Goal: Task Accomplishment & Management: Use online tool/utility

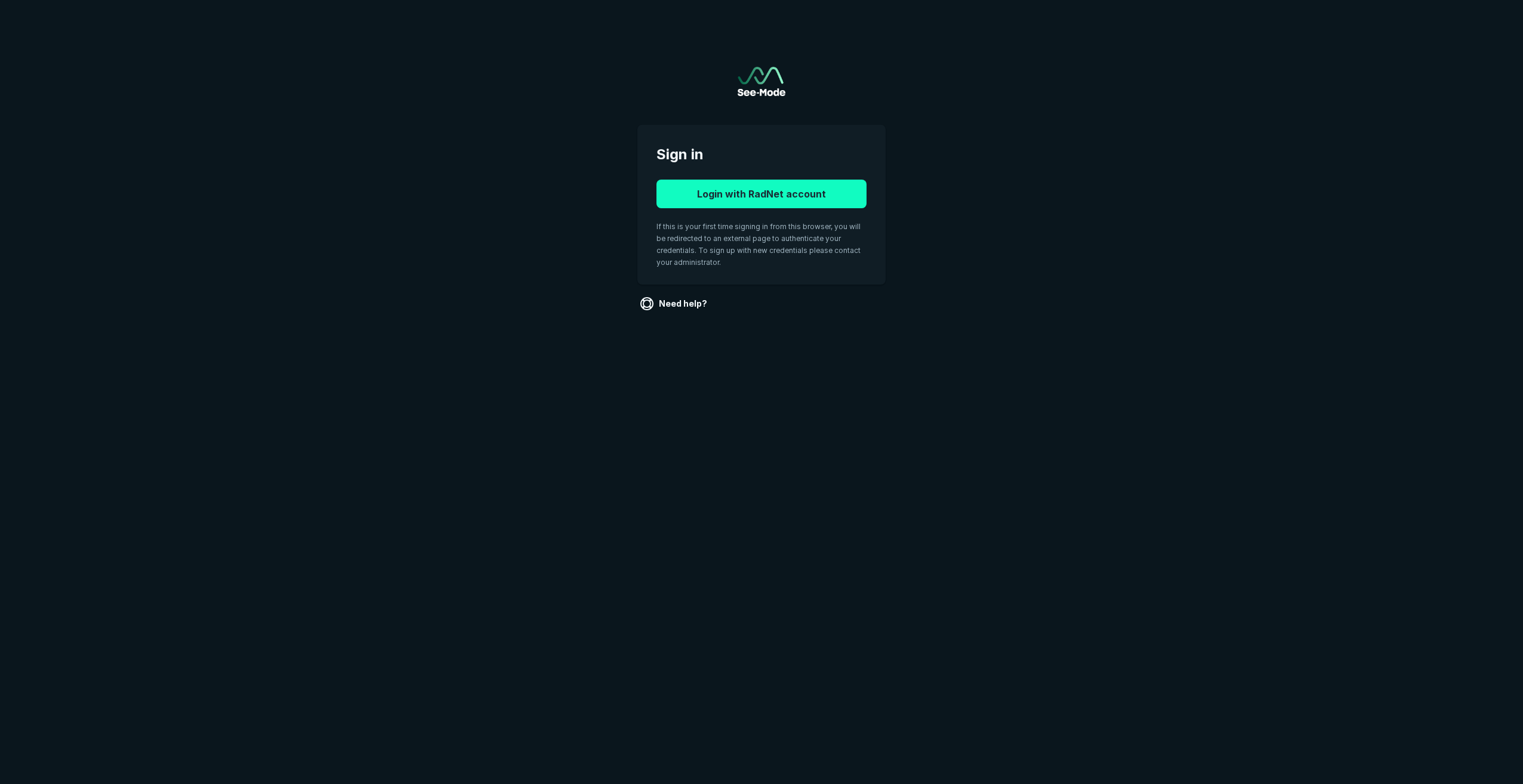
click at [754, 201] on button "Login with RadNet account" at bounding box center [761, 194] width 210 height 29
click at [758, 195] on button "Login with RadNet account" at bounding box center [761, 194] width 210 height 29
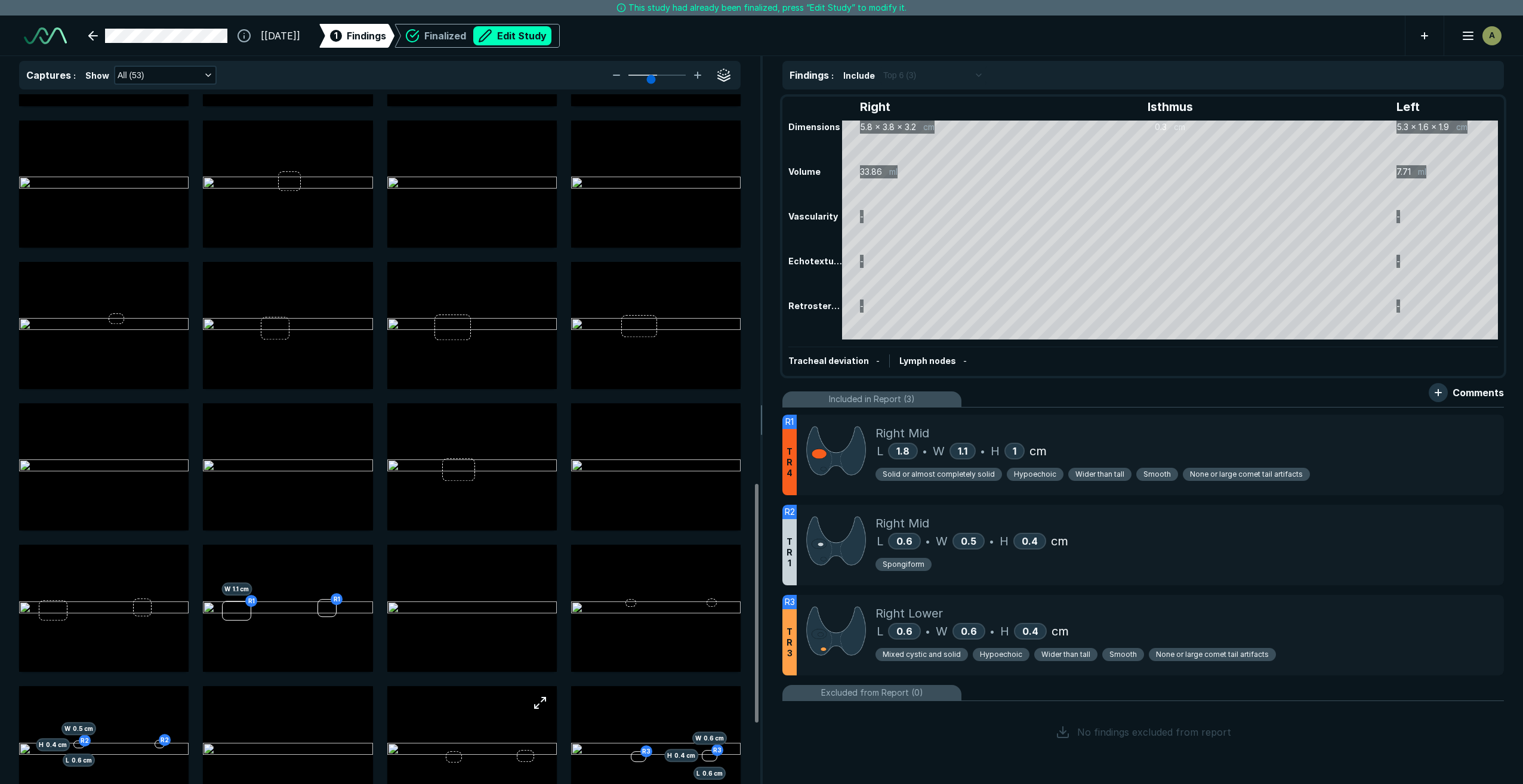
scroll to position [1134, 0]
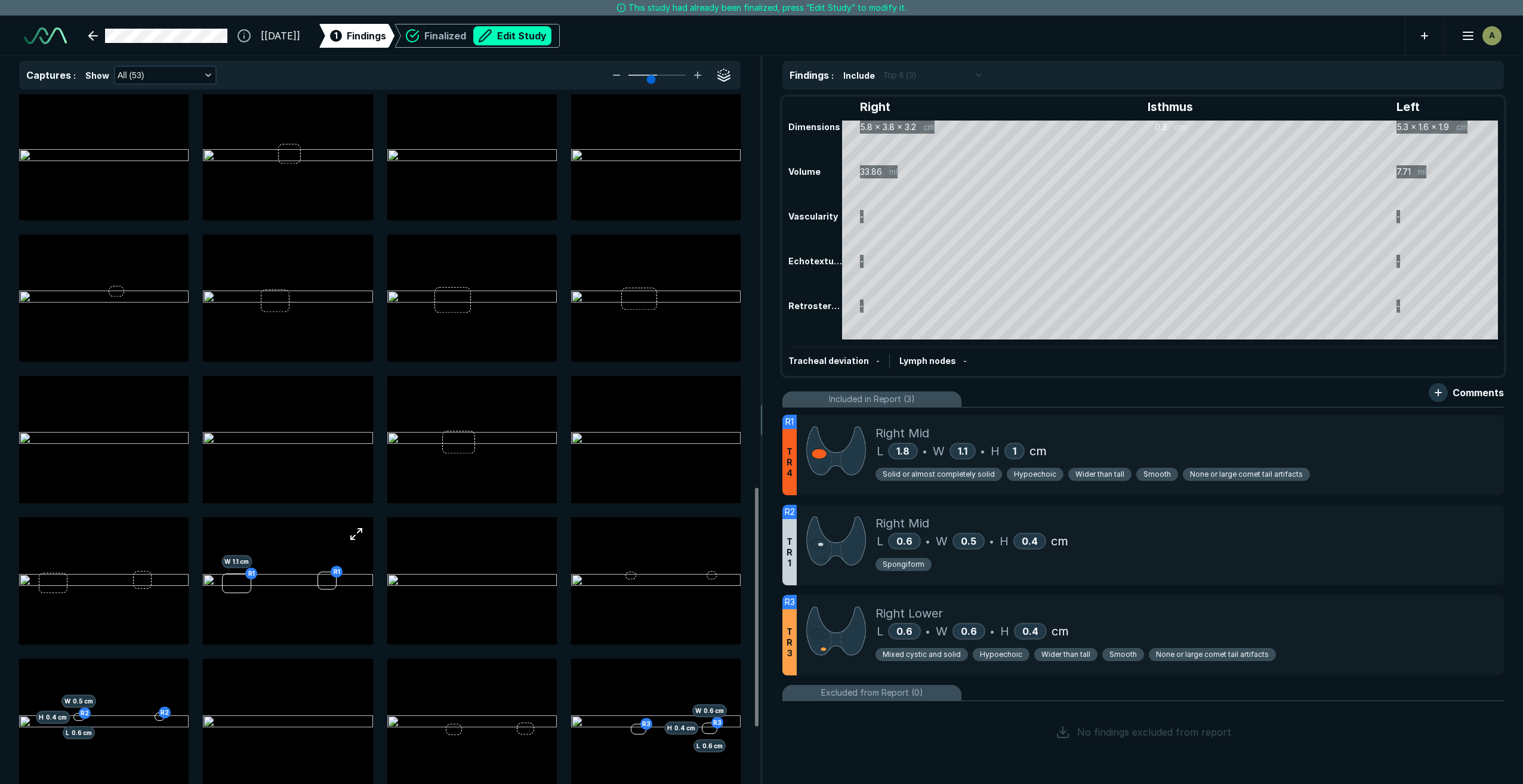
click at [270, 574] on img at bounding box center [288, 581] width 170 height 14
click at [351, 533] on button "button" at bounding box center [356, 534] width 24 height 24
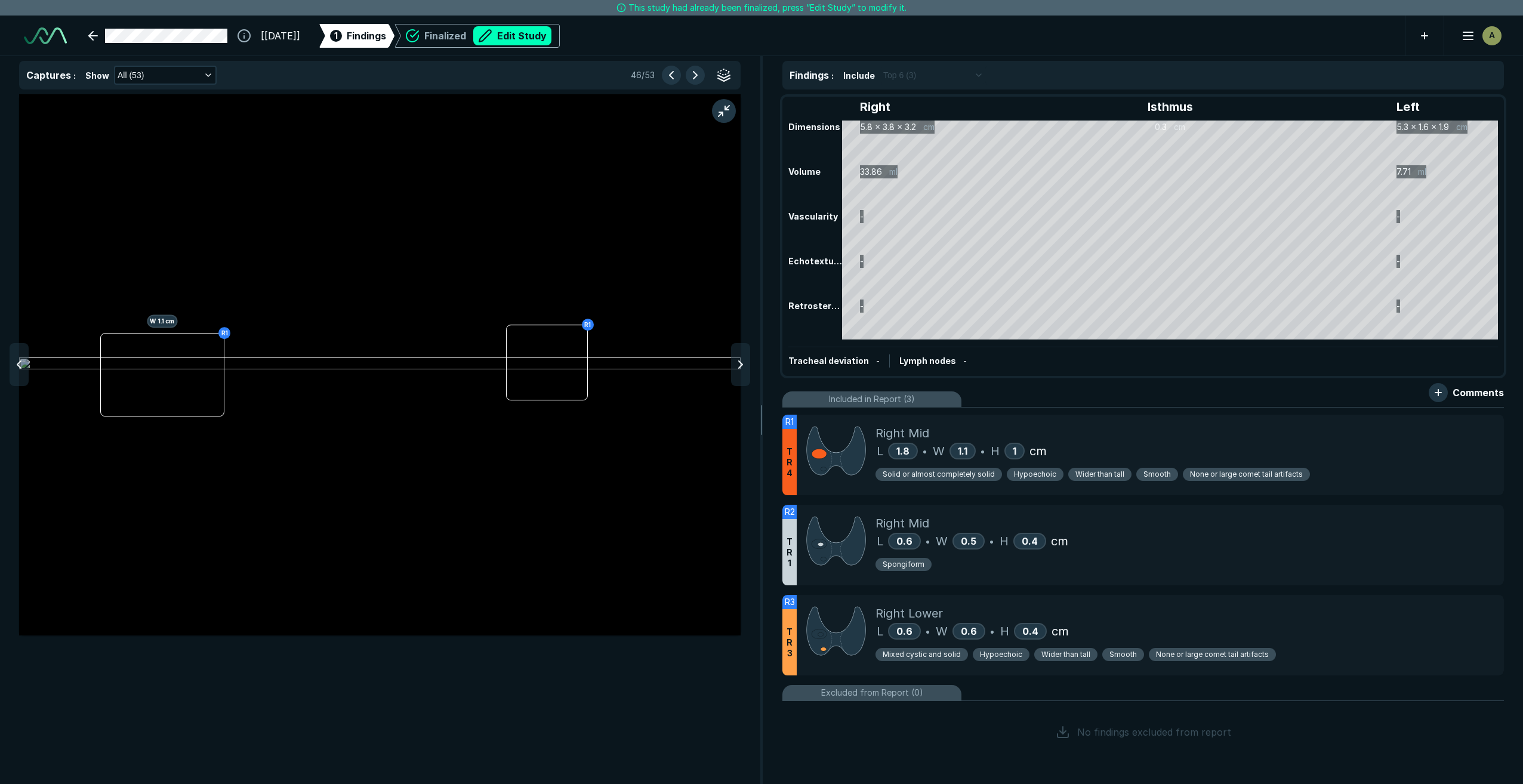
scroll to position [4506, 4761]
drag, startPoint x: 222, startPoint y: 330, endPoint x: 529, endPoint y: 40, distance: 422.3
click at [523, 31] on button "Edit Study" at bounding box center [512, 36] width 78 height 19
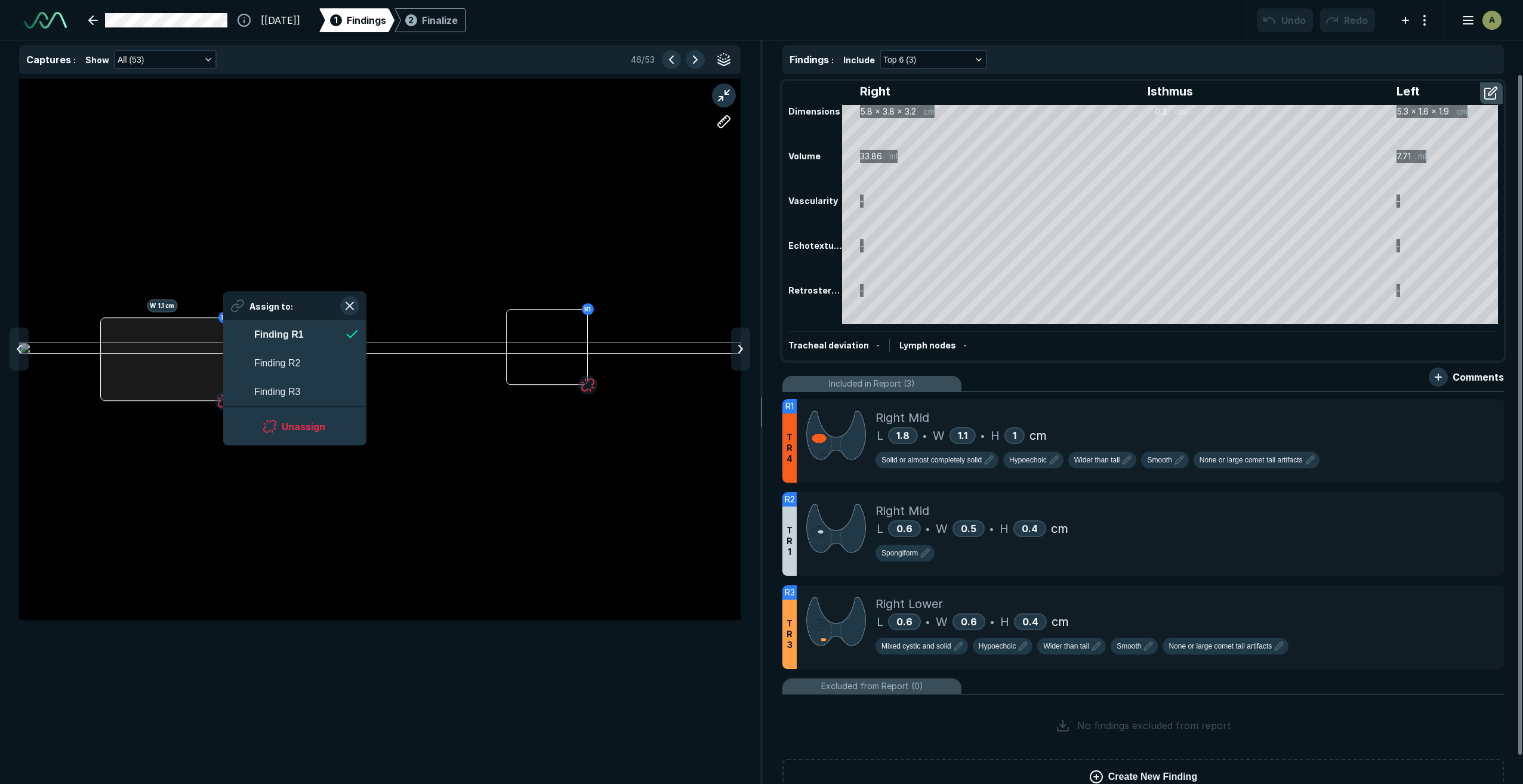
scroll to position [1894, 2178]
drag, startPoint x: 223, startPoint y: 336, endPoint x: 306, endPoint y: 265, distance: 109.2
click at [298, 242] on div "R1 W 1.1 cm R1" at bounding box center [379, 349] width 721 height 451
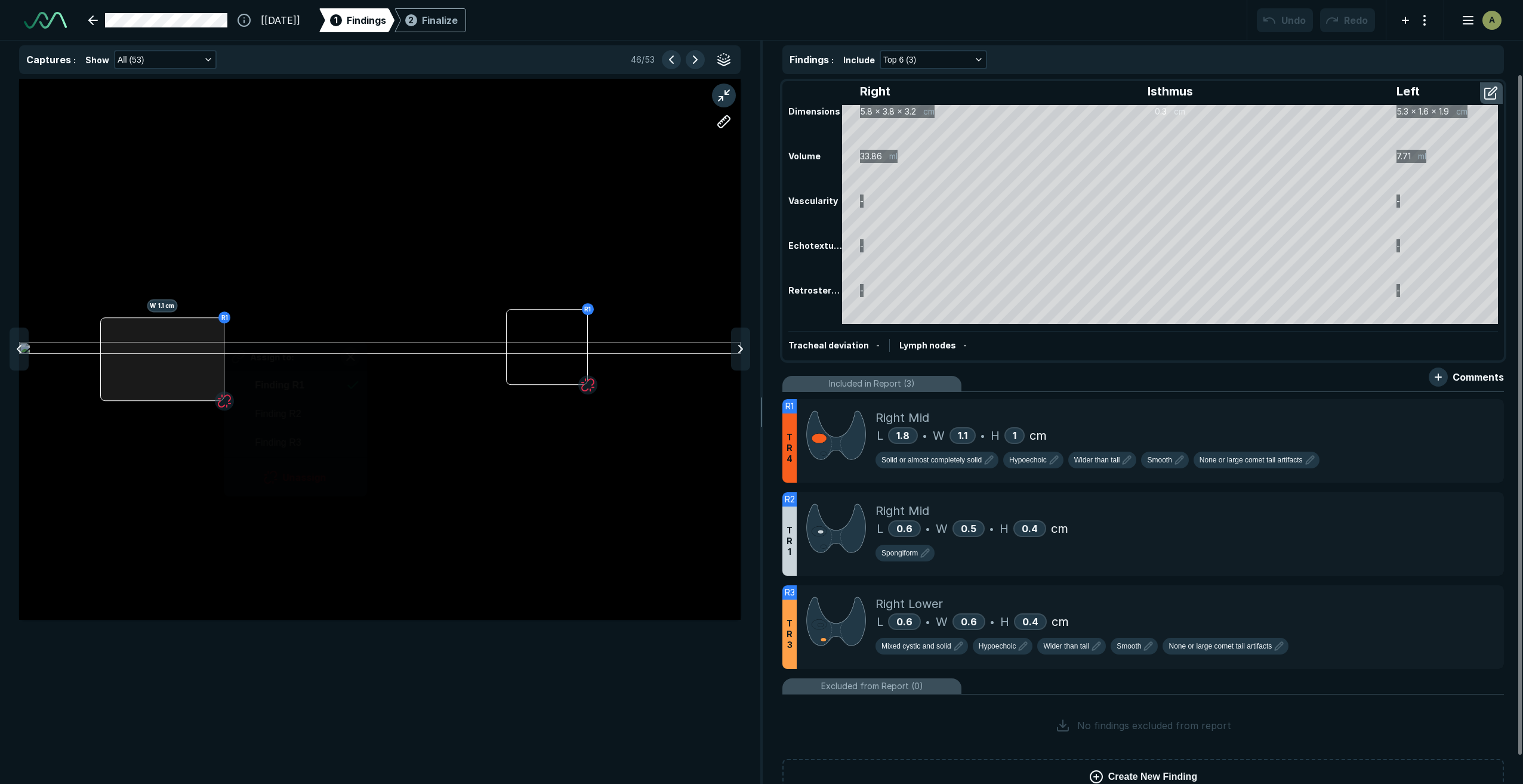
click at [224, 373] on div "R1 W 1.1 cm R1 Assign to: Finding R1 Finding R2 Finding R3 Unassign" at bounding box center [379, 349] width 721 height 541
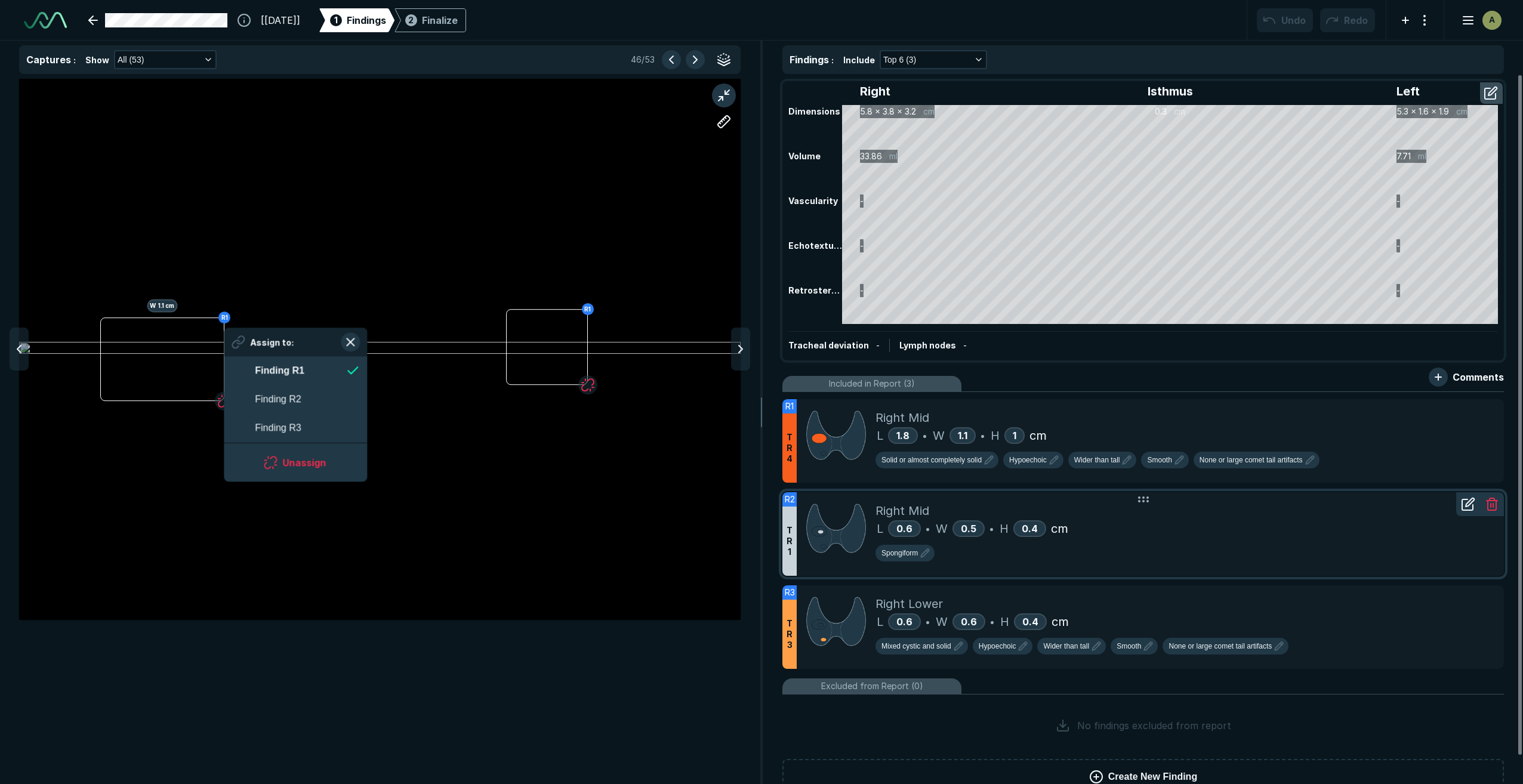
click at [1188, 550] on div "Spongiform" at bounding box center [1185, 555] width 619 height 21
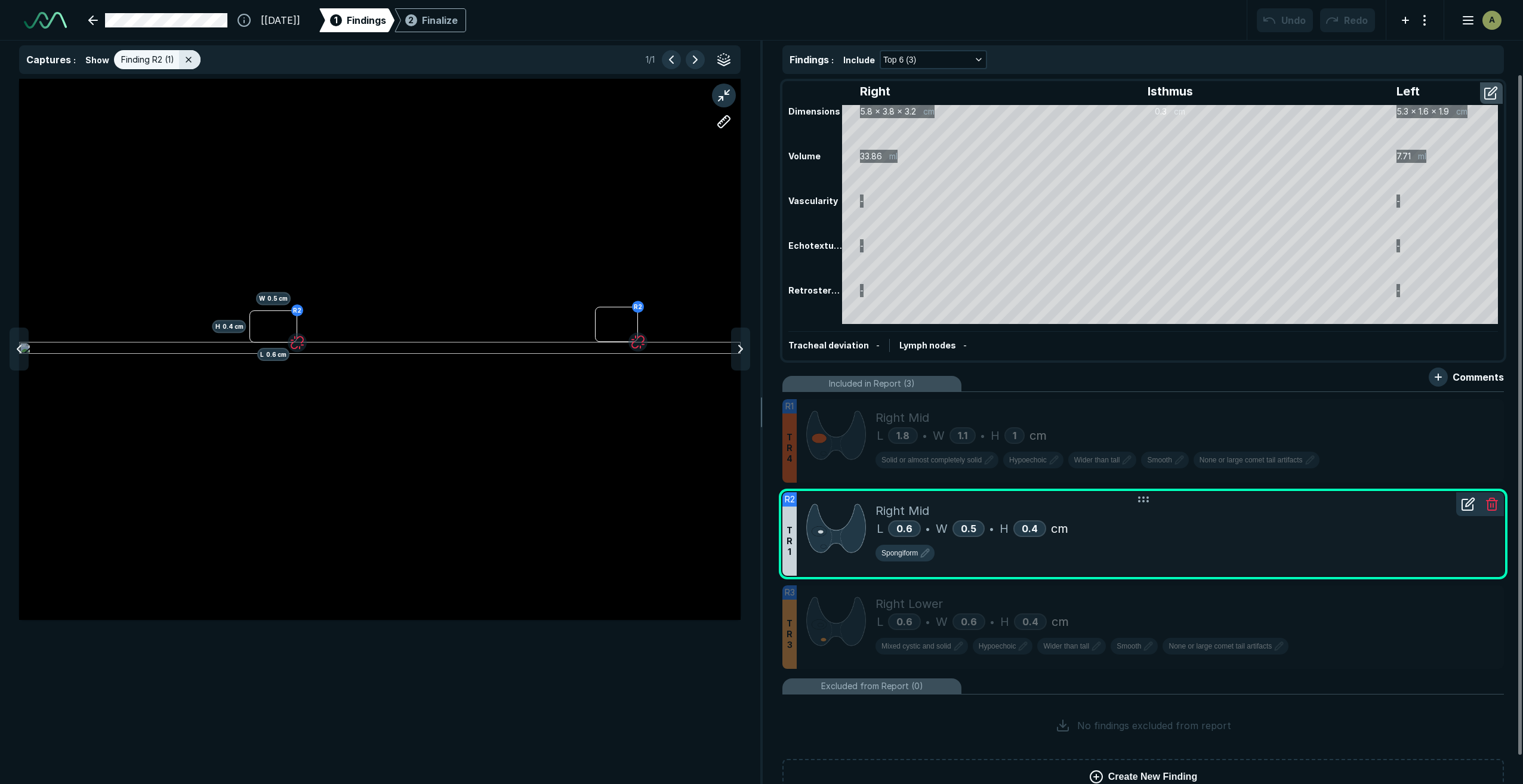
scroll to position [4576, 4761]
click at [1471, 507] on icon at bounding box center [1468, 504] width 14 height 14
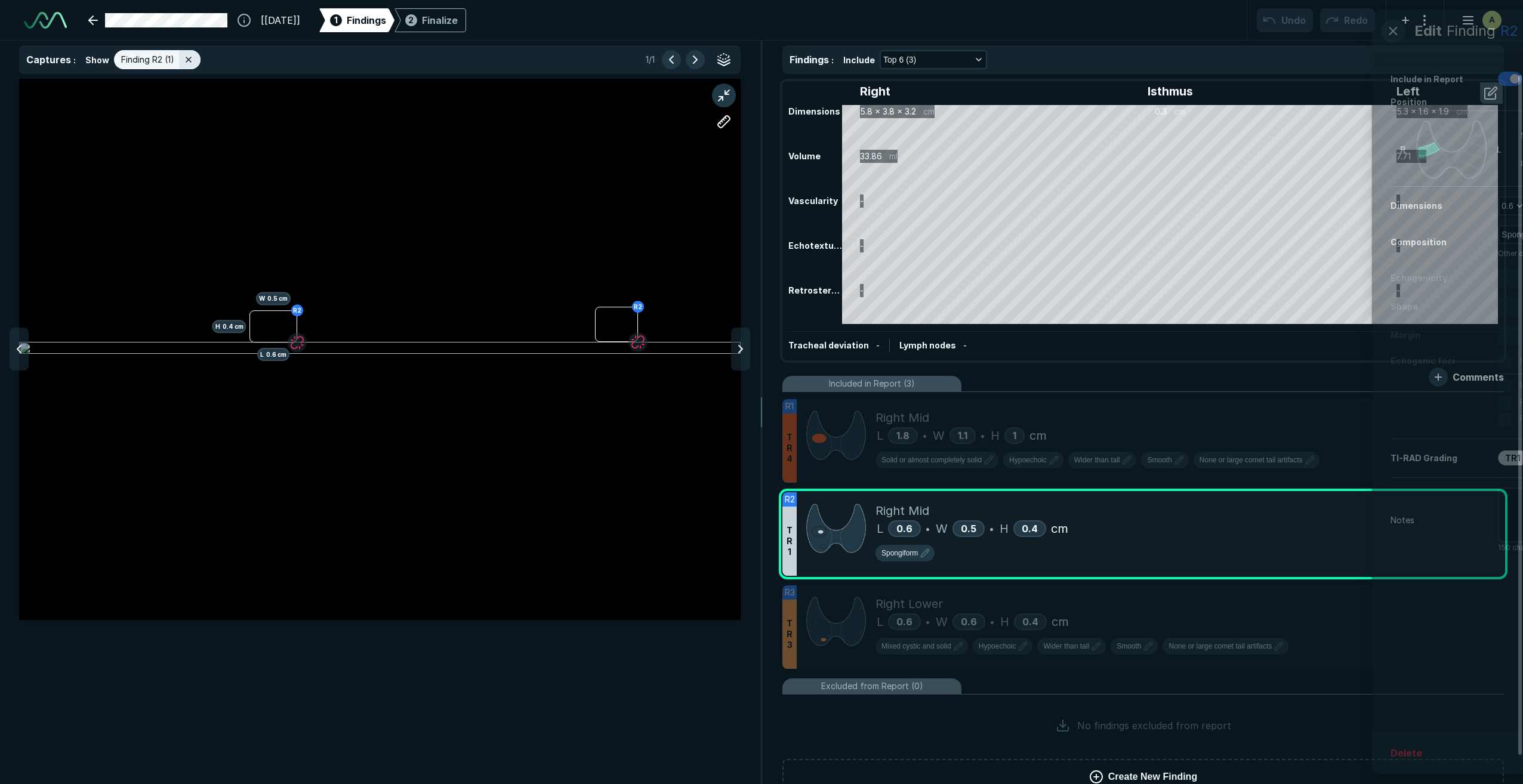
scroll to position [4372, 3061]
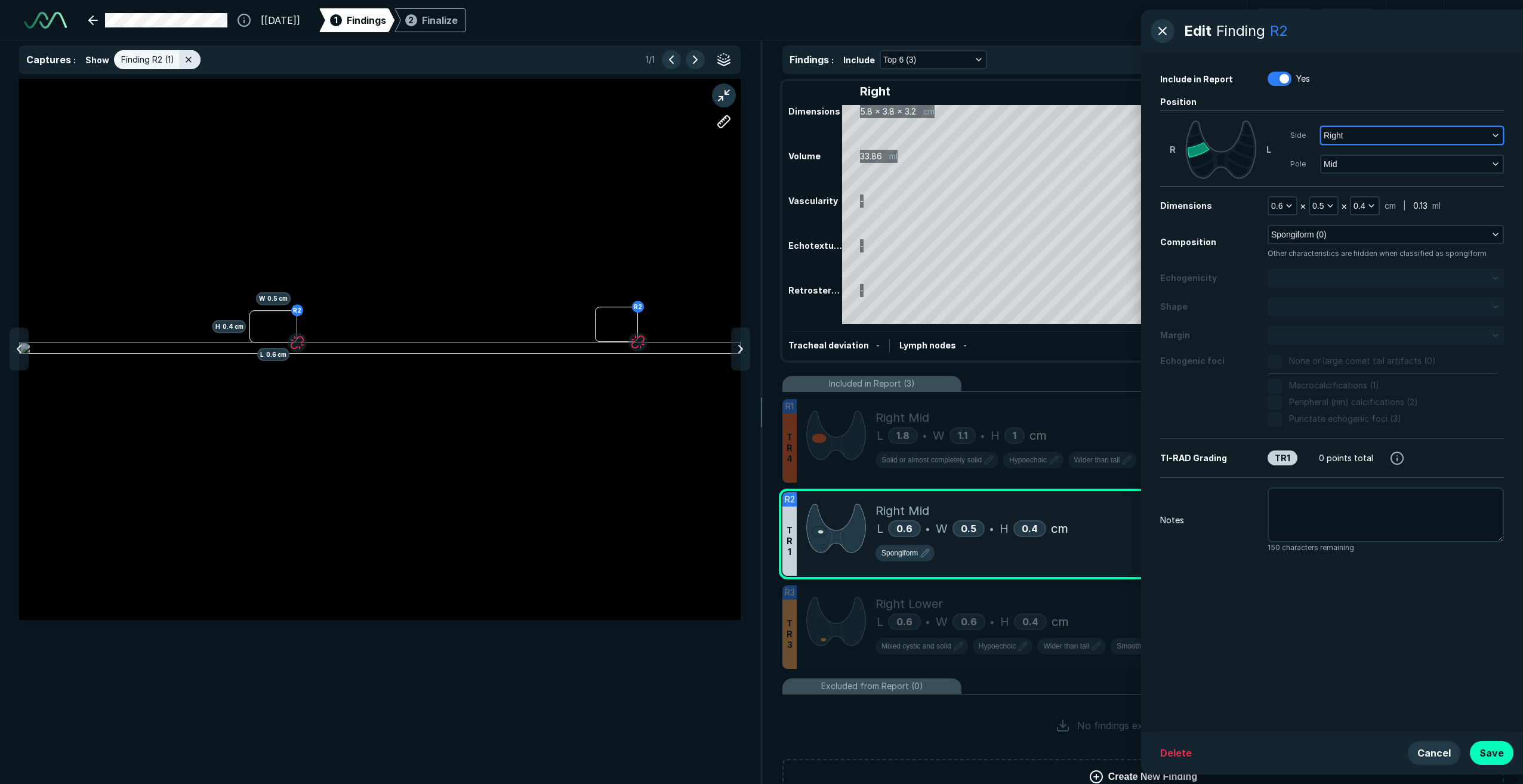
click at [1357, 140] on button "Right" at bounding box center [1412, 135] width 182 height 17
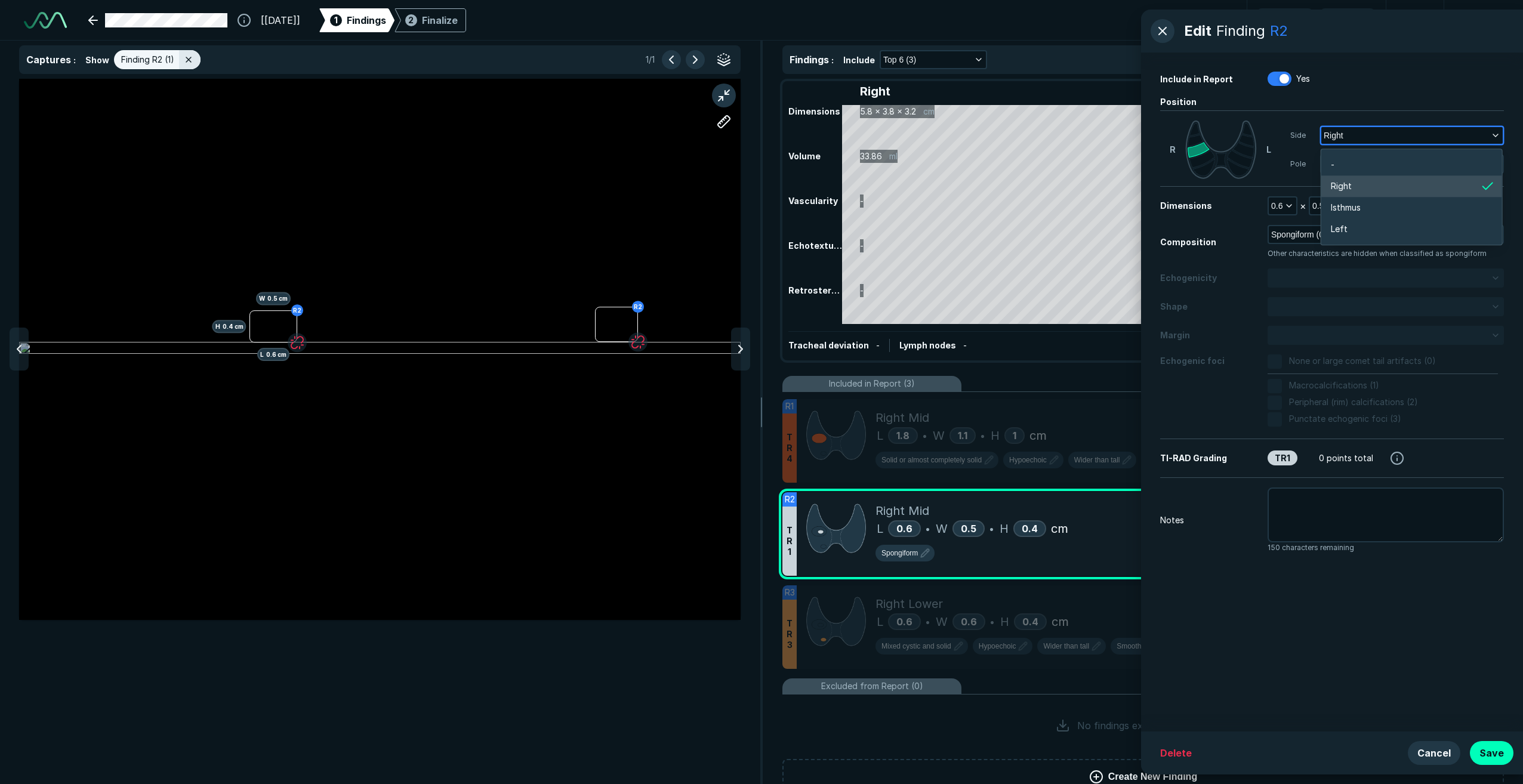
scroll to position [1894, 2348]
click at [1358, 222] on li "Left" at bounding box center [1412, 229] width 181 height 21
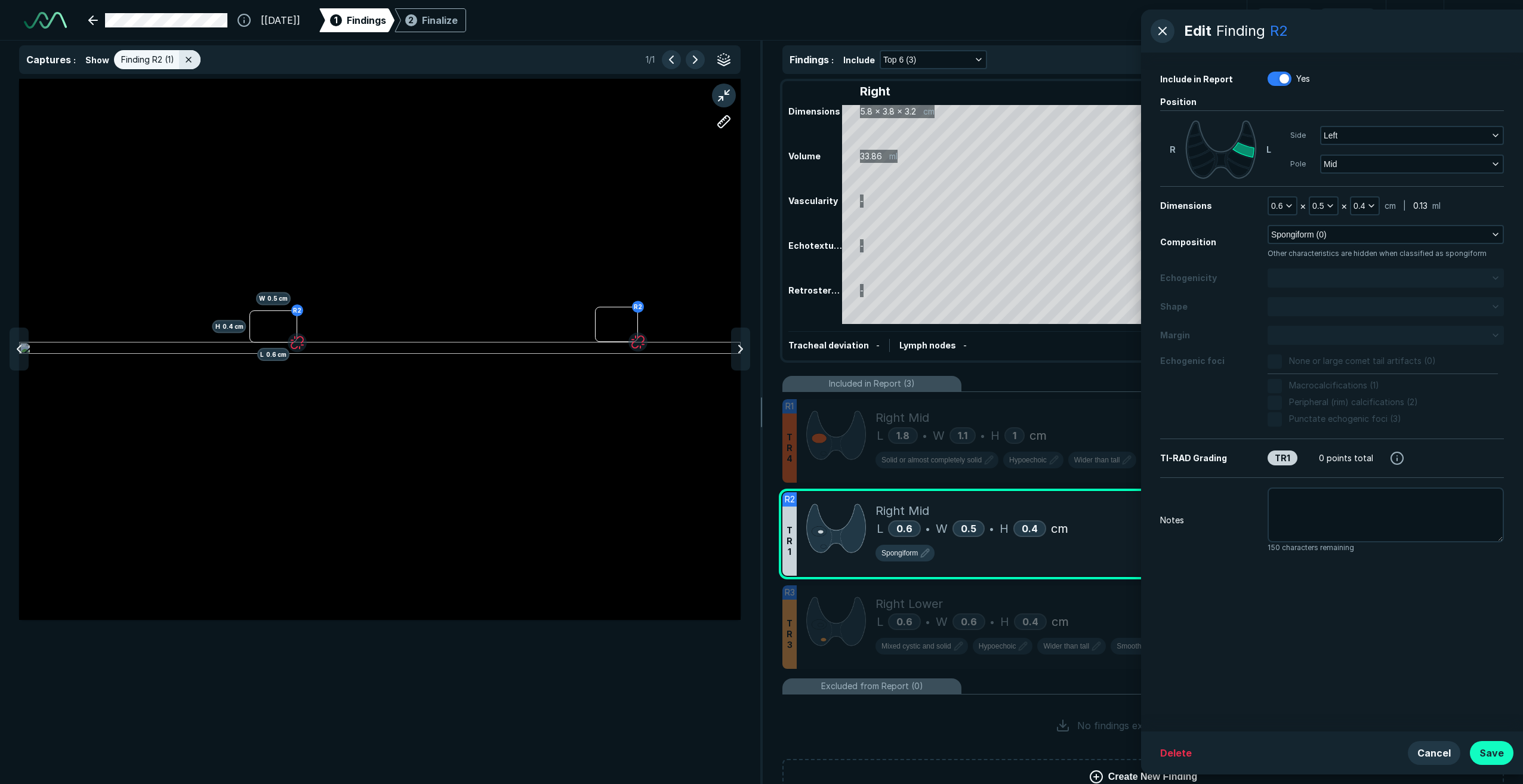
click at [1502, 751] on button "Save" at bounding box center [1491, 753] width 44 height 24
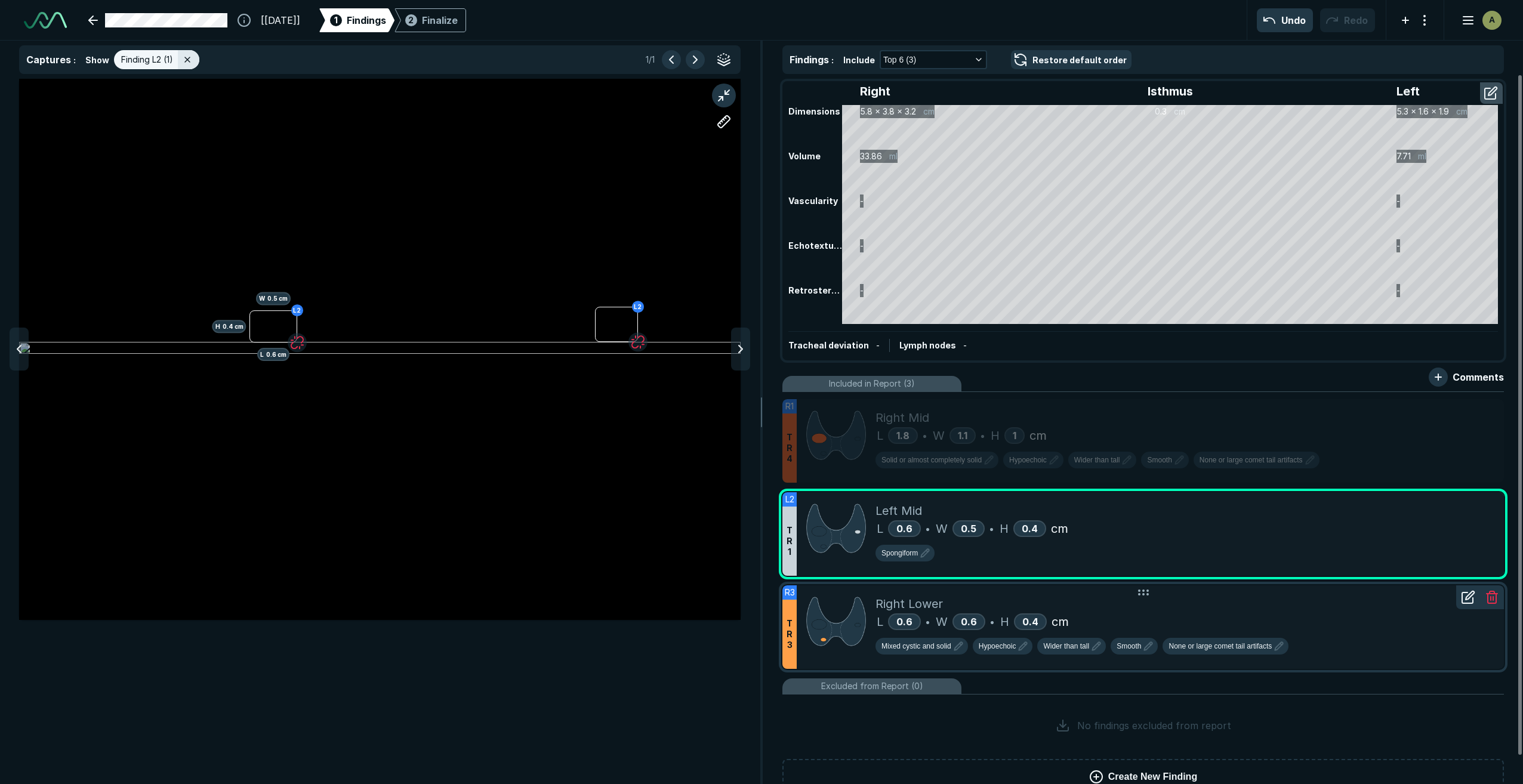
click at [1188, 619] on div "L 0.6 • W 0.6 • H 0.4 cm" at bounding box center [1185, 621] width 619 height 18
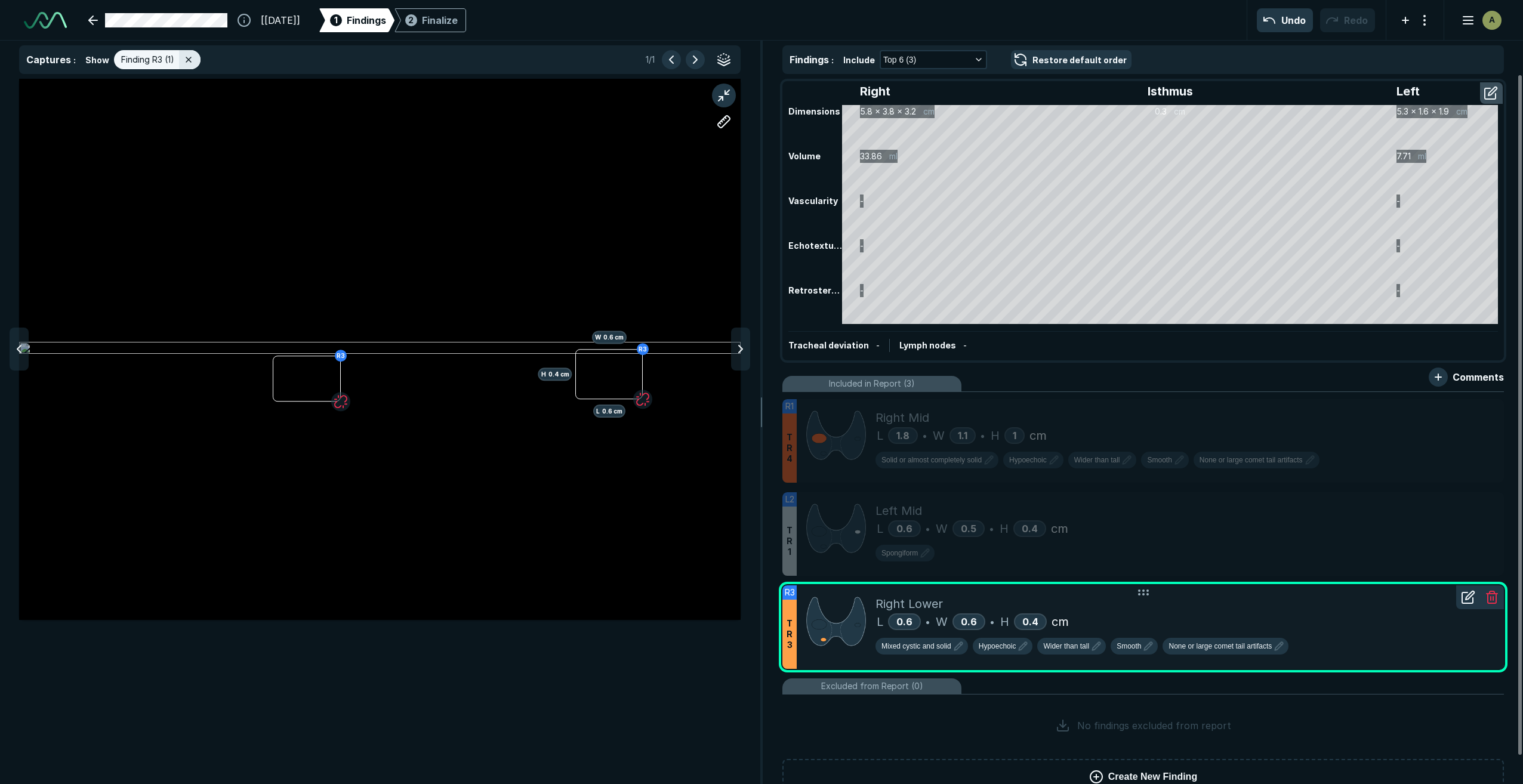
click at [1471, 609] on div "Right Lower" at bounding box center [1185, 604] width 619 height 18
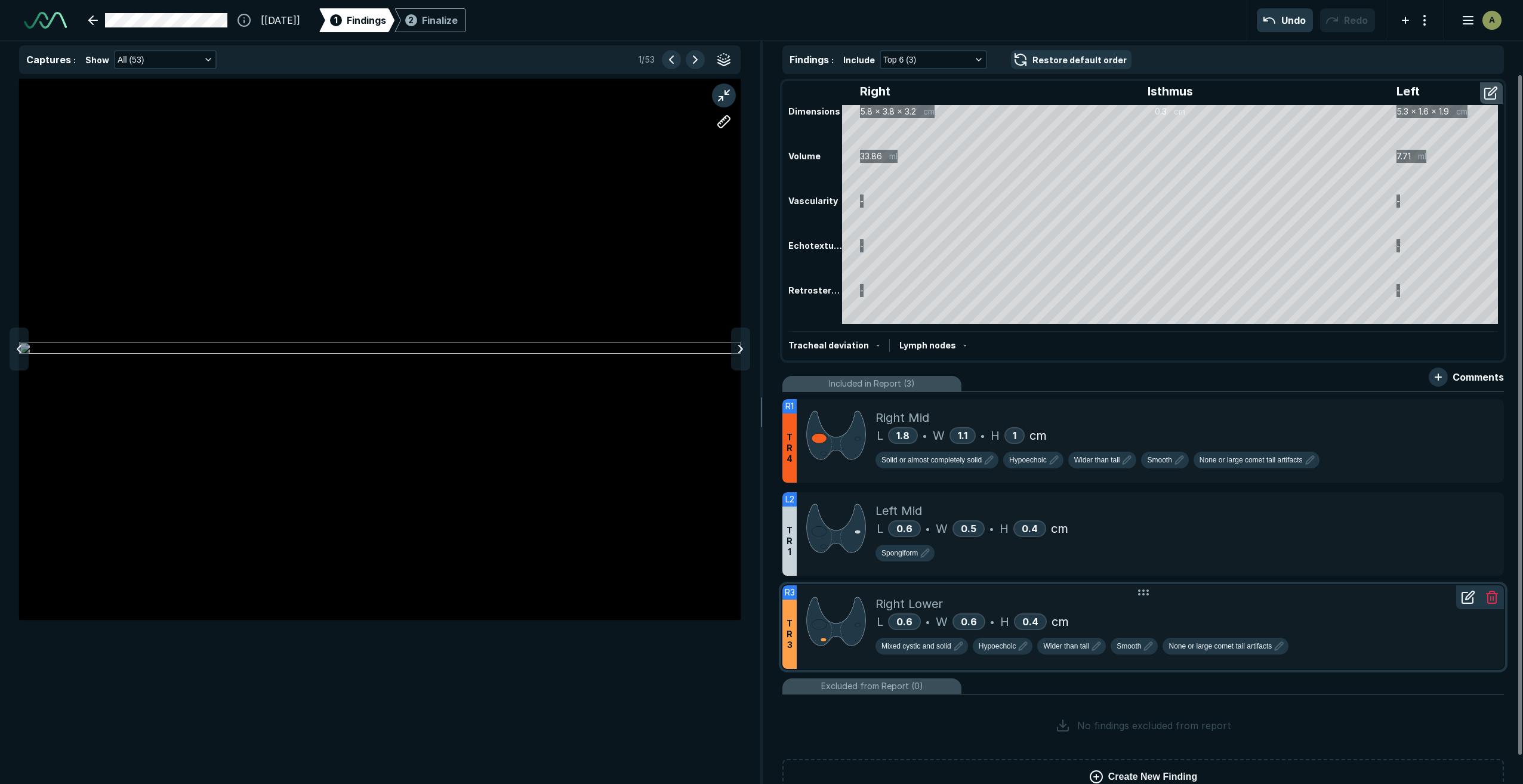
scroll to position [4576, 4761]
click at [1462, 594] on icon at bounding box center [1467, 598] width 11 height 11
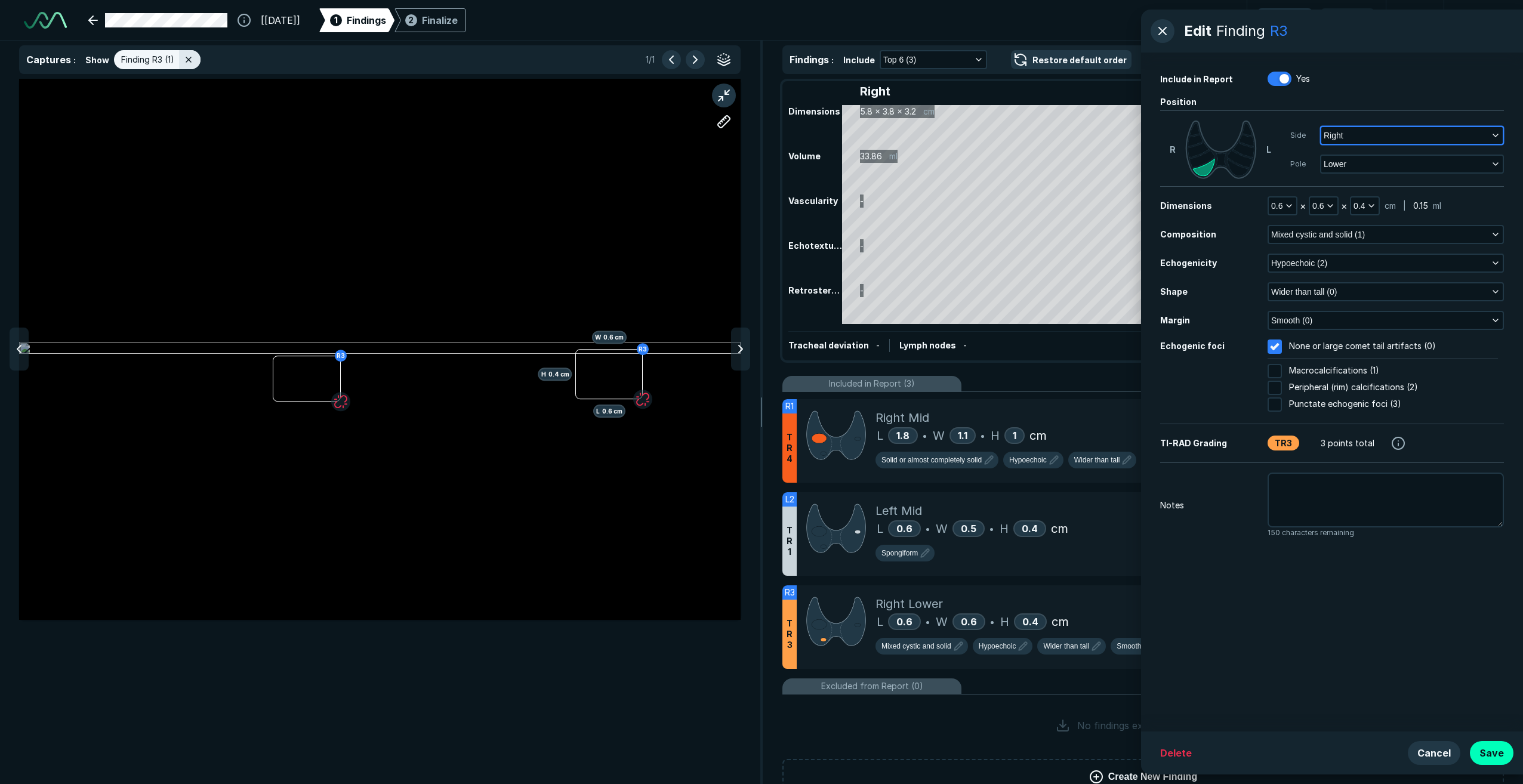
click at [1384, 132] on button "Right" at bounding box center [1412, 135] width 182 height 17
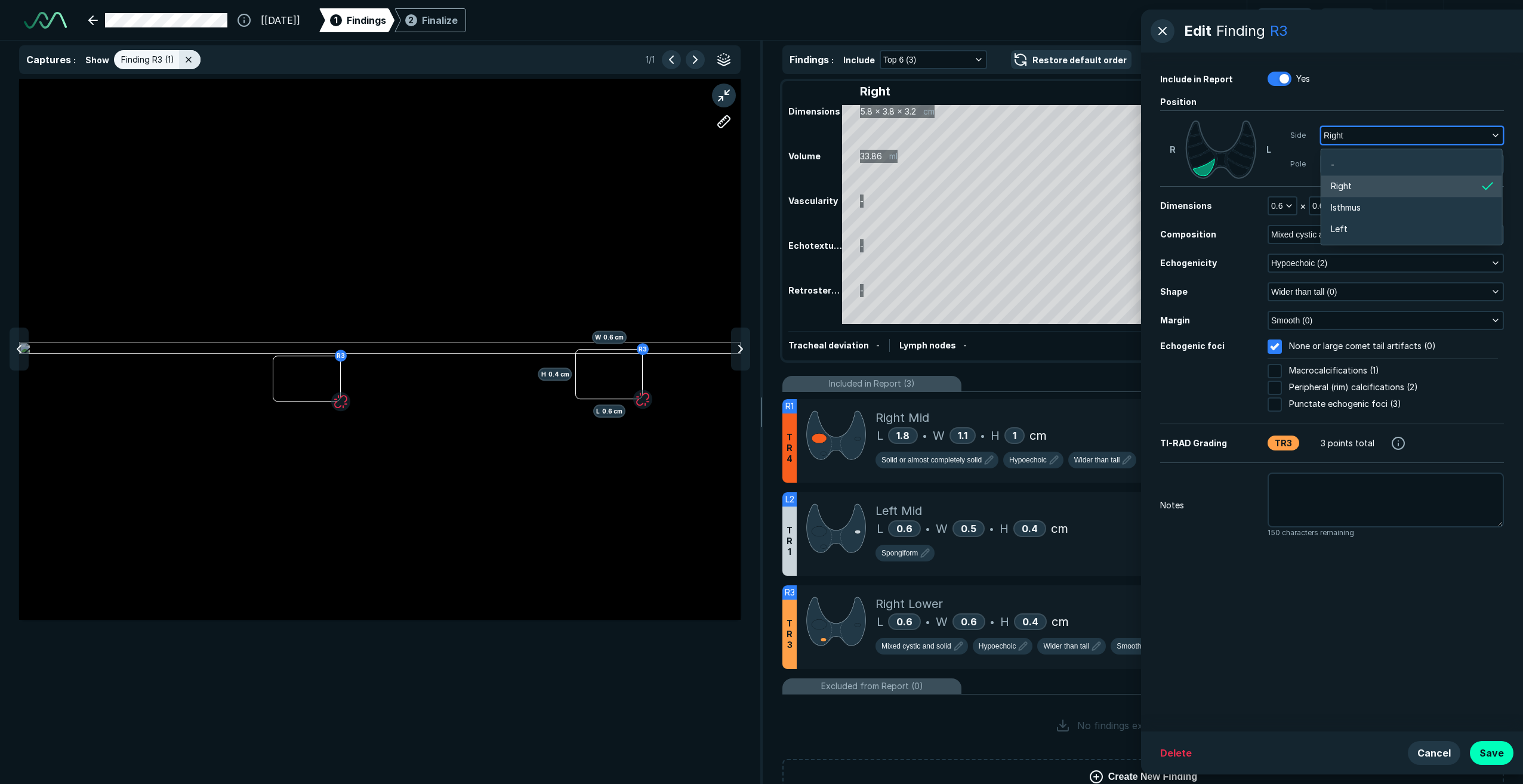
scroll to position [1894, 2348]
click at [1382, 227] on li "Left" at bounding box center [1412, 229] width 181 height 21
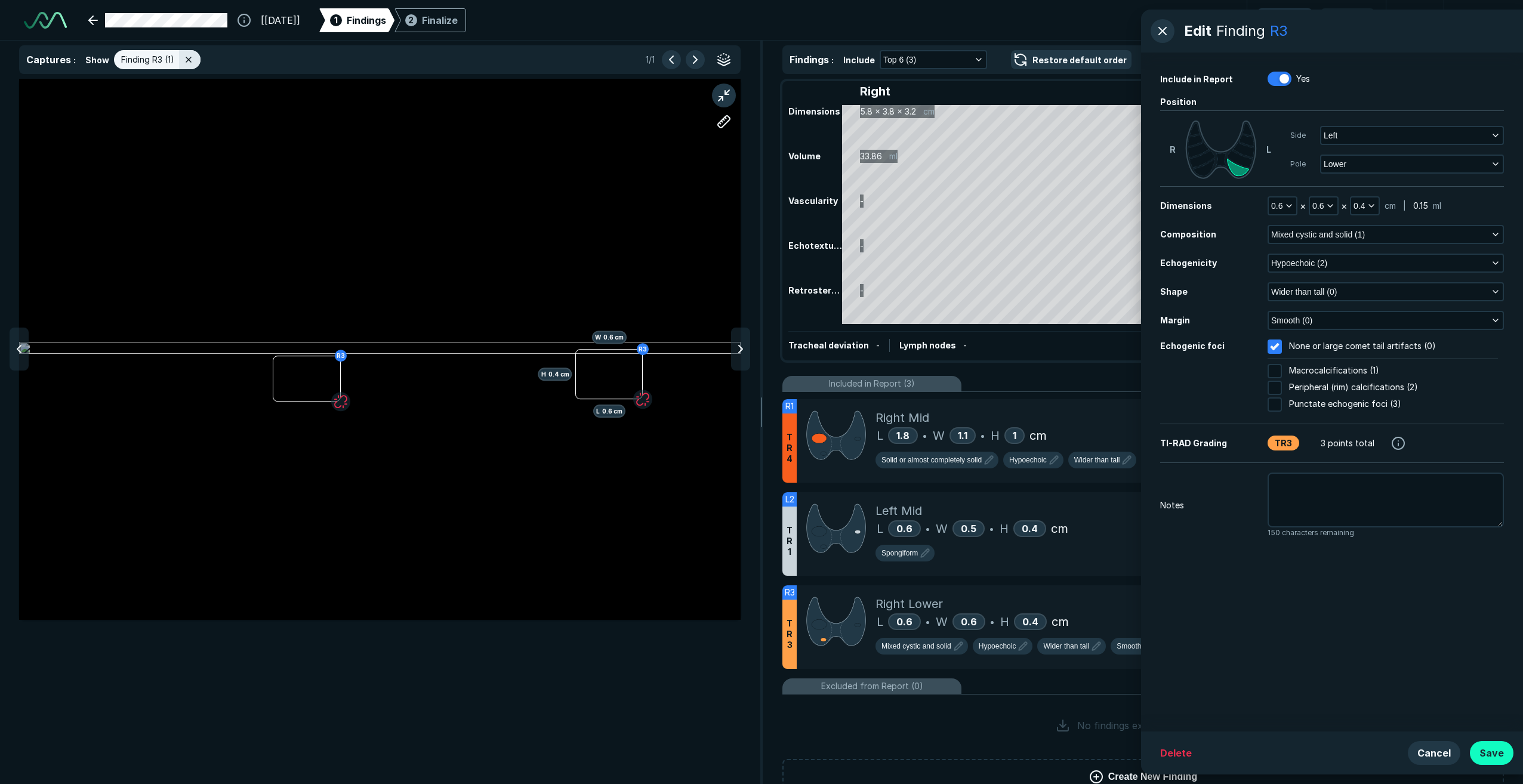
click at [1492, 755] on button "Save" at bounding box center [1491, 753] width 44 height 24
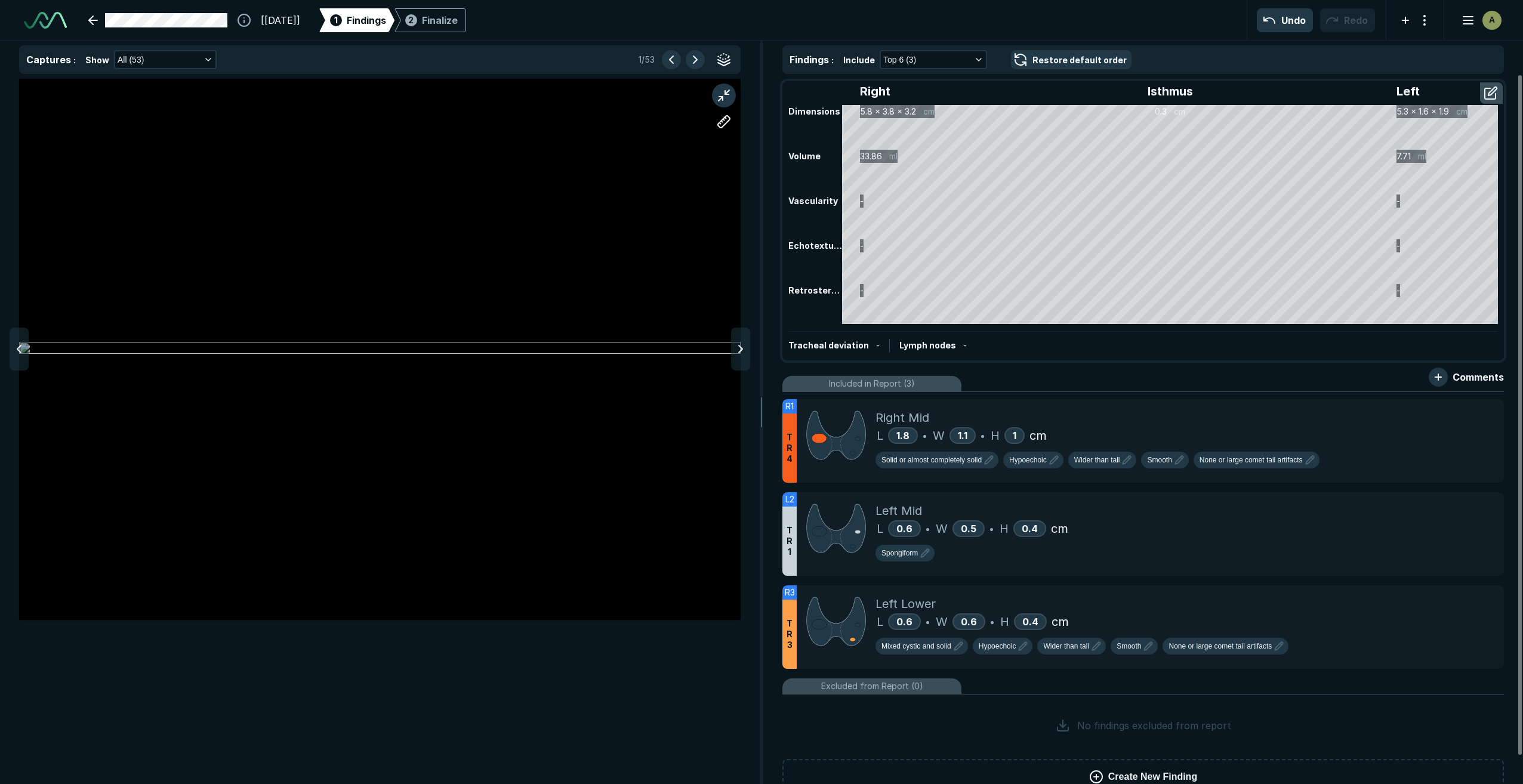
scroll to position [4576, 4761]
click at [1090, 429] on div "L 1.8 • W 1.1 • H 1 cm" at bounding box center [1185, 436] width 619 height 18
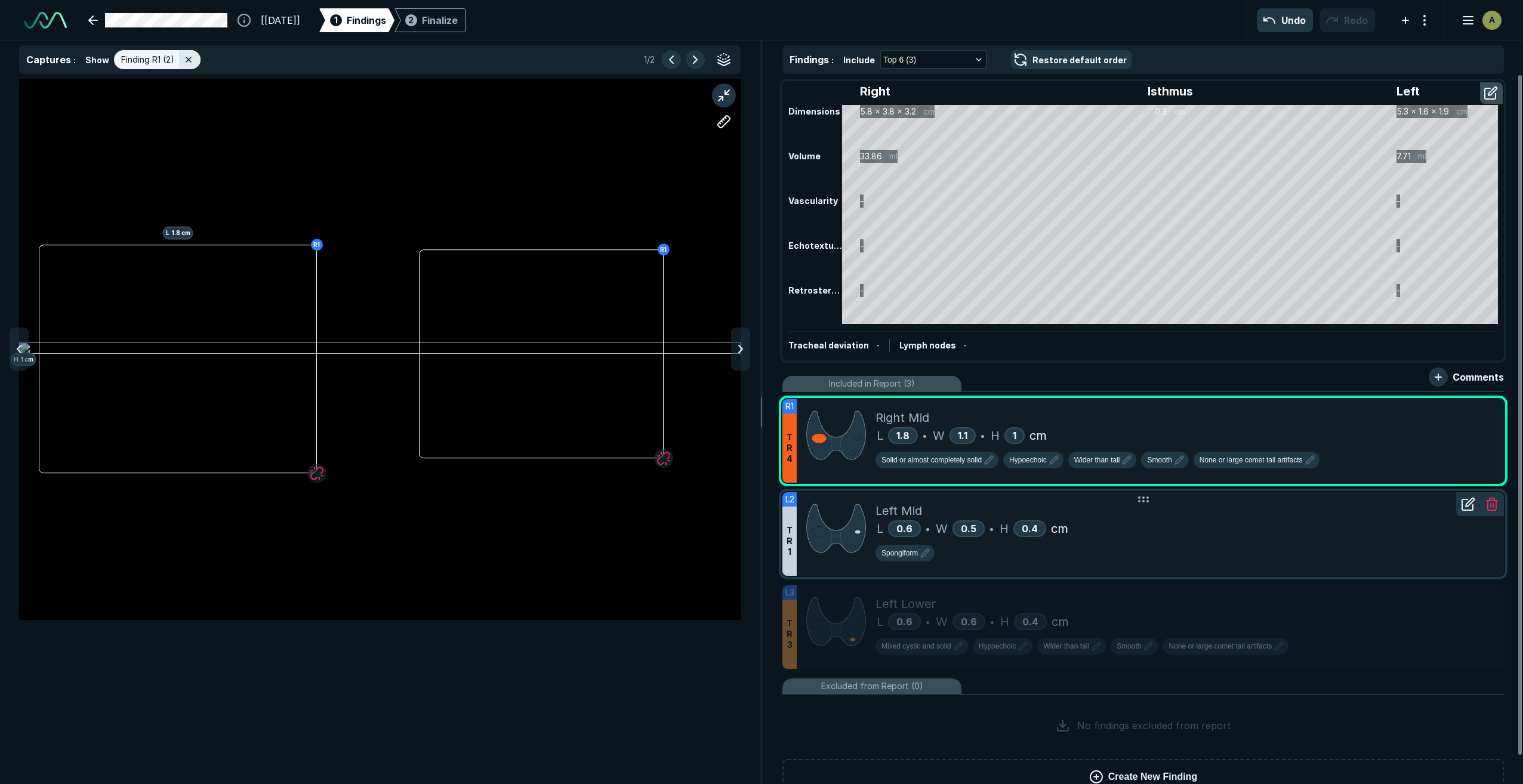
click at [1161, 550] on div "Spongiform" at bounding box center [1185, 555] width 619 height 21
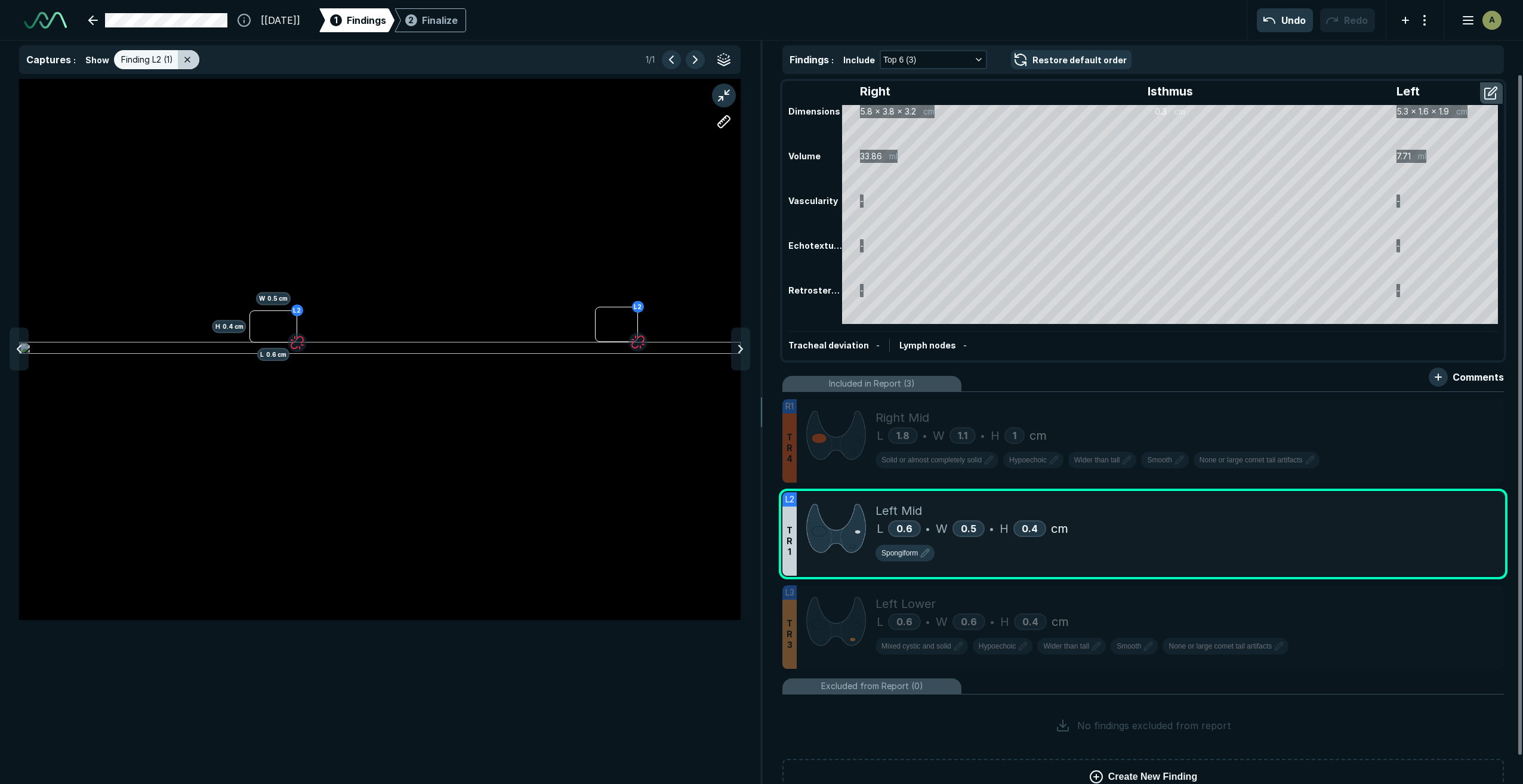
click at [187, 59] on icon at bounding box center [187, 60] width 10 height 10
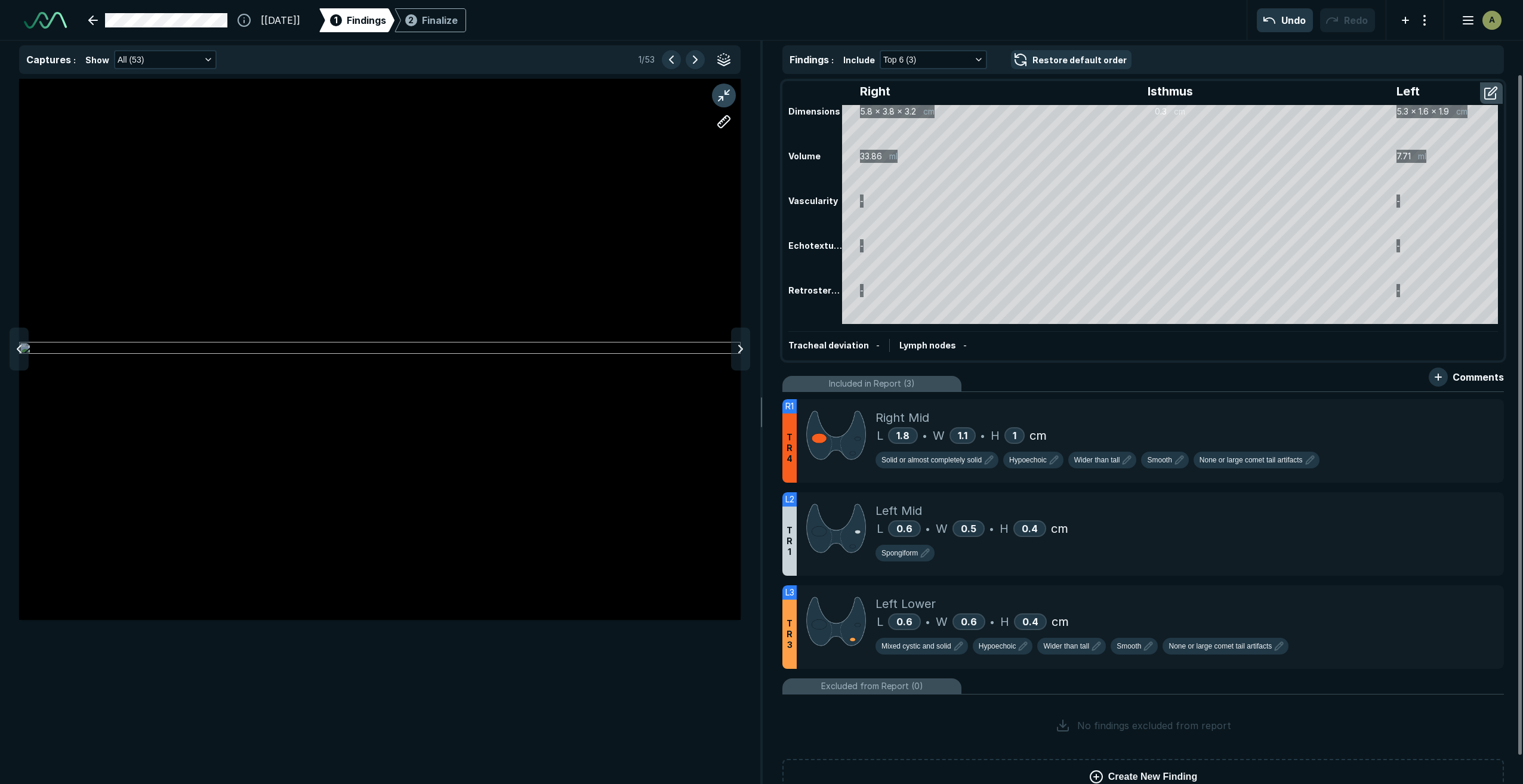
click at [721, 97] on button "button" at bounding box center [724, 95] width 24 height 24
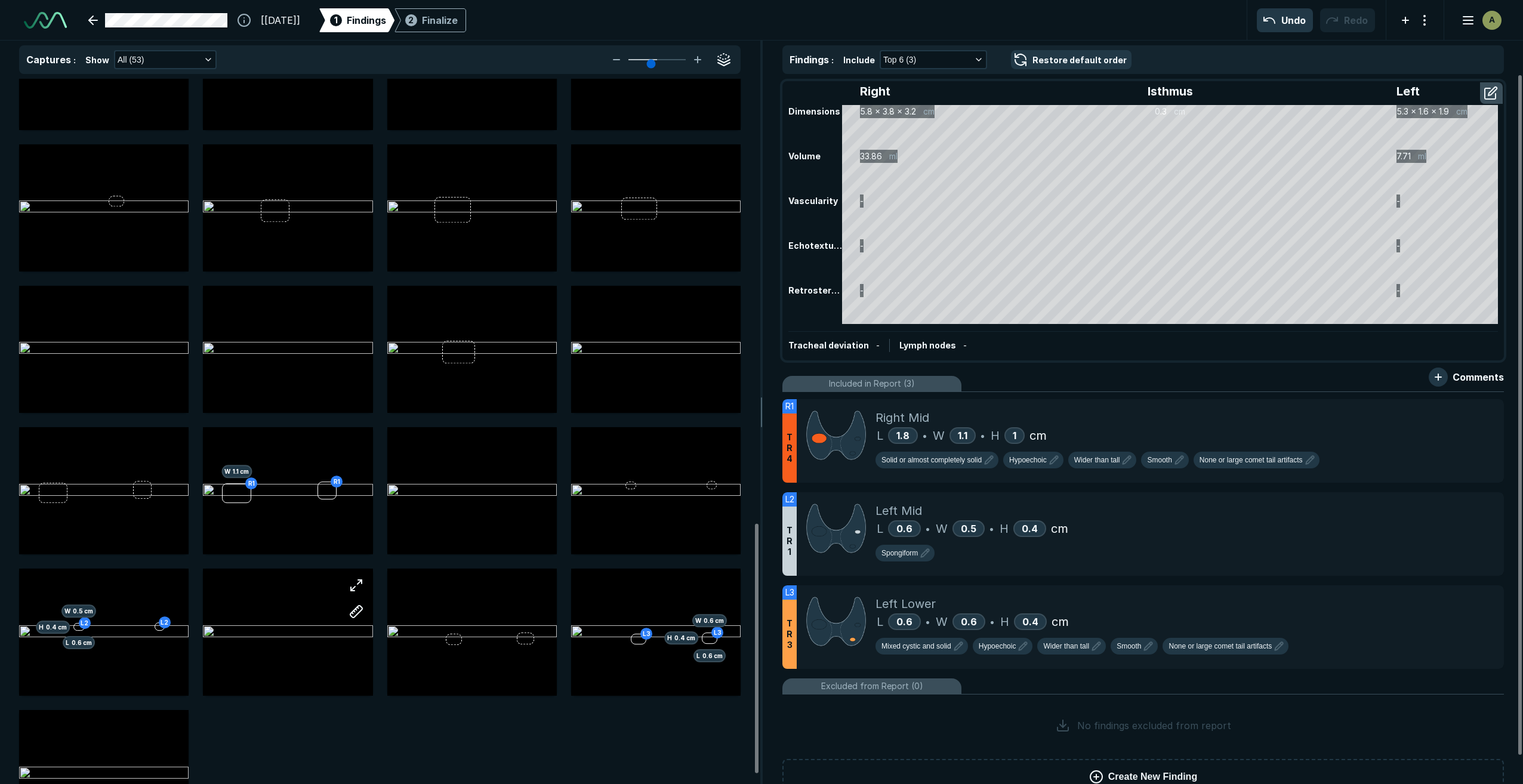
scroll to position [1253, 0]
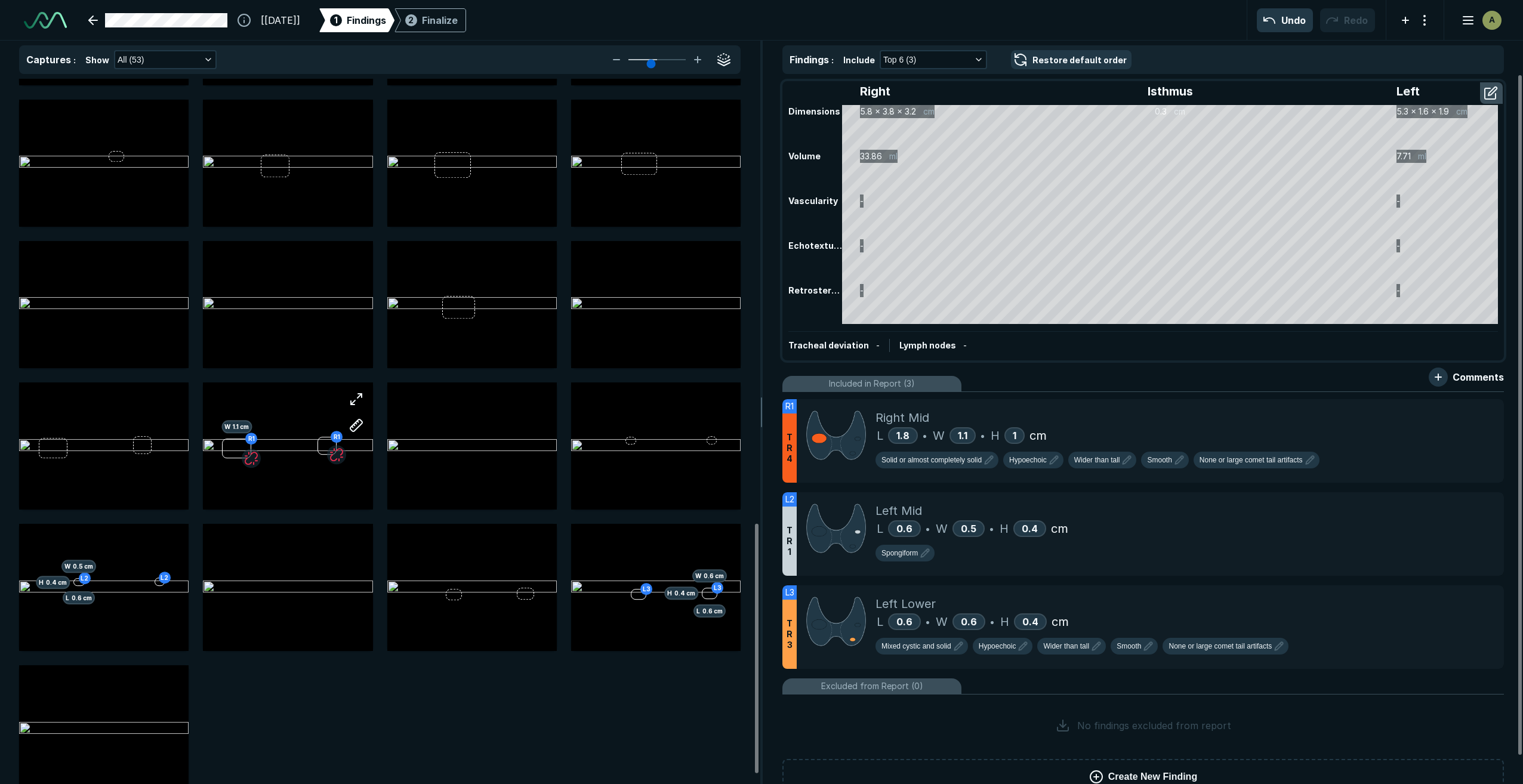
click at [303, 467] on div "R1 W 1.1 cm R1" at bounding box center [288, 447] width 170 height 106
click at [350, 398] on button "button" at bounding box center [356, 399] width 24 height 24
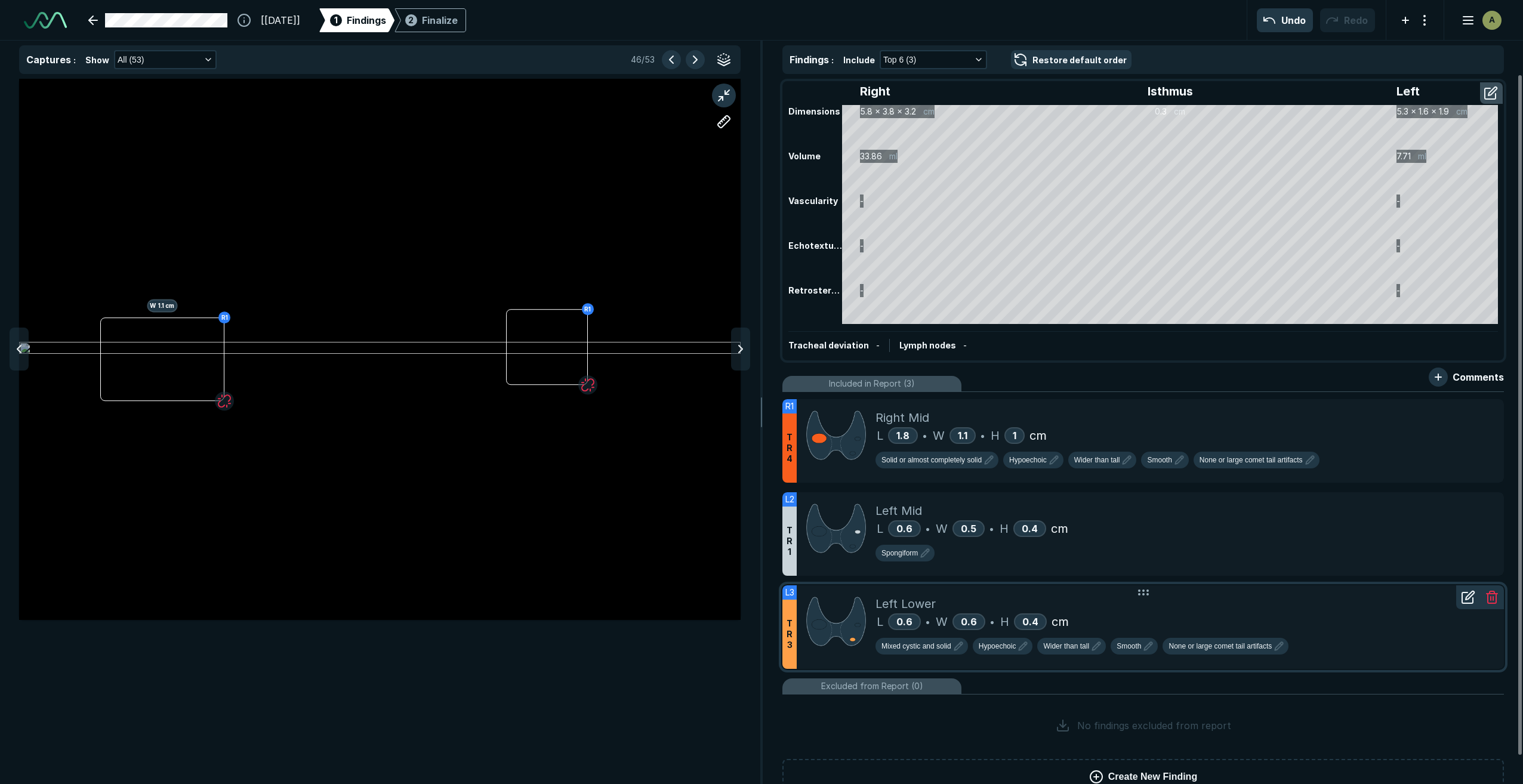
scroll to position [4576, 4761]
click at [587, 359] on div at bounding box center [547, 346] width 82 height 75
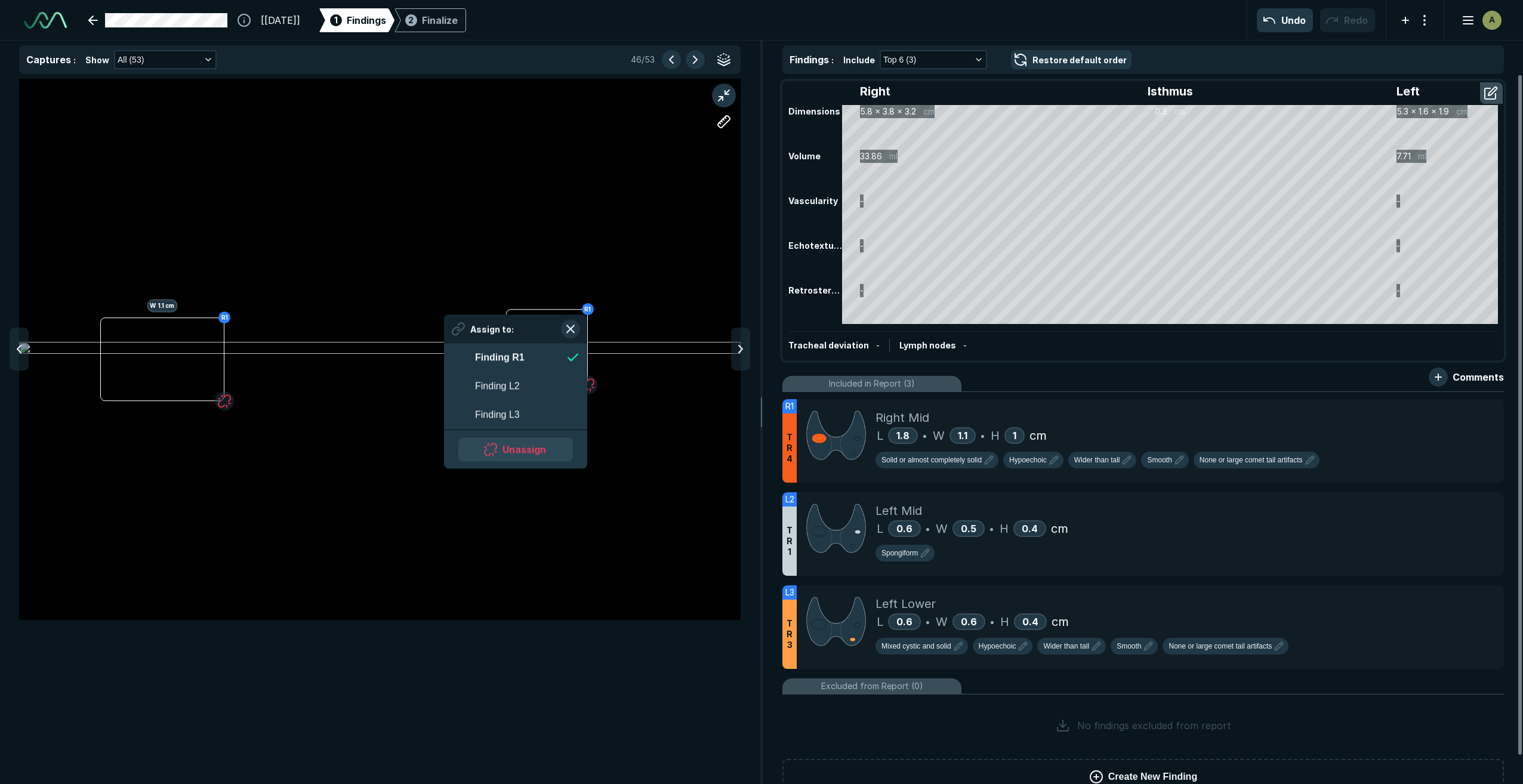
click at [536, 446] on button "Unassign" at bounding box center [515, 449] width 114 height 24
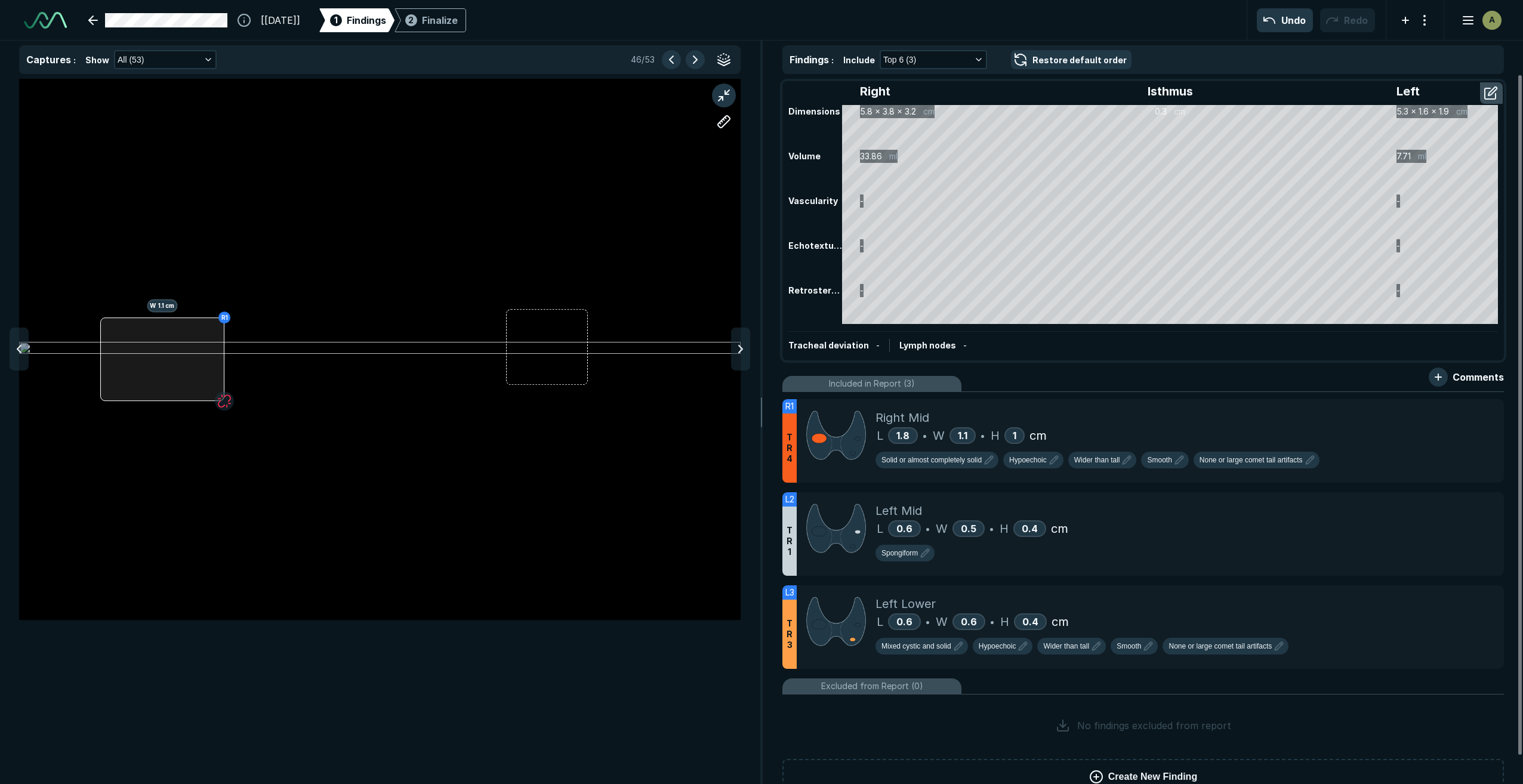
click at [224, 338] on div "R1 W 1.1 cm" at bounding box center [379, 349] width 721 height 541
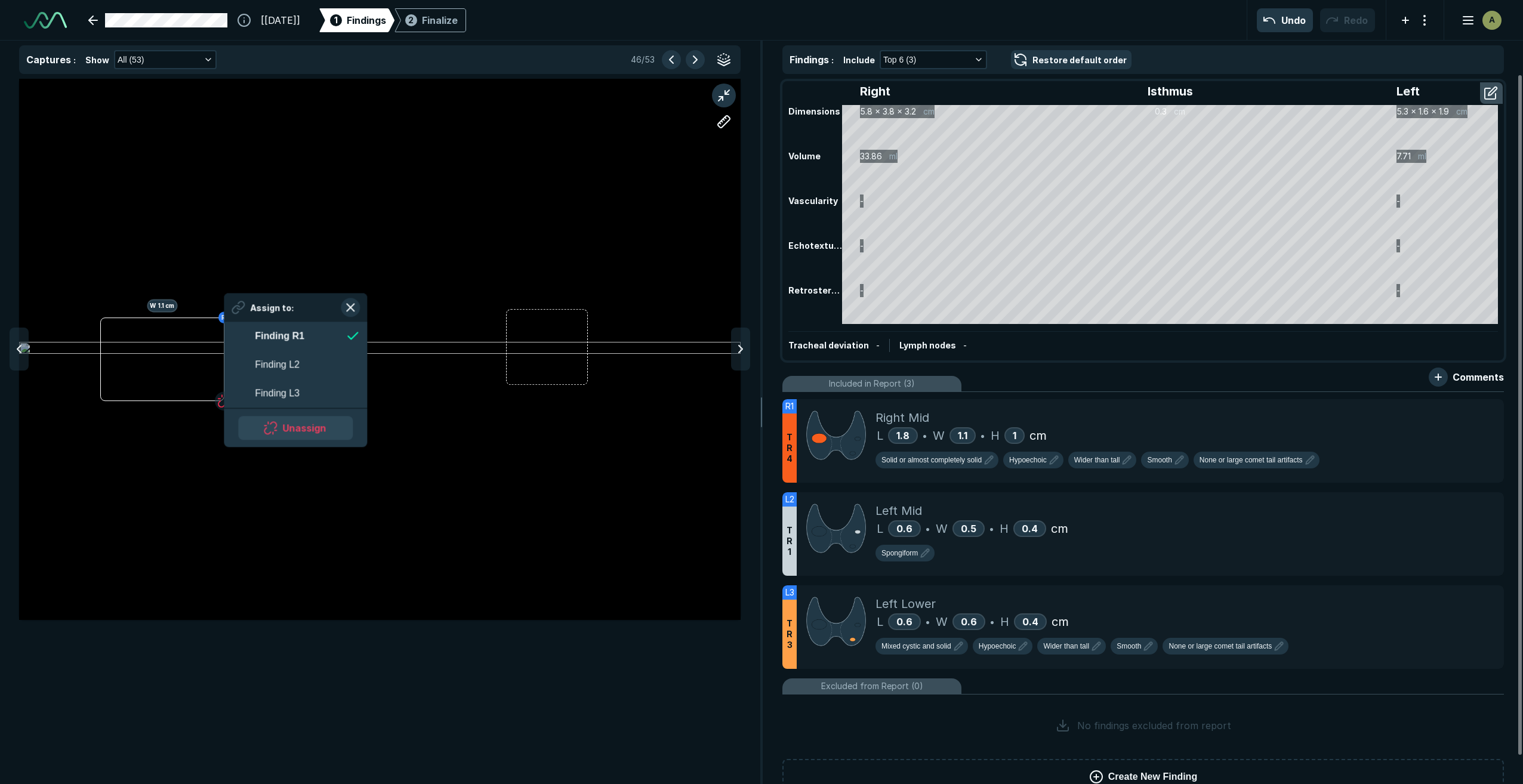
click at [300, 429] on button "Unassign" at bounding box center [295, 428] width 114 height 24
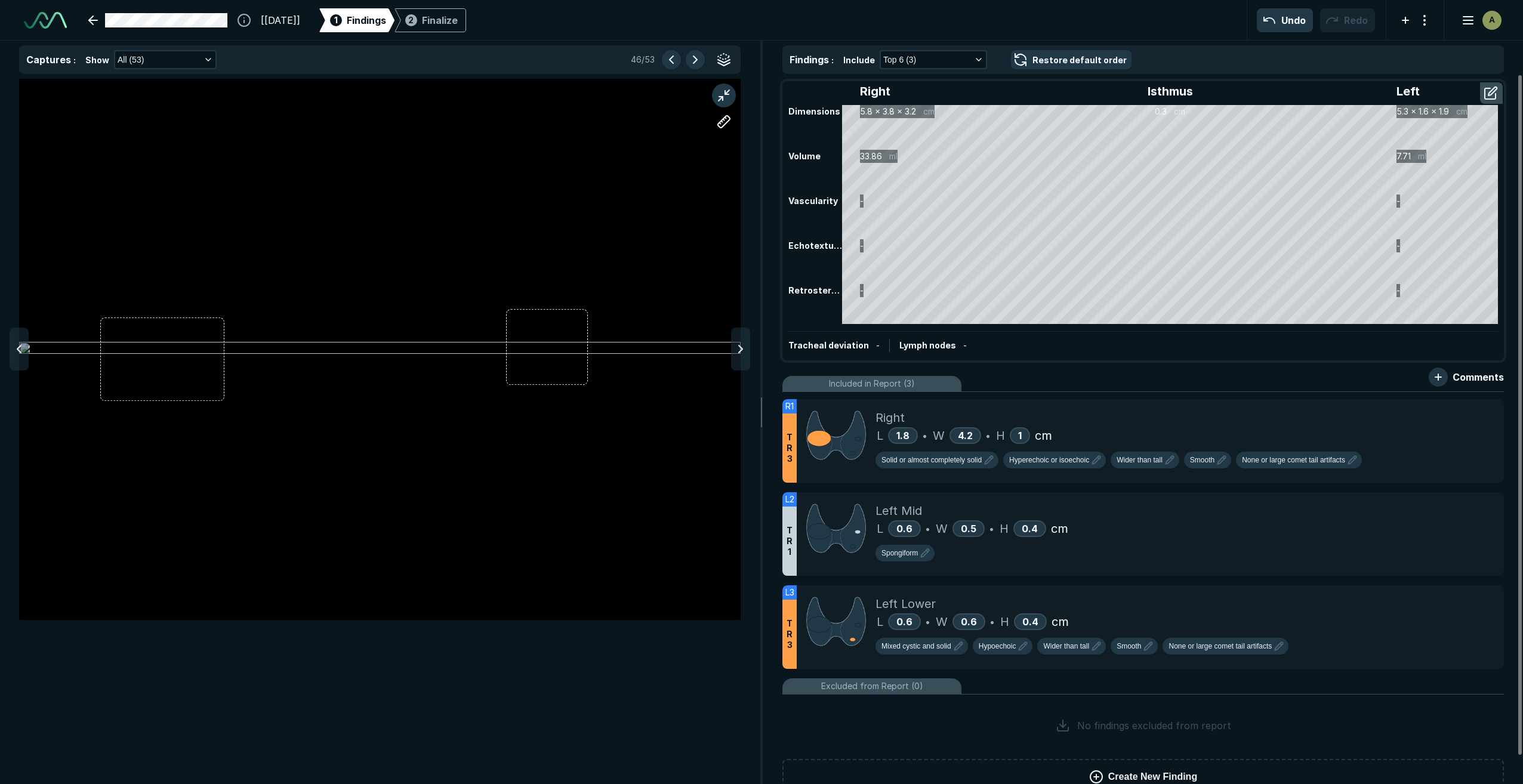
click at [225, 340] on div at bounding box center [379, 349] width 721 height 451
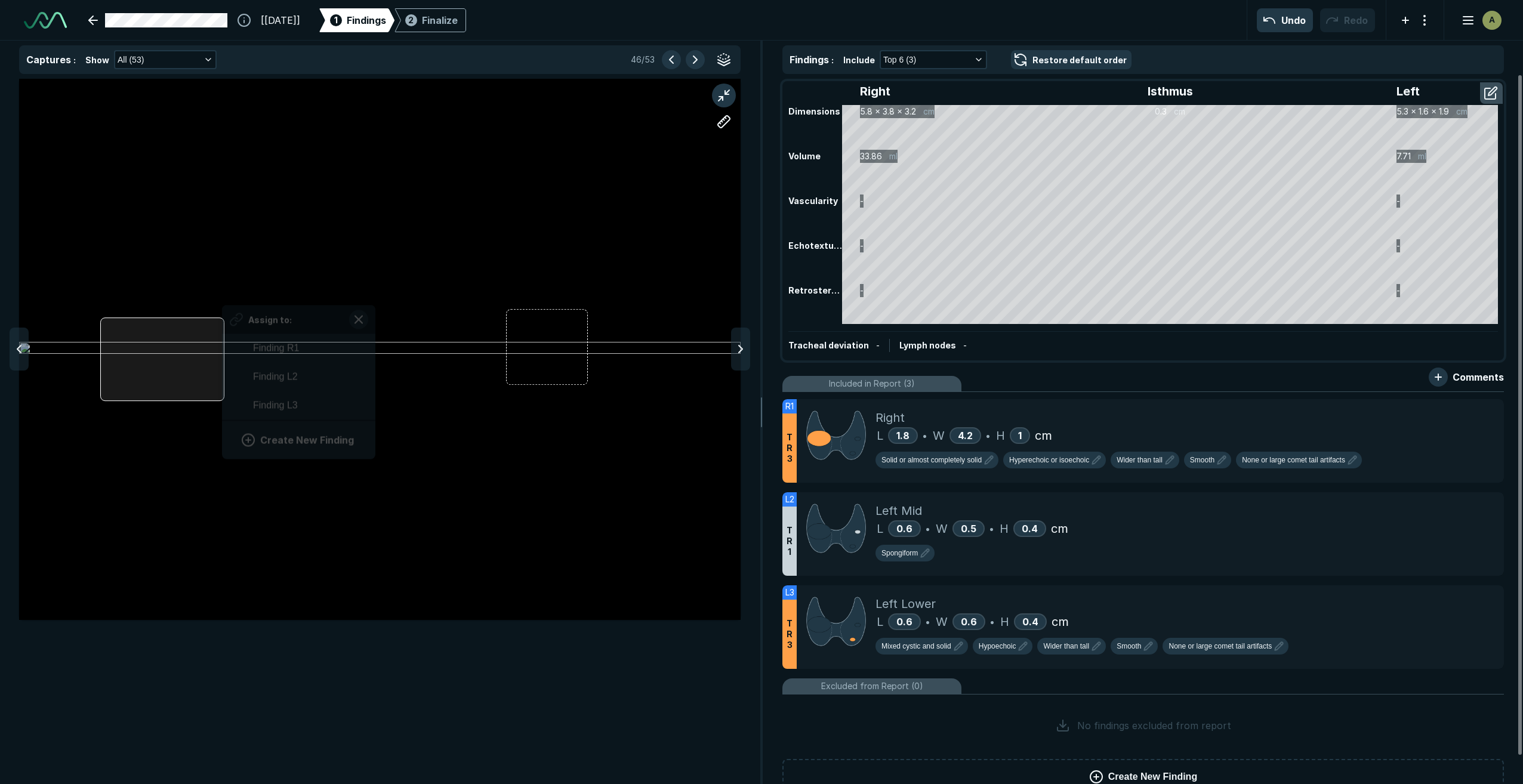
click at [222, 339] on div "Assign to: Finding R1 Finding L2 Finding L3 Create New Finding" at bounding box center [379, 349] width 721 height 541
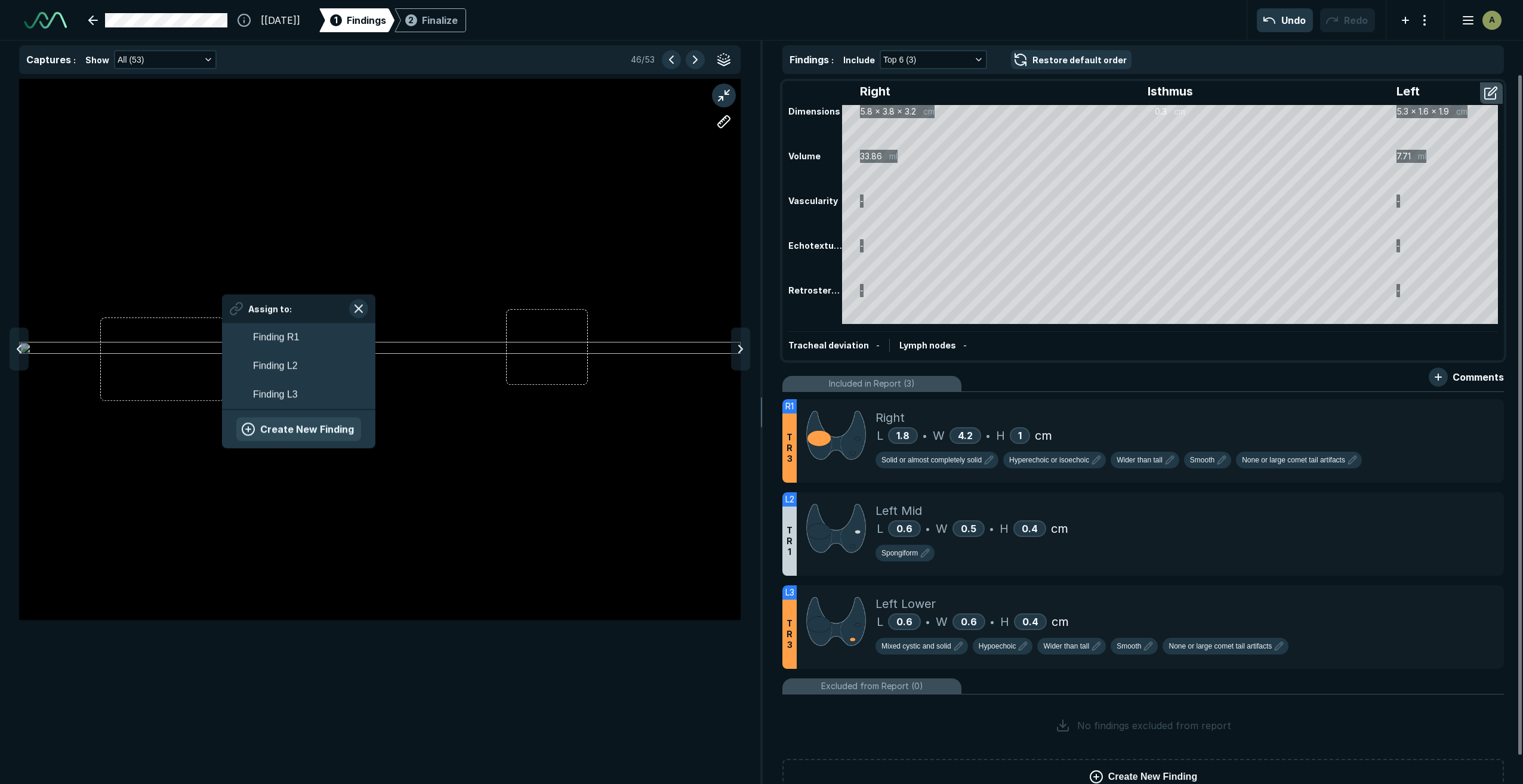
click at [319, 432] on button "Create New Finding" at bounding box center [298, 429] width 125 height 24
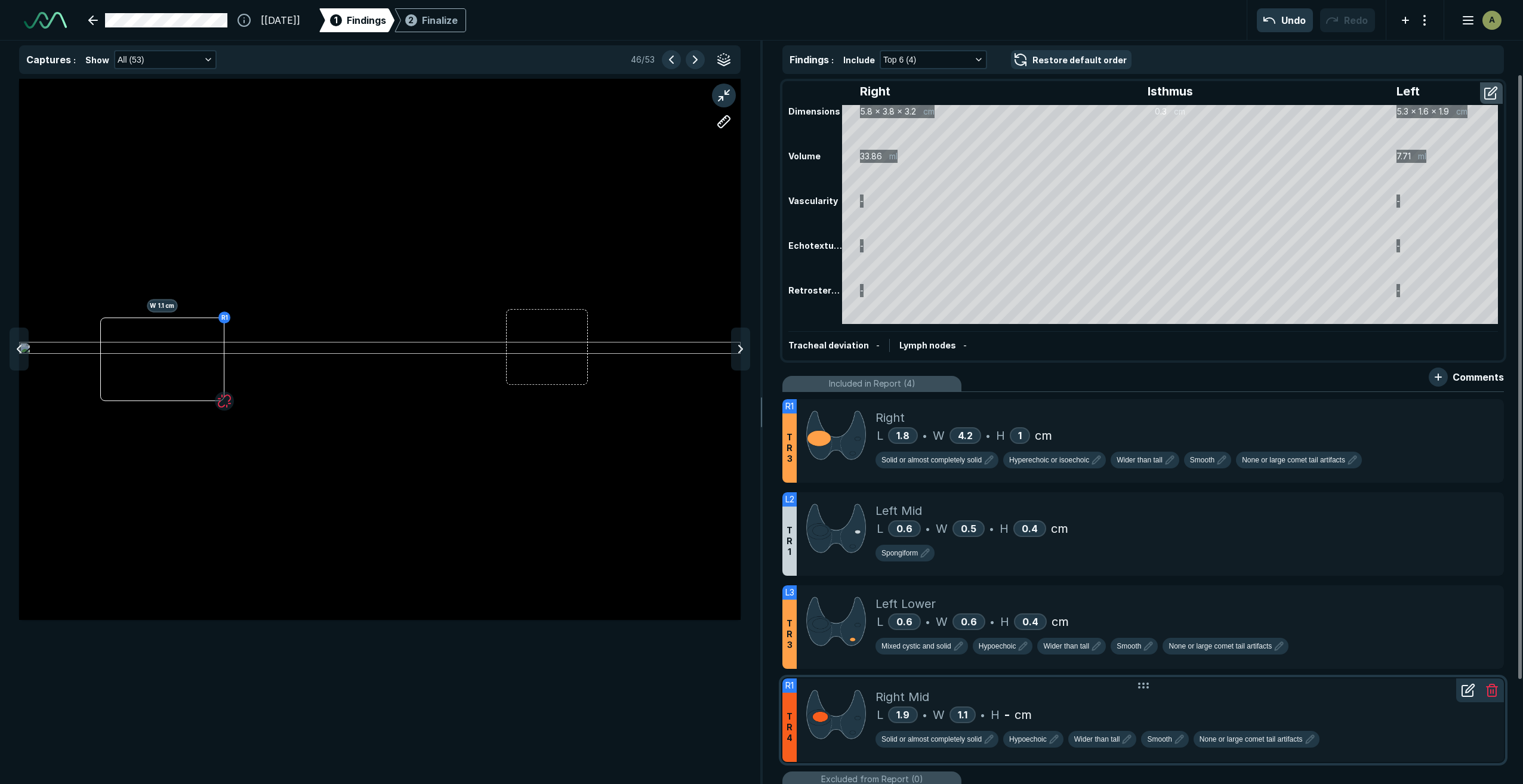
click at [1363, 716] on div "L 1.9 • W 1.1 • H - cm" at bounding box center [1185, 715] width 619 height 18
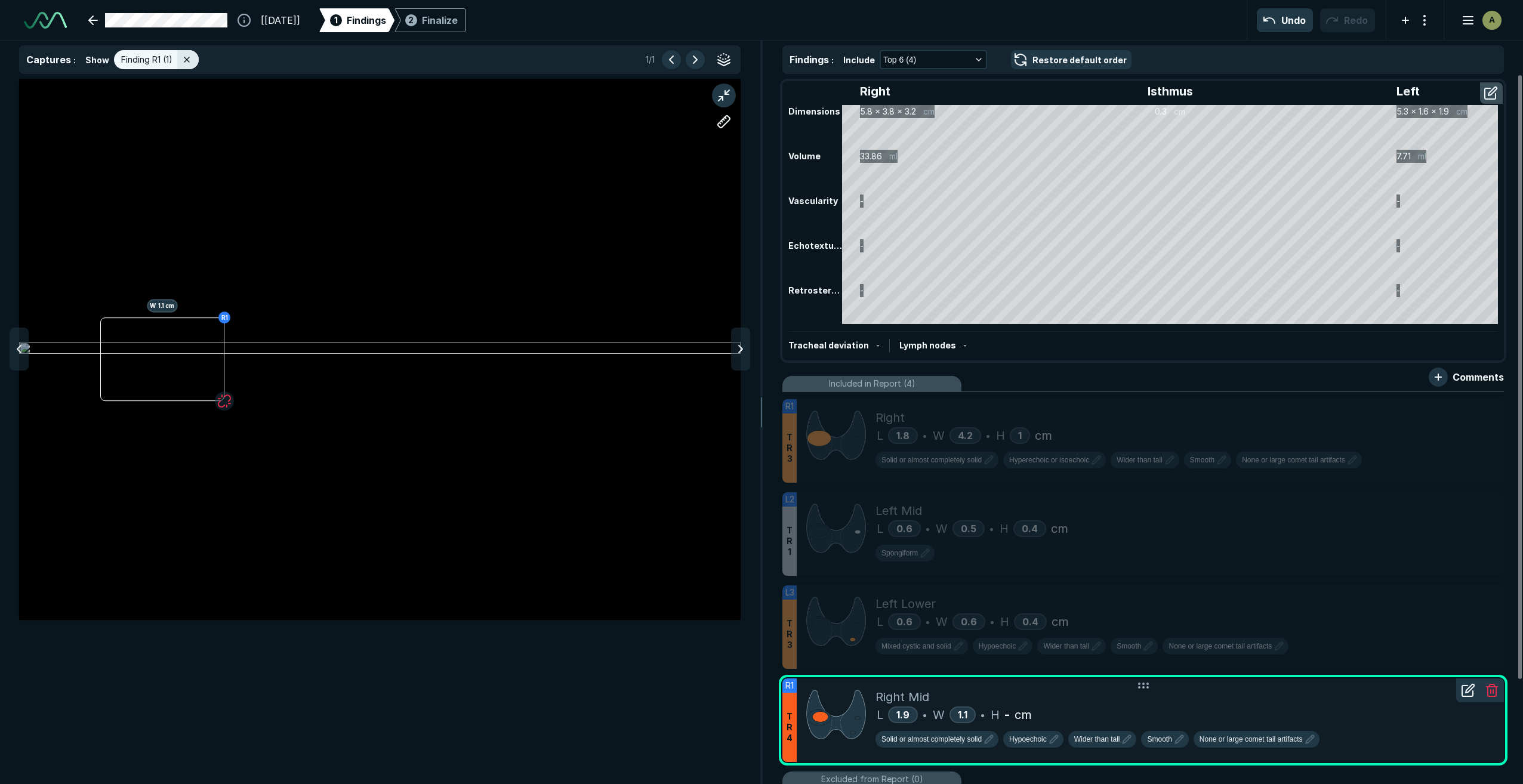
scroll to position [4576, 4761]
click at [227, 401] on button "button" at bounding box center [225, 401] width 19 height 19
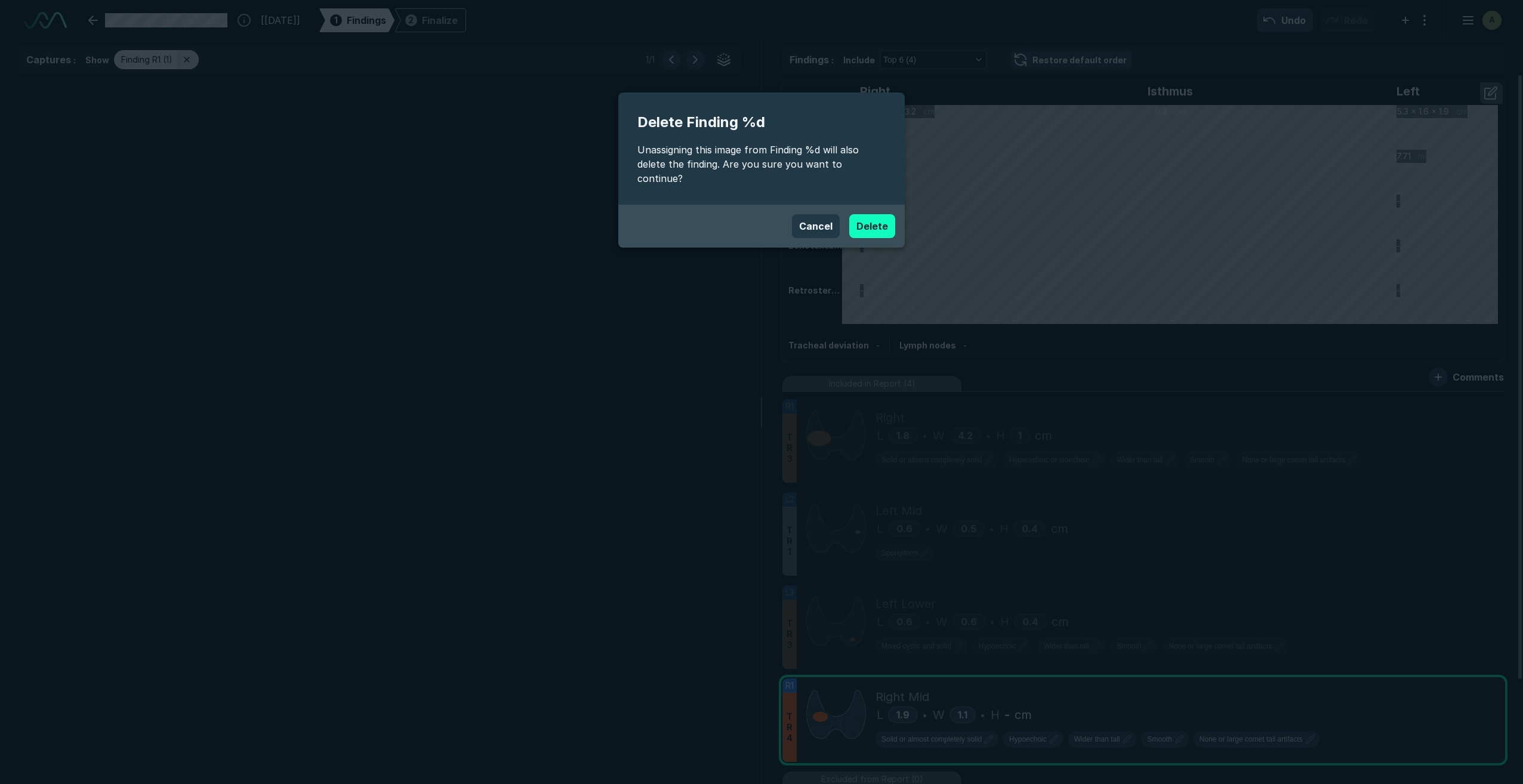
click at [867, 214] on button "Delete" at bounding box center [872, 226] width 46 height 24
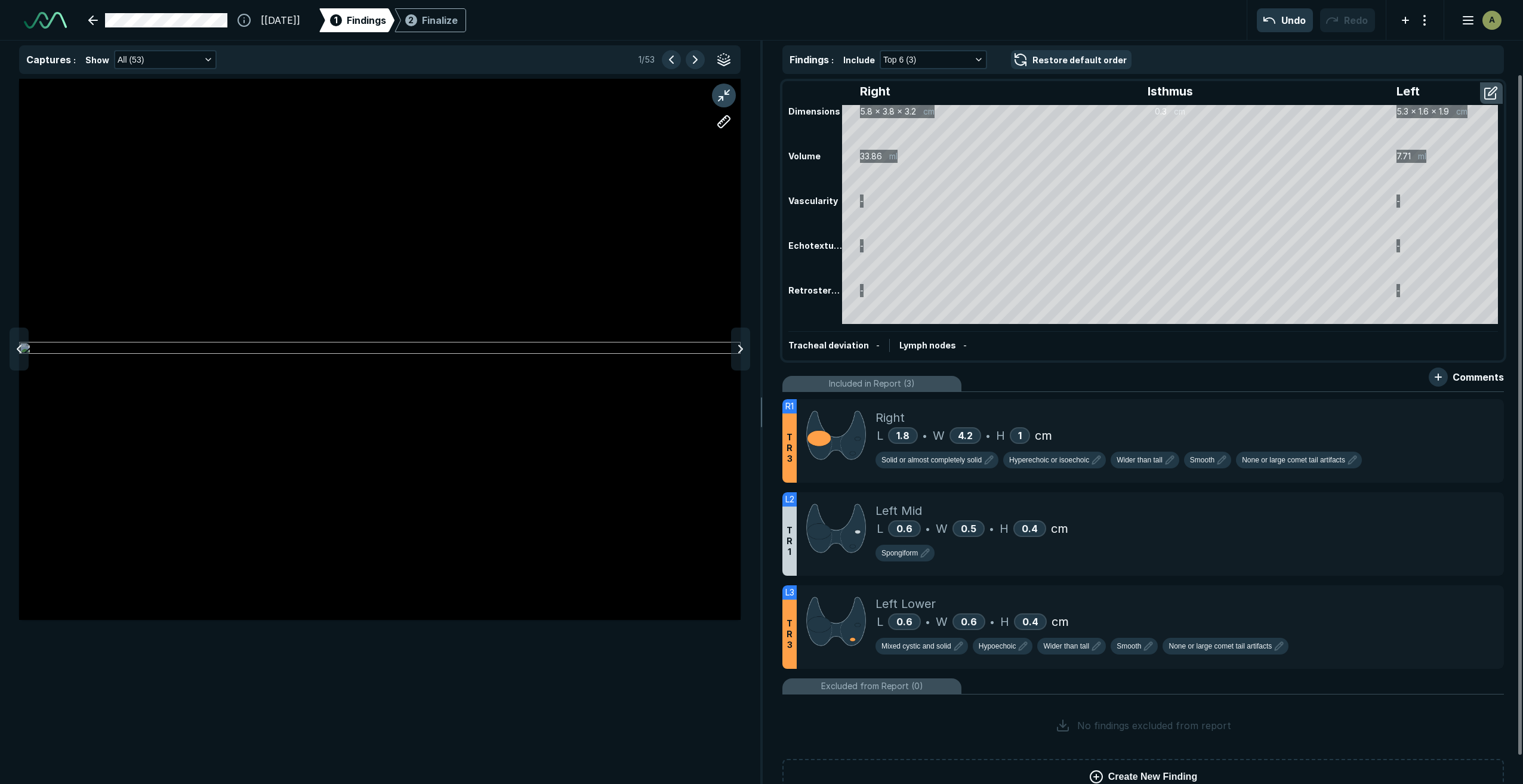
click at [728, 90] on button "button" at bounding box center [724, 95] width 24 height 24
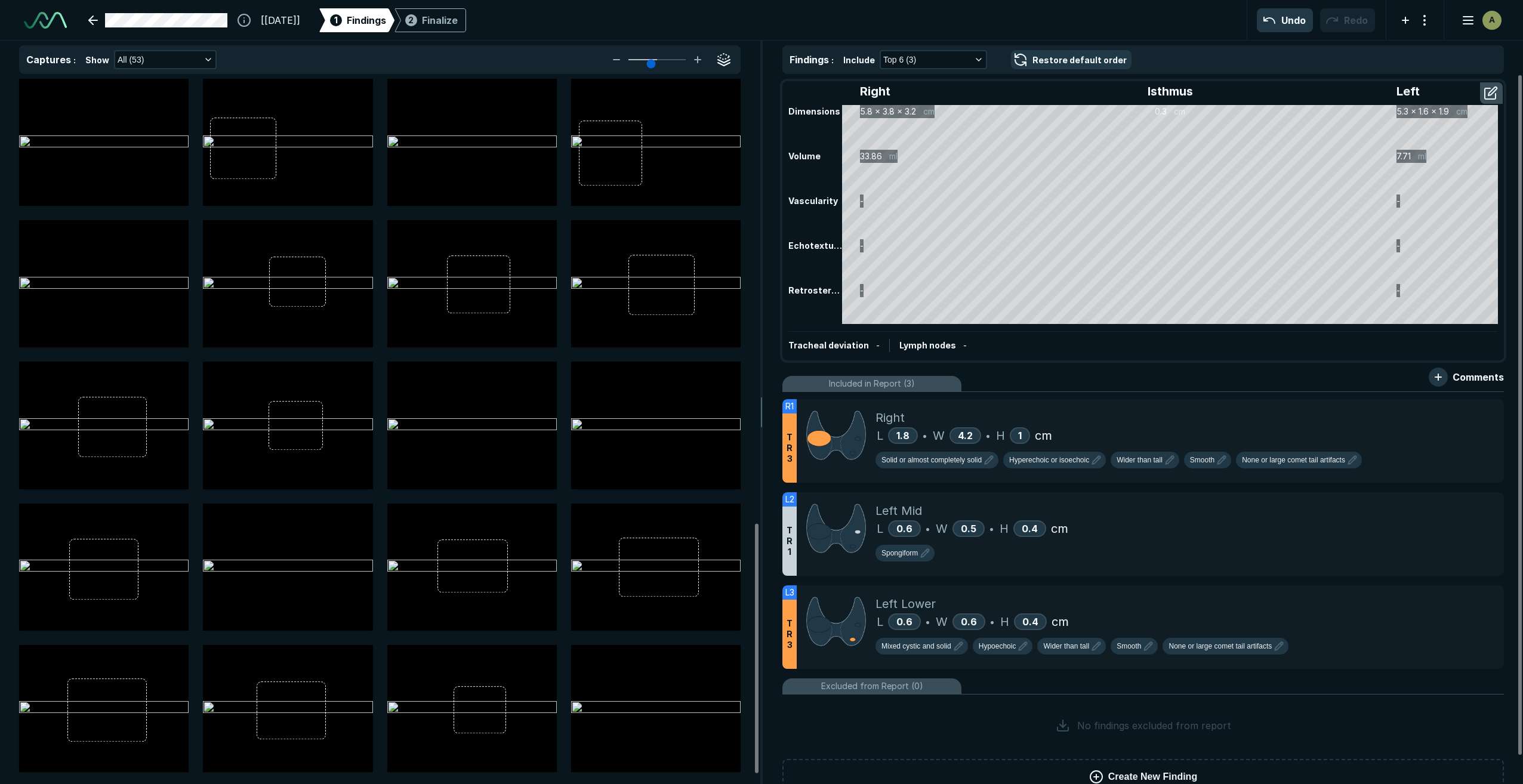
scroll to position [1253, 0]
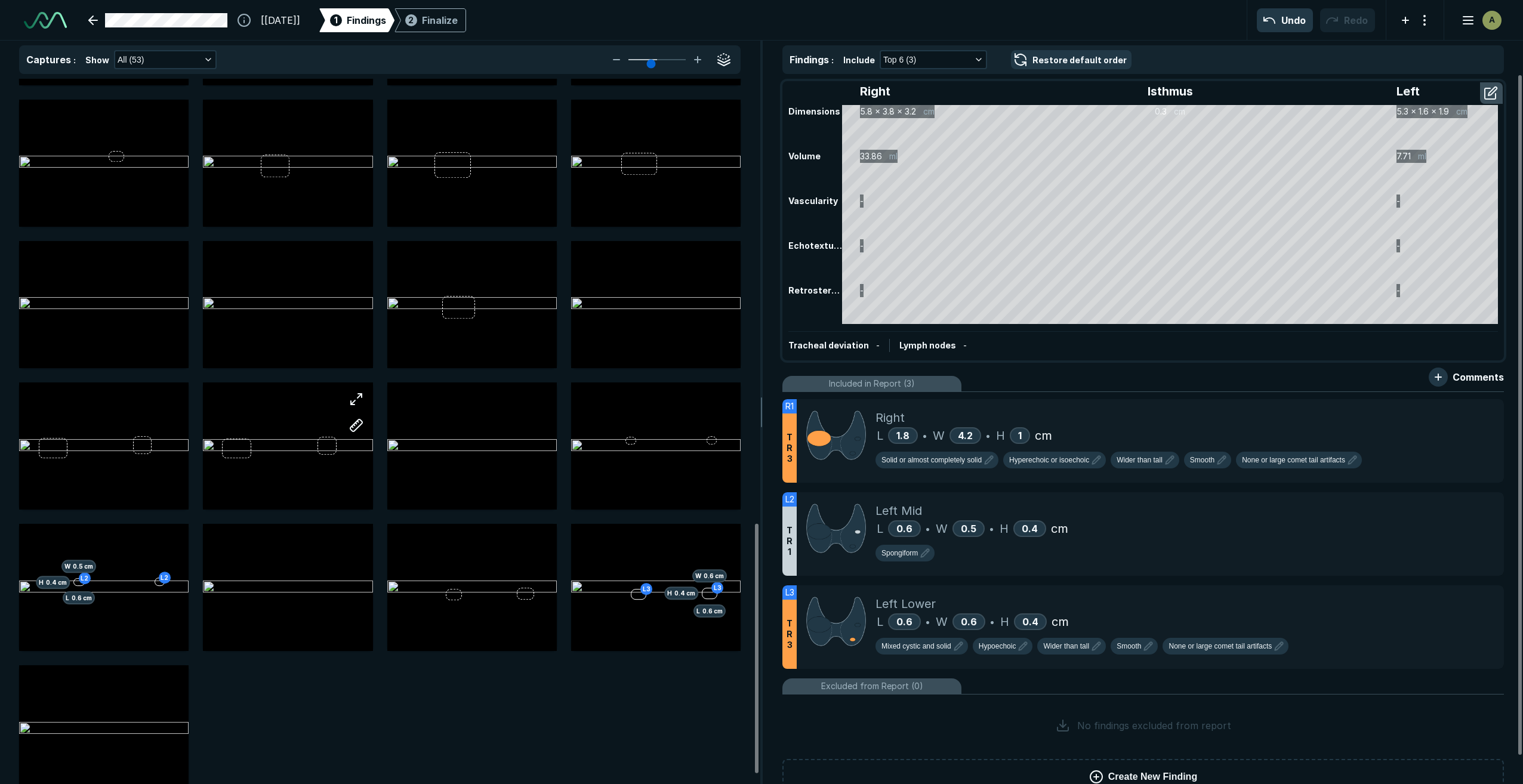
click at [294, 408] on div at bounding box center [288, 447] width 170 height 106
click at [353, 398] on button "button" at bounding box center [356, 399] width 24 height 24
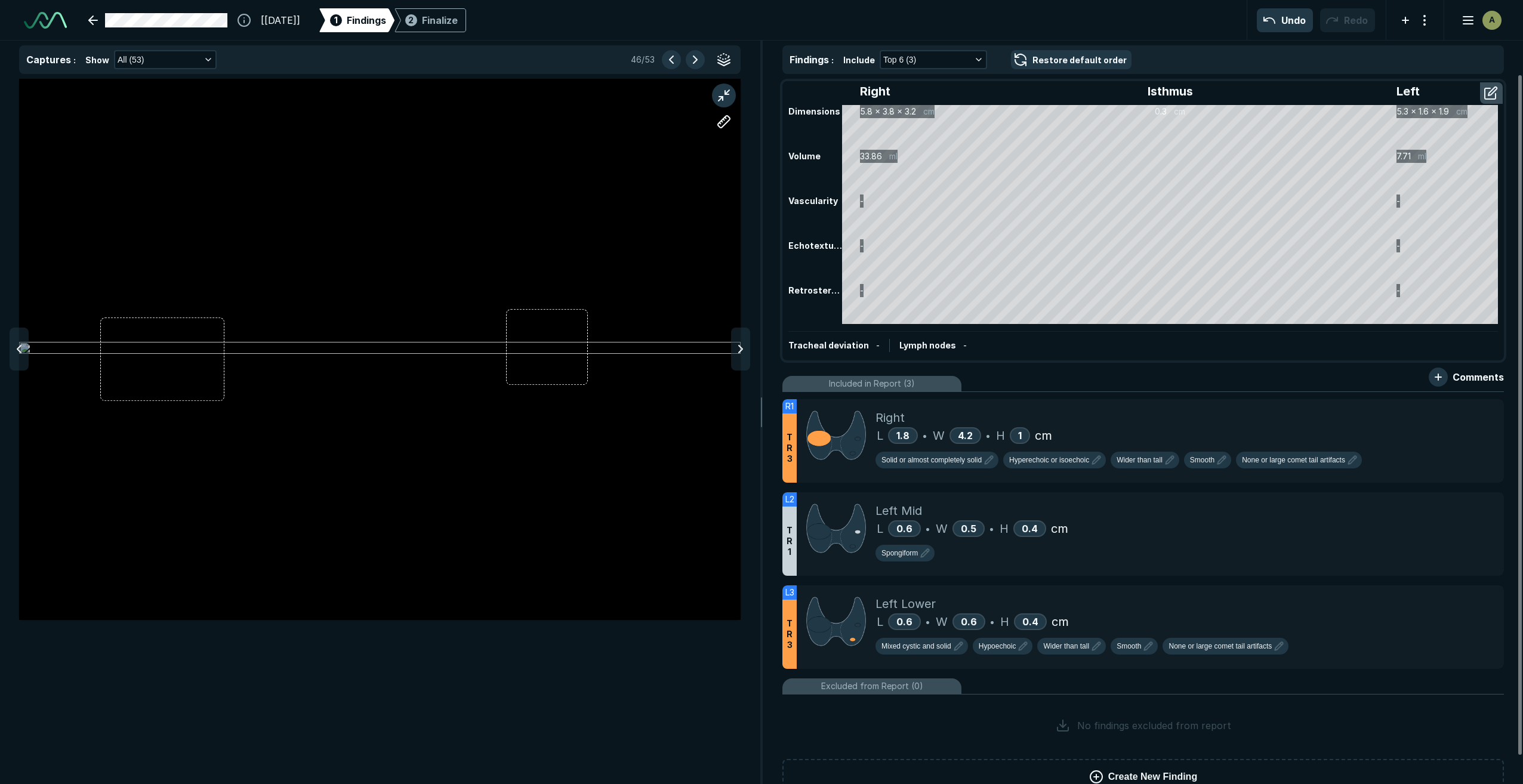
scroll to position [4576, 4761]
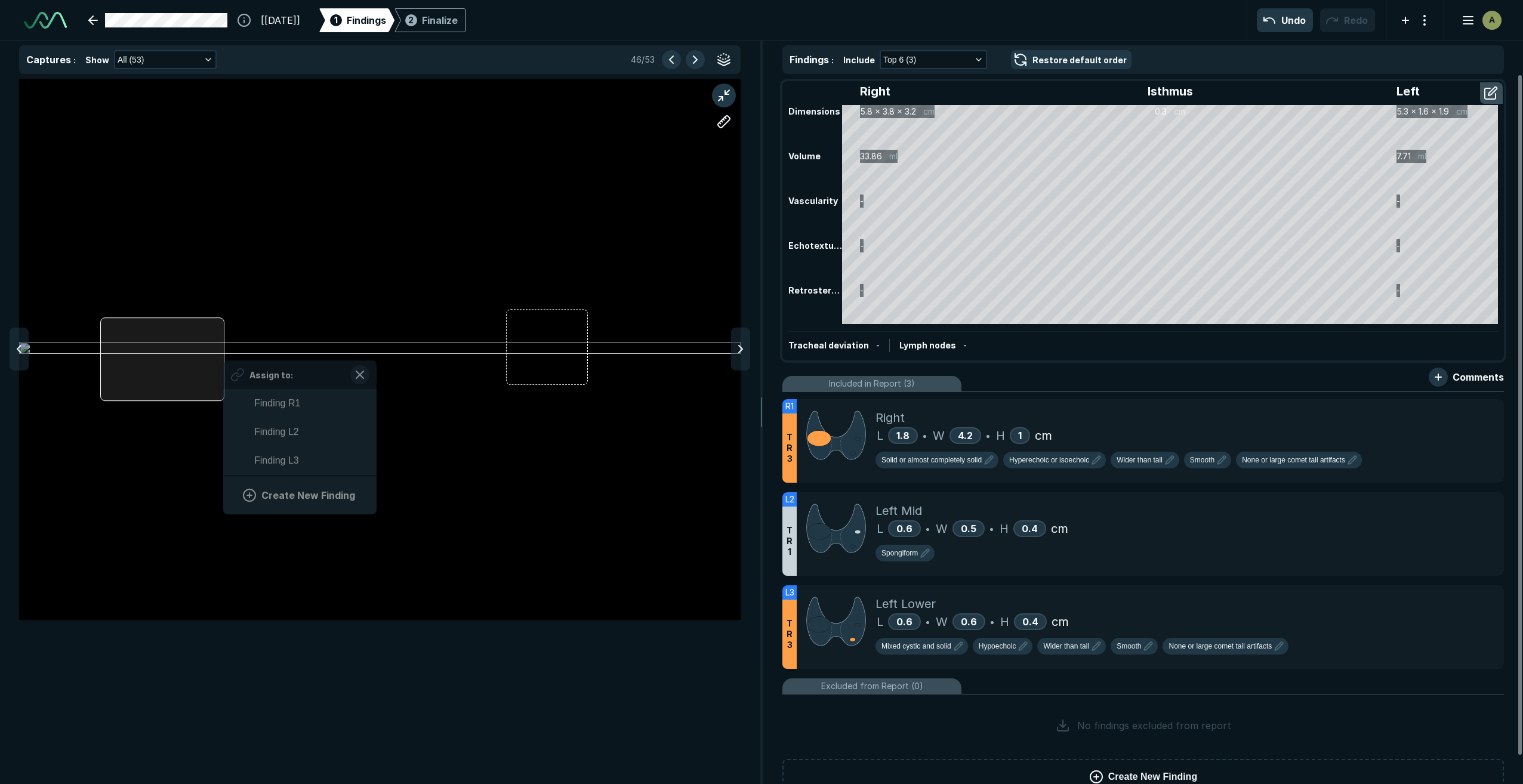
click at [223, 398] on div "Assign to: Finding R1 Finding L2 Finding L3 Create New Finding" at bounding box center [379, 349] width 721 height 541
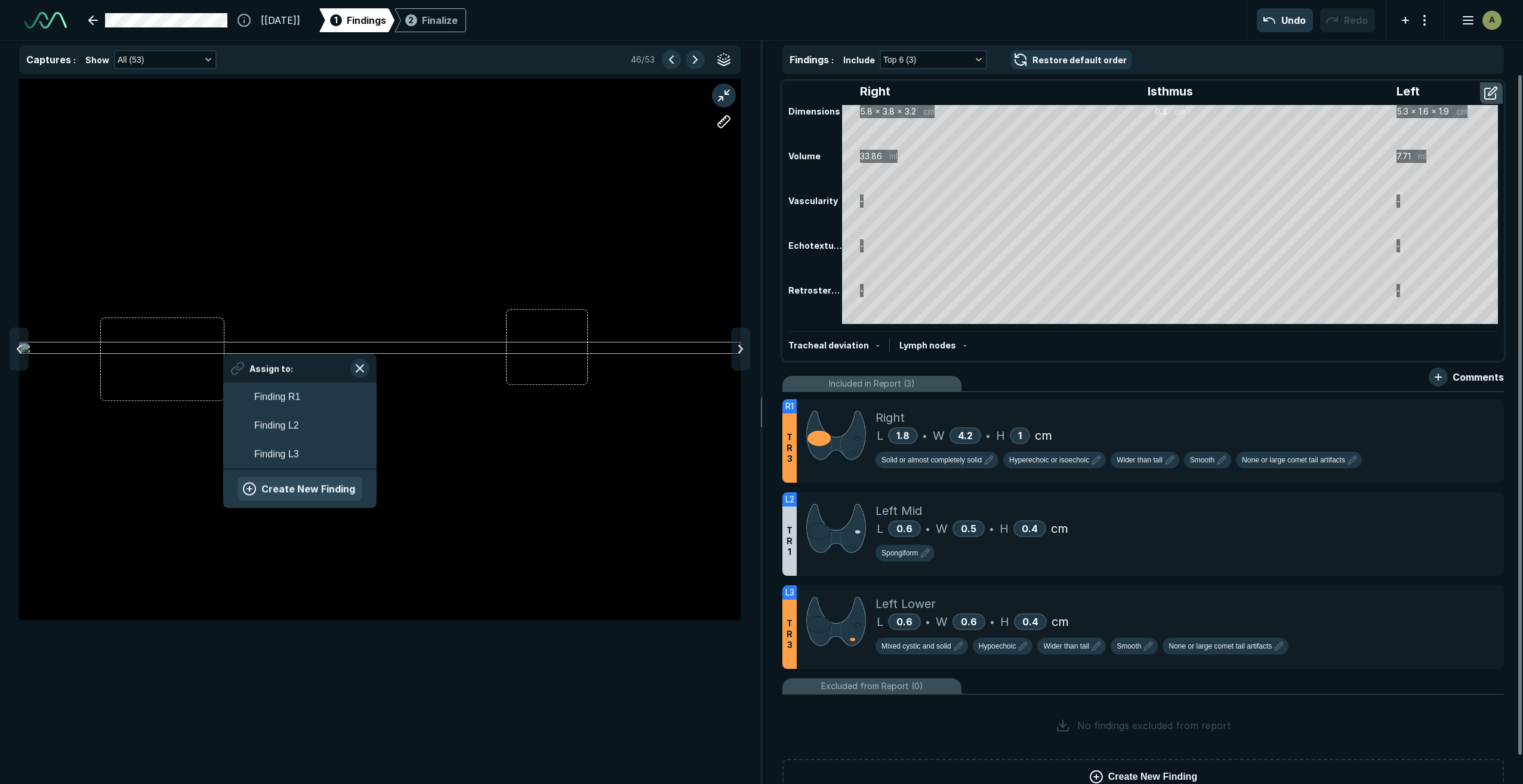
click at [308, 493] on button "Create New Finding" at bounding box center [299, 489] width 125 height 24
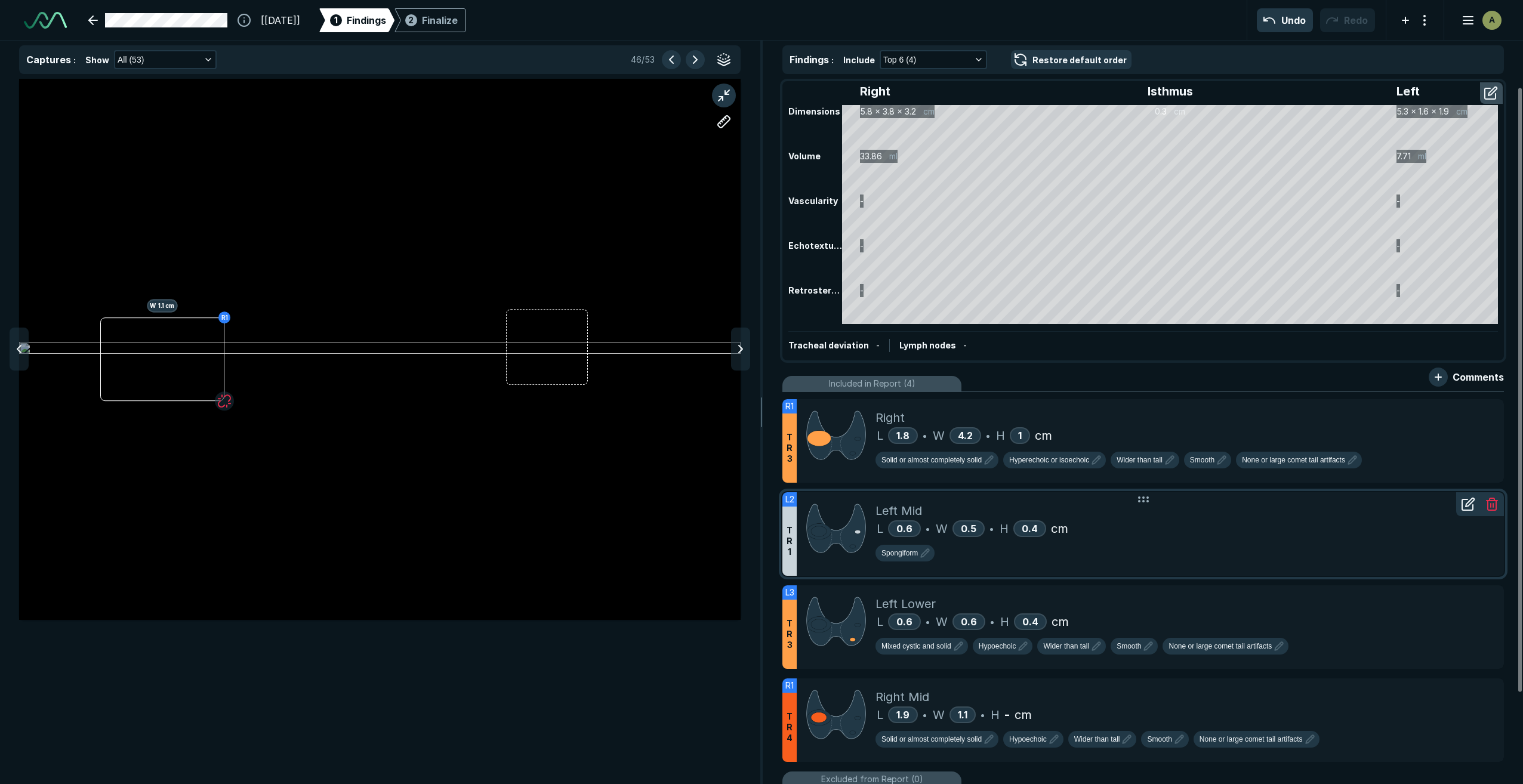
scroll to position [60, 0]
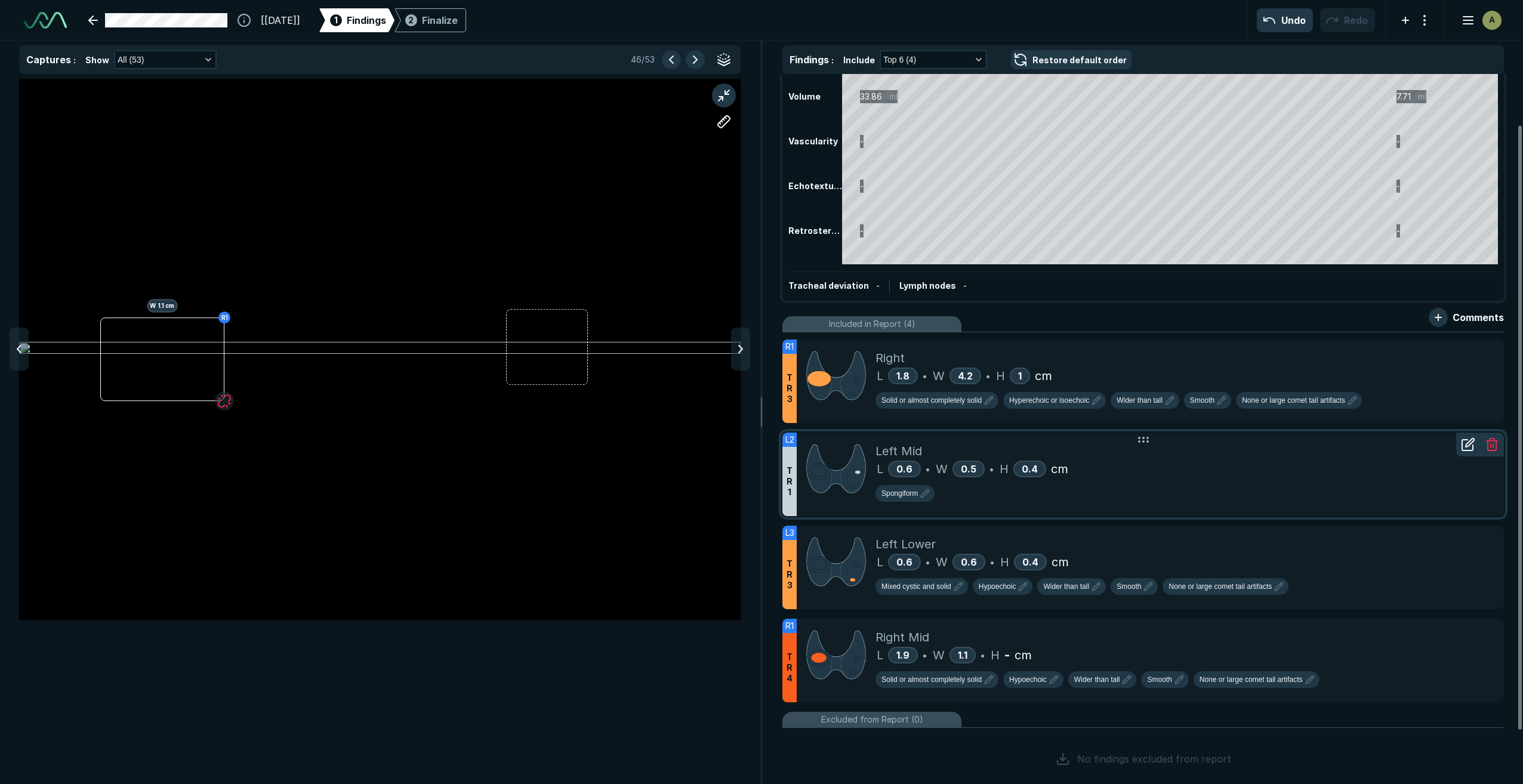
click at [1156, 484] on div "Spongiform" at bounding box center [1185, 492] width 619 height 29
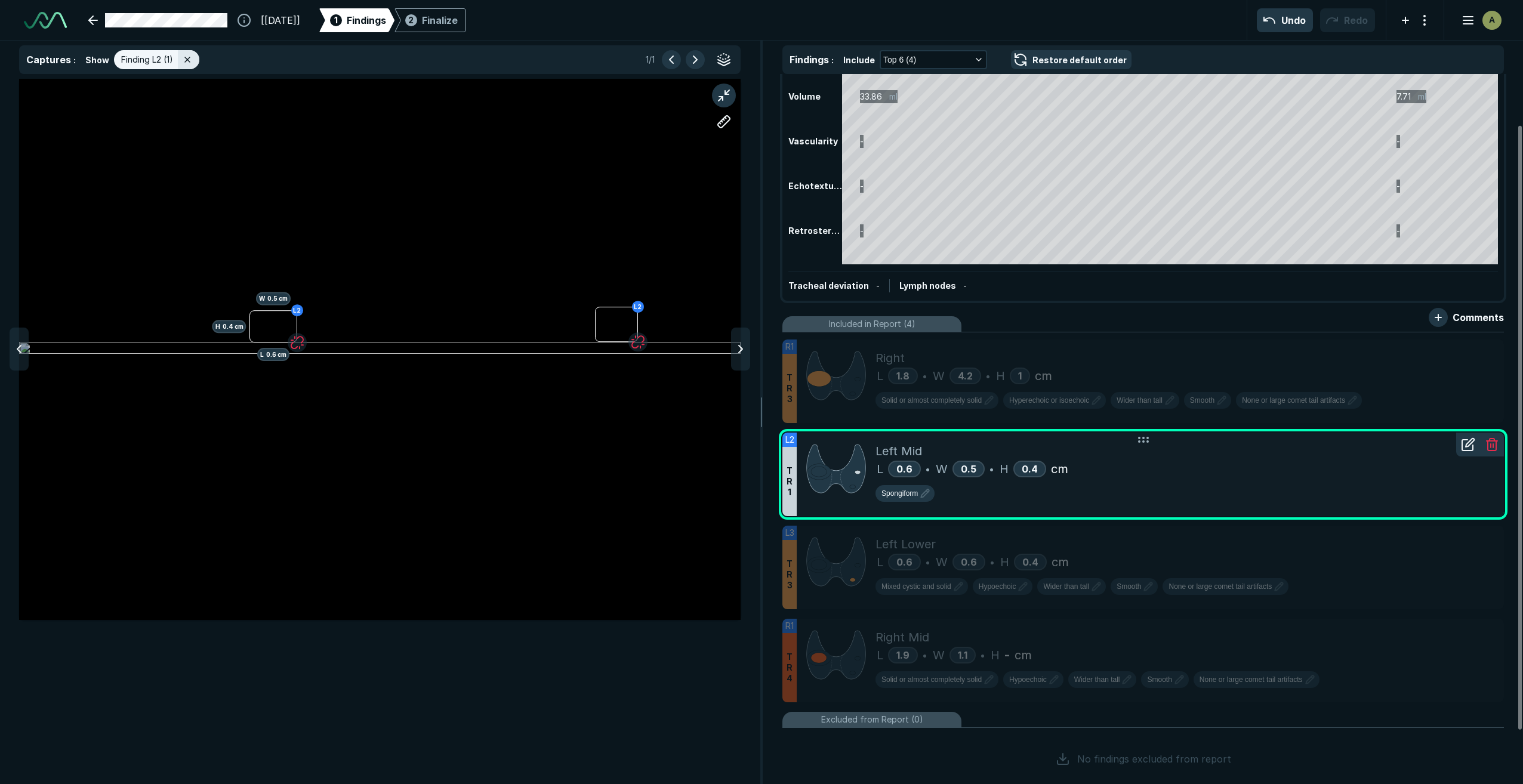
scroll to position [4576, 4761]
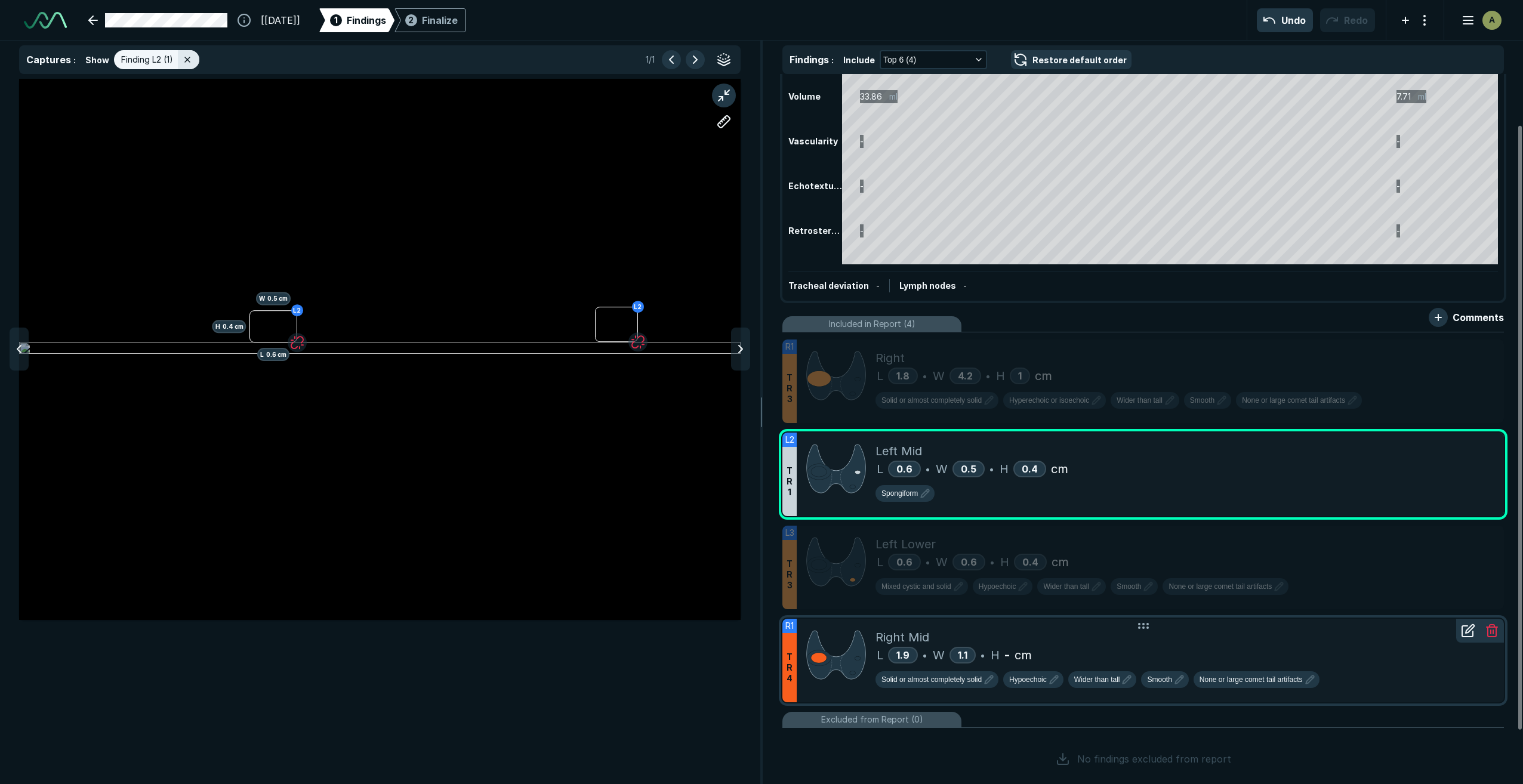
click at [1125, 651] on div "L 1.9 • W 1.1 • H - cm" at bounding box center [1185, 655] width 619 height 18
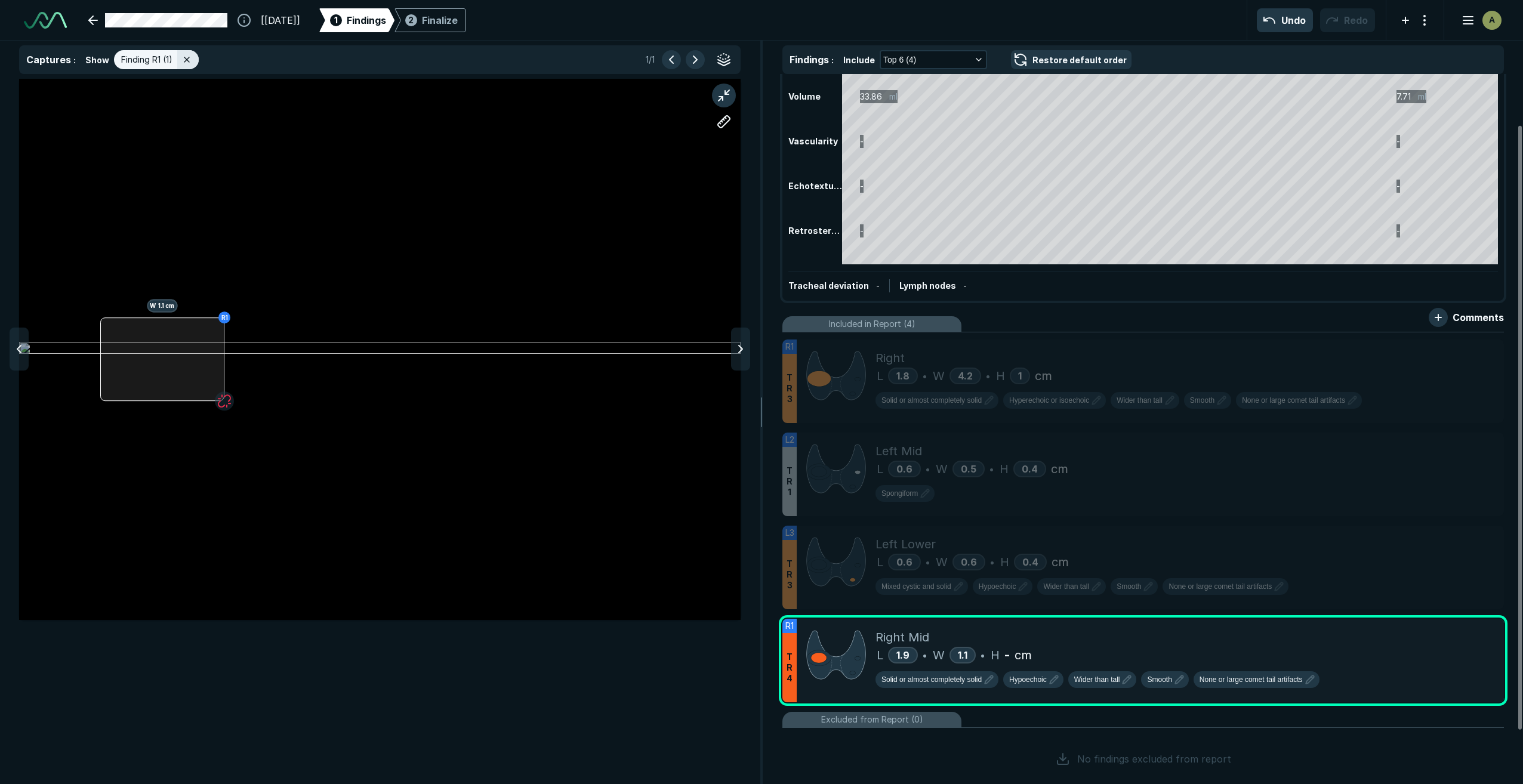
click at [223, 322] on div "R1 L 1.9 cm W 1.1 cm" at bounding box center [379, 349] width 721 height 541
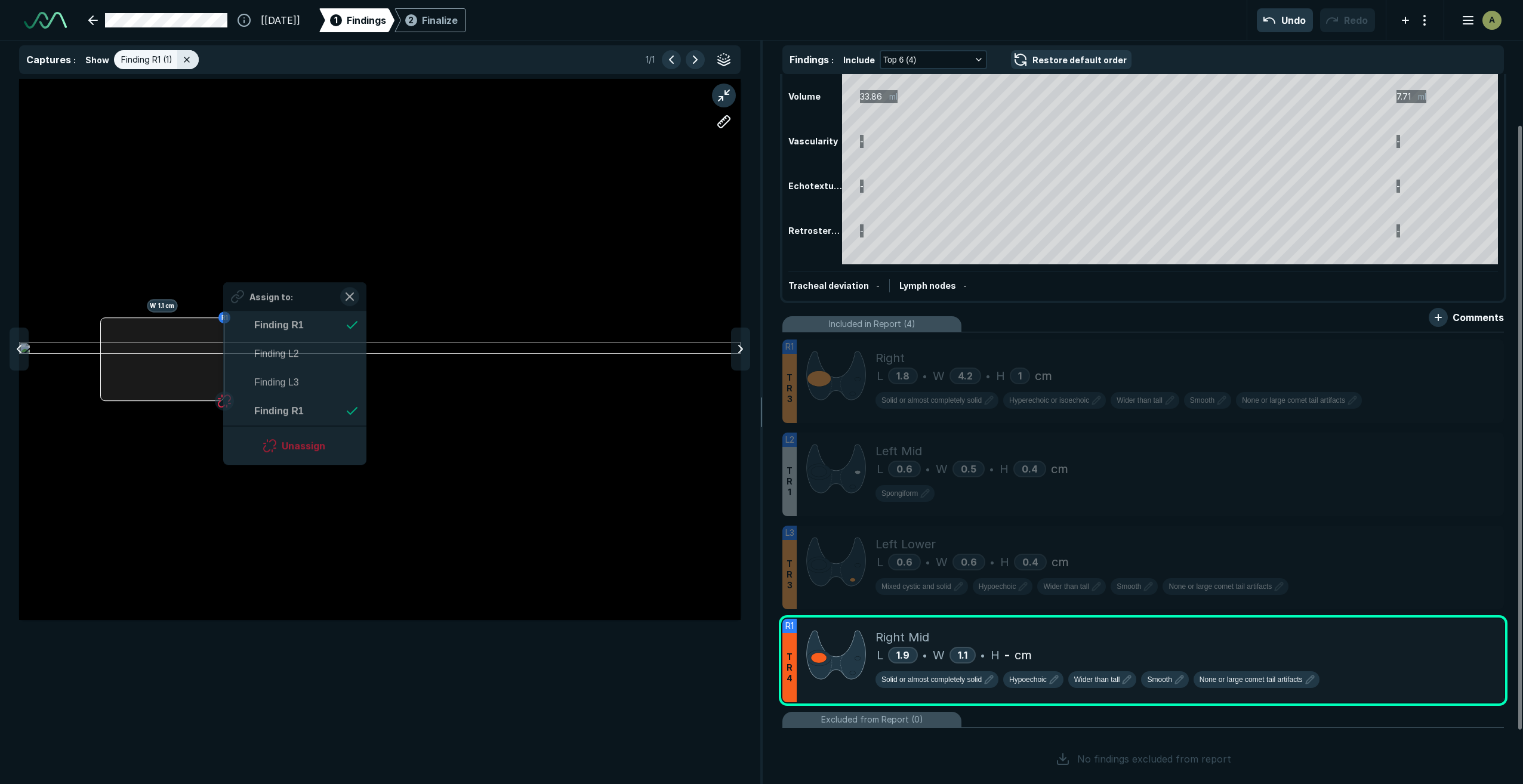
scroll to position [2023, 2178]
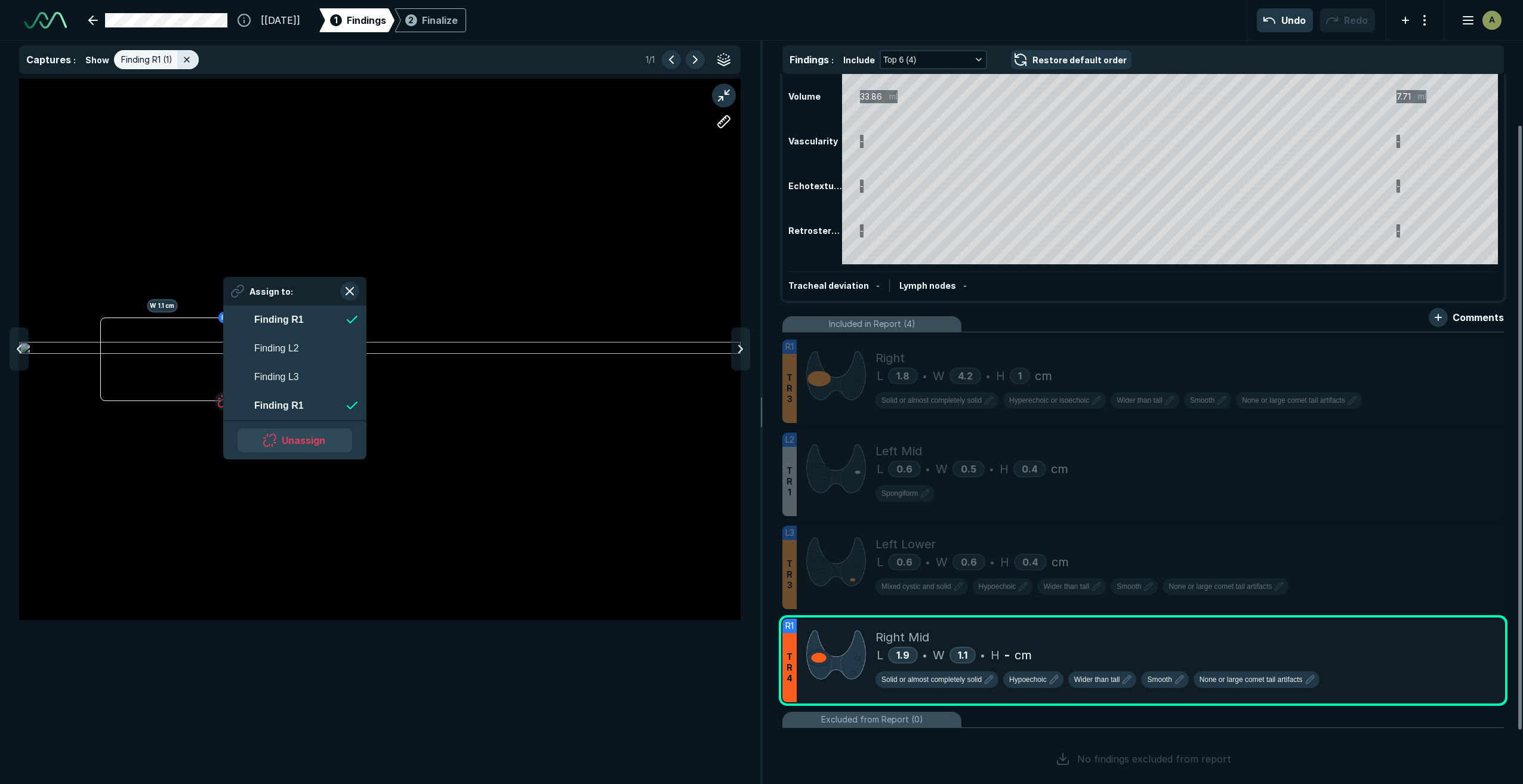
click at [313, 444] on button "Unassign" at bounding box center [294, 440] width 114 height 24
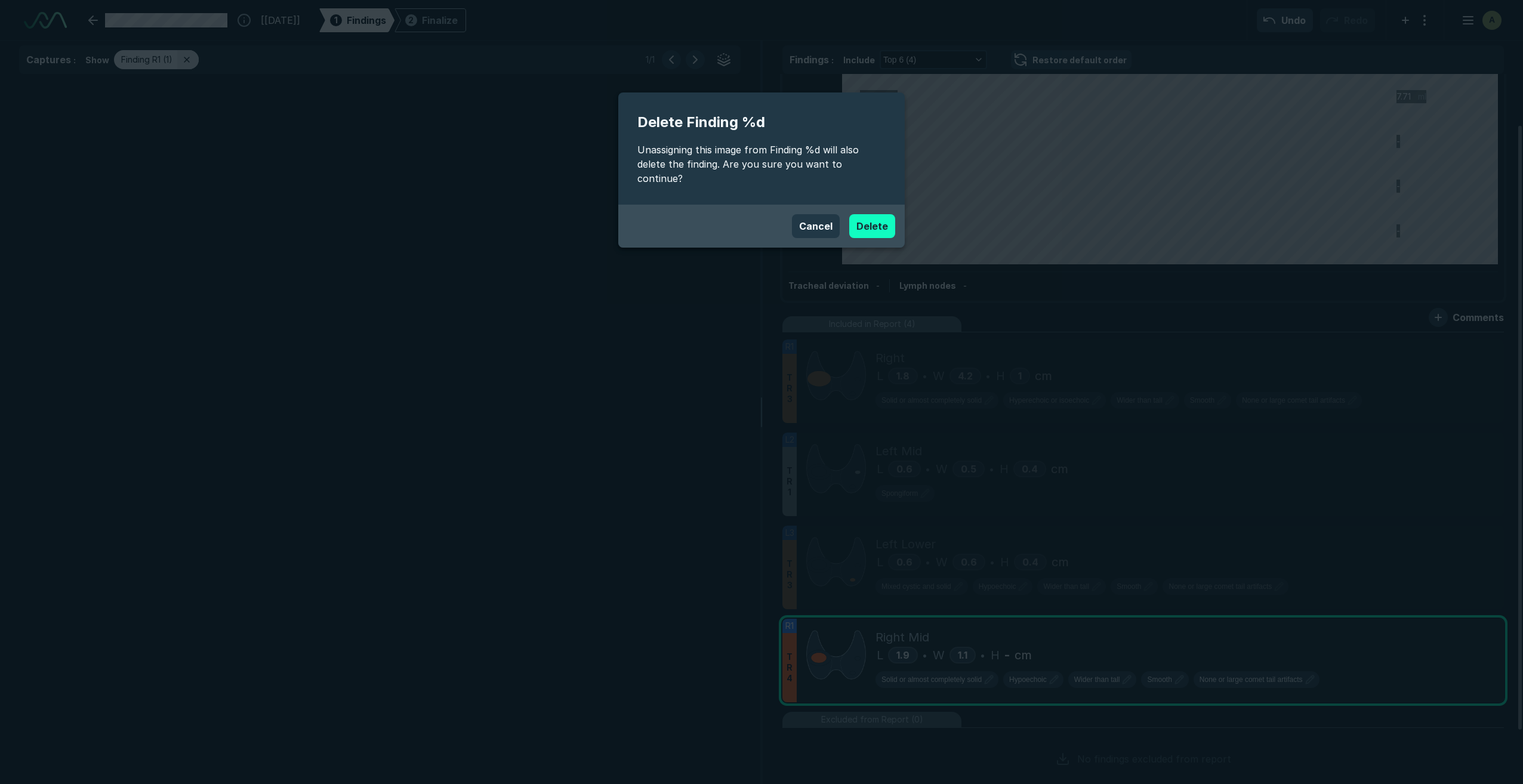
click at [869, 215] on button "Delete" at bounding box center [872, 226] width 46 height 24
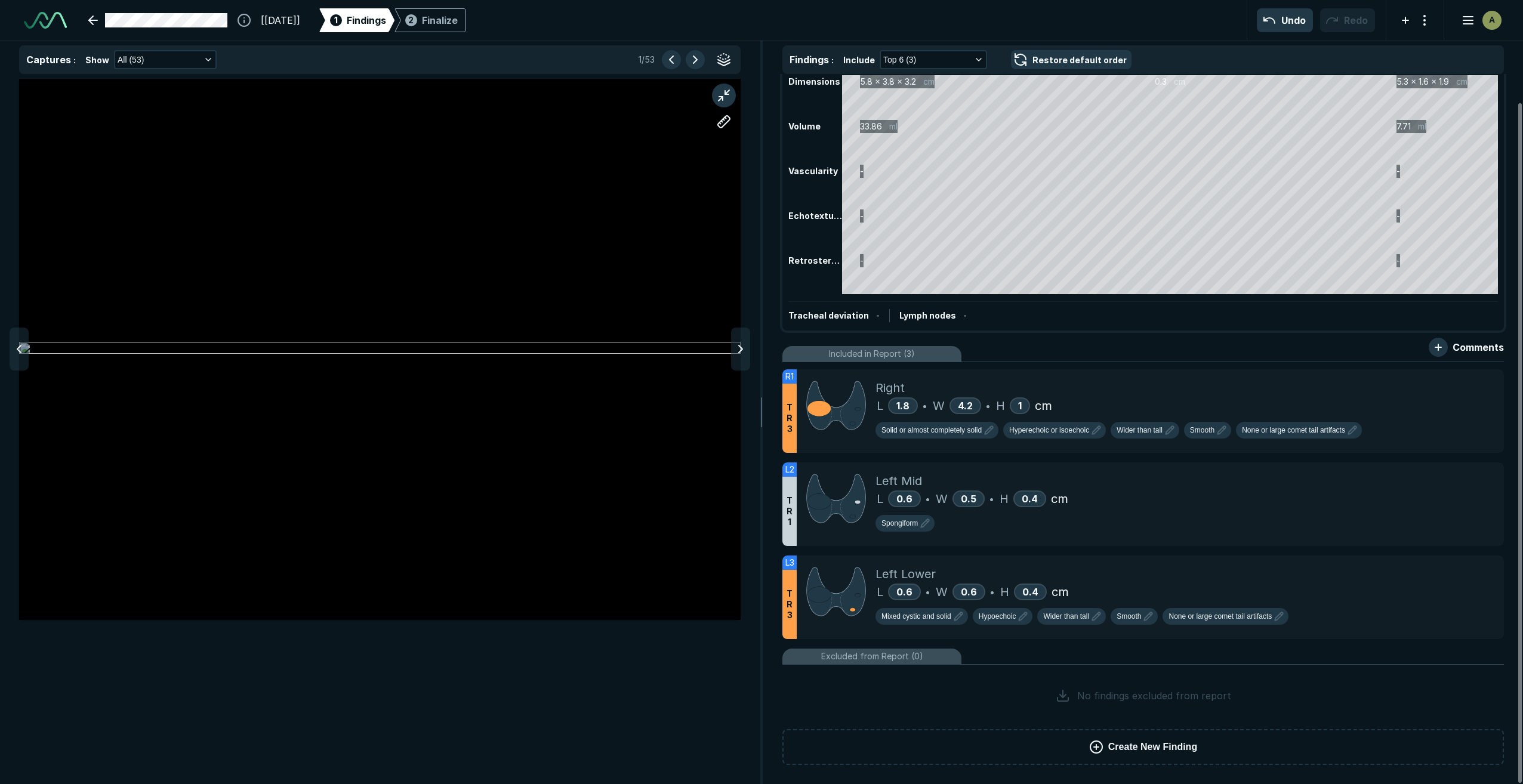
scroll to position [29, 0]
click at [722, 100] on button "button" at bounding box center [724, 95] width 24 height 24
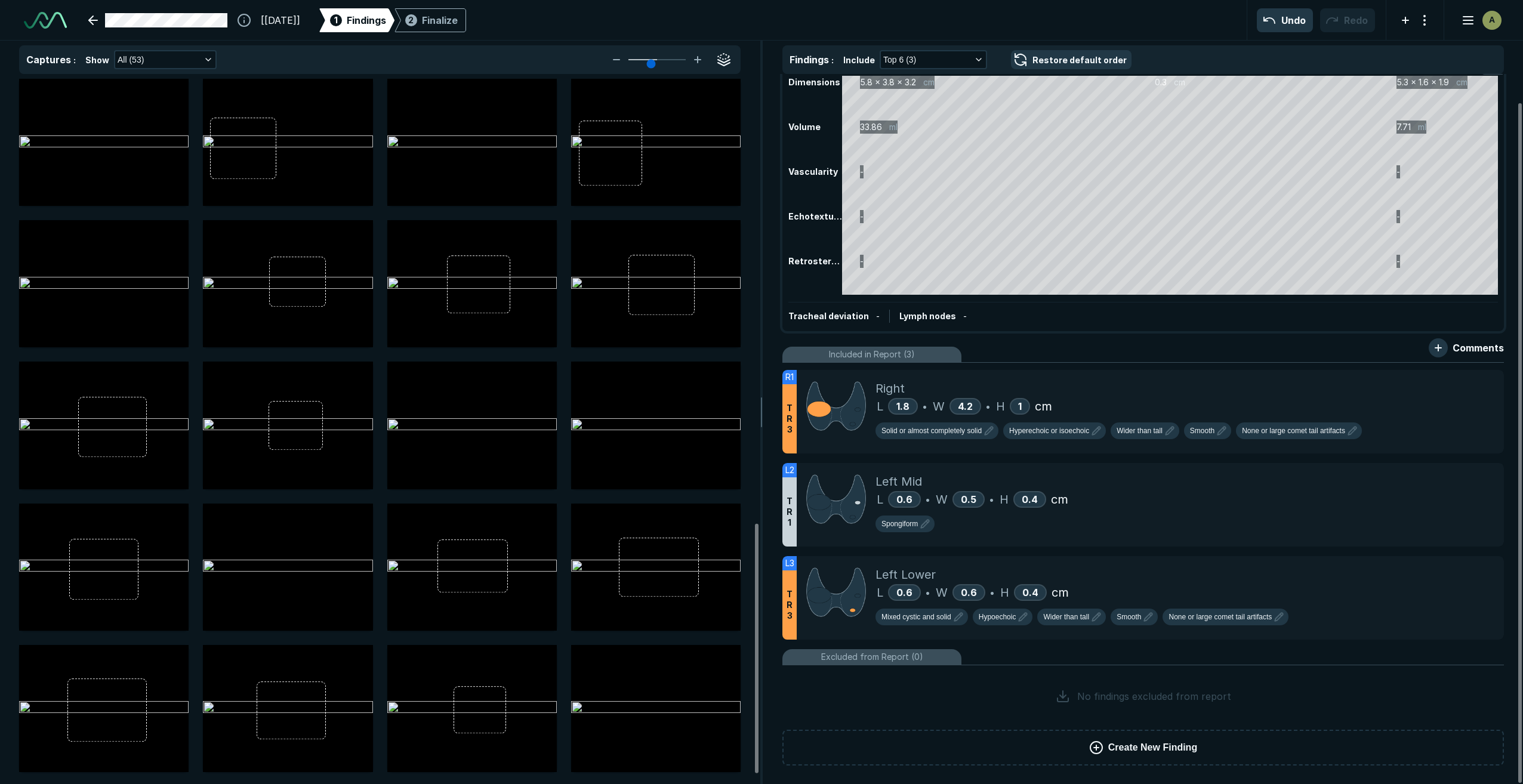
scroll to position [1253, 0]
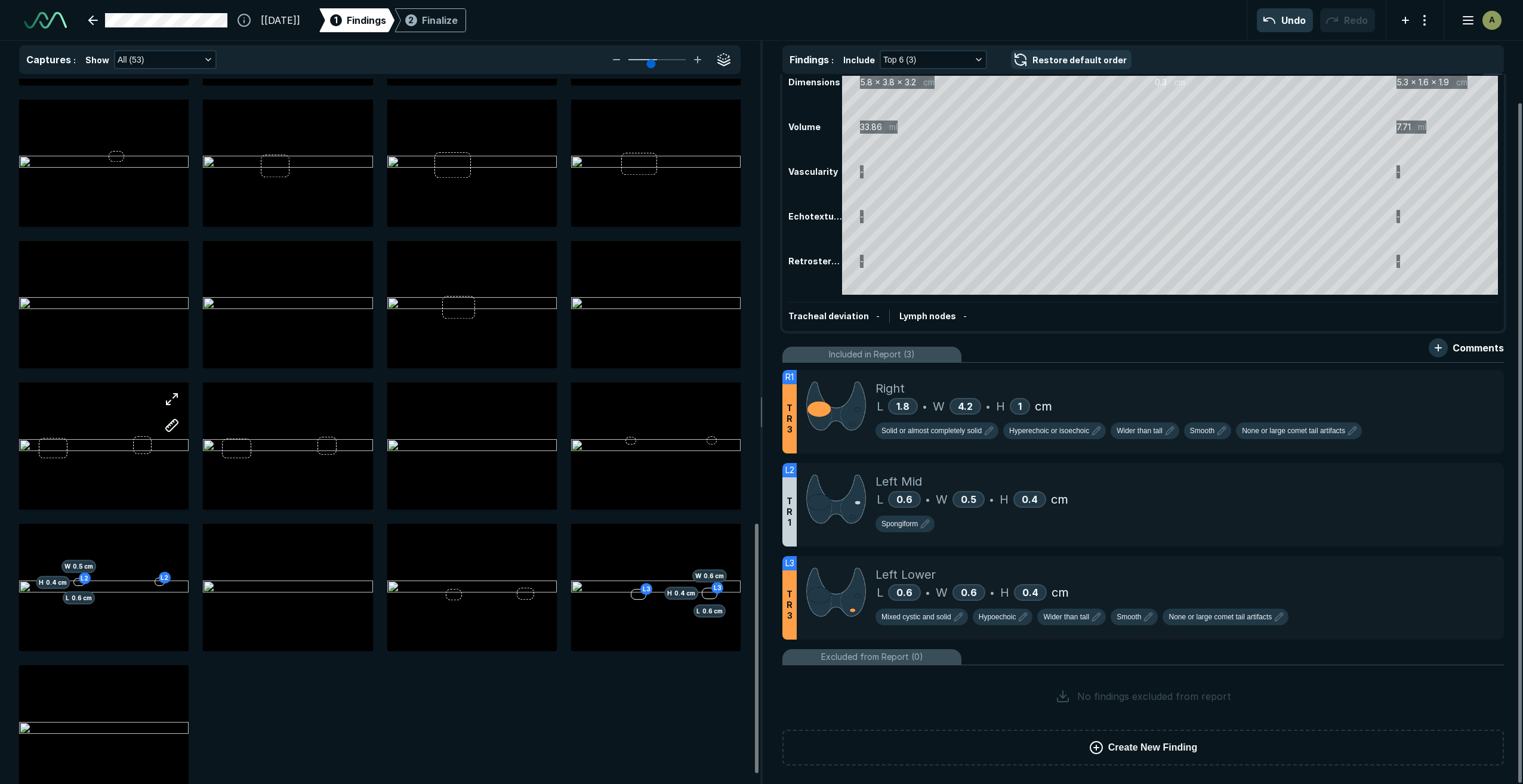
click at [105, 464] on div at bounding box center [104, 447] width 170 height 106
click at [167, 399] on button "button" at bounding box center [172, 399] width 24 height 24
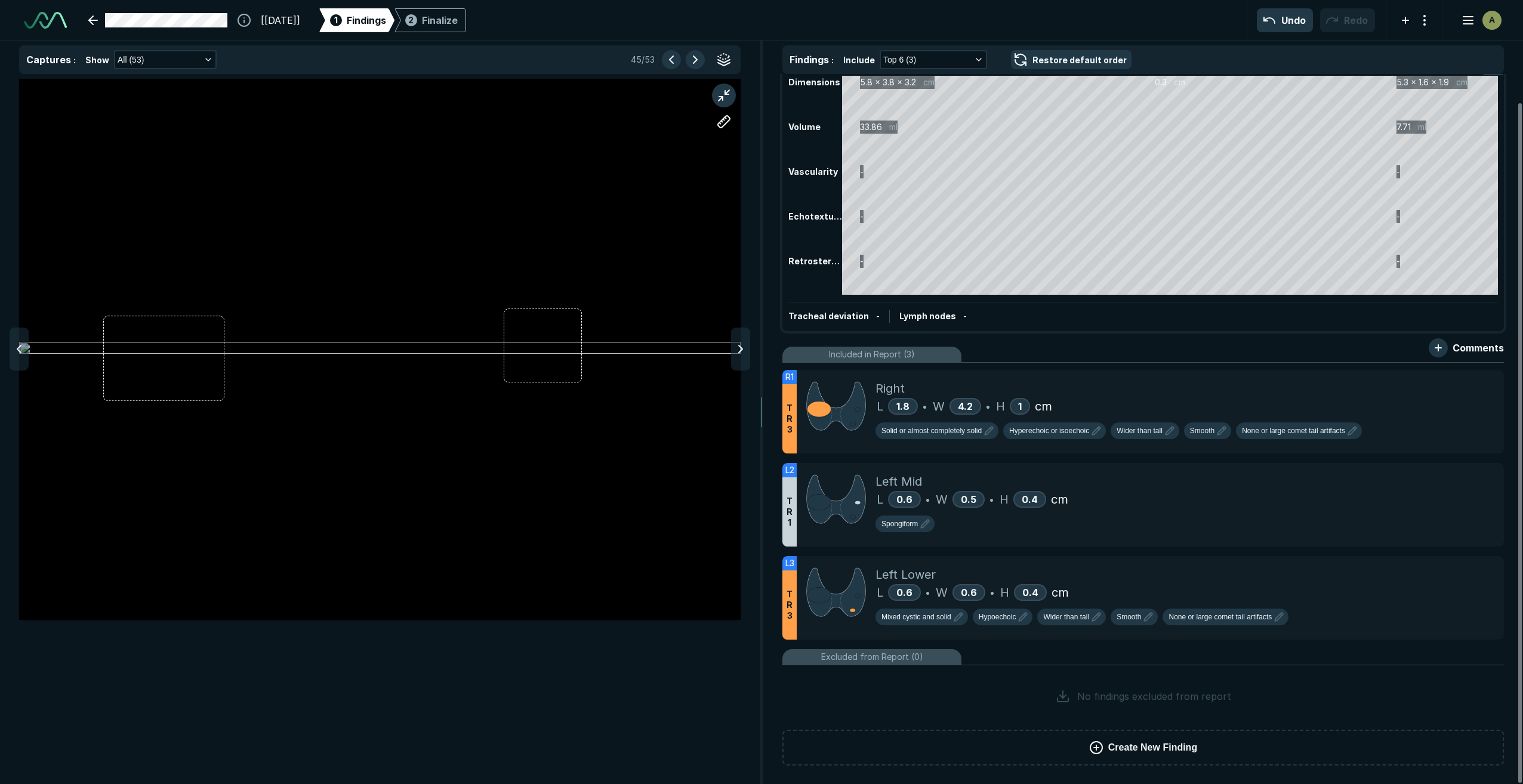
scroll to position [4576, 4761]
click at [222, 398] on div at bounding box center [379, 349] width 721 height 541
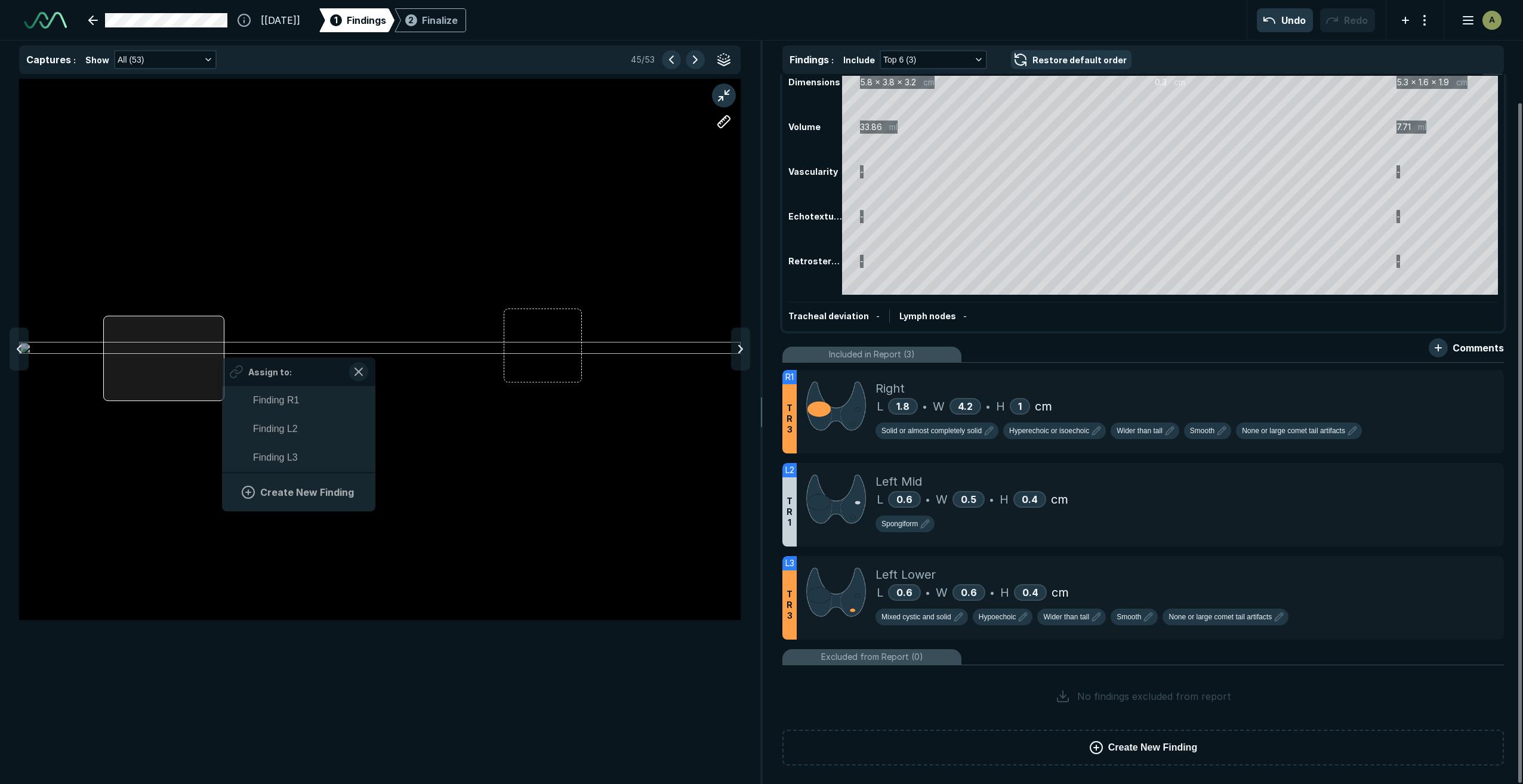
scroll to position [1894, 2213]
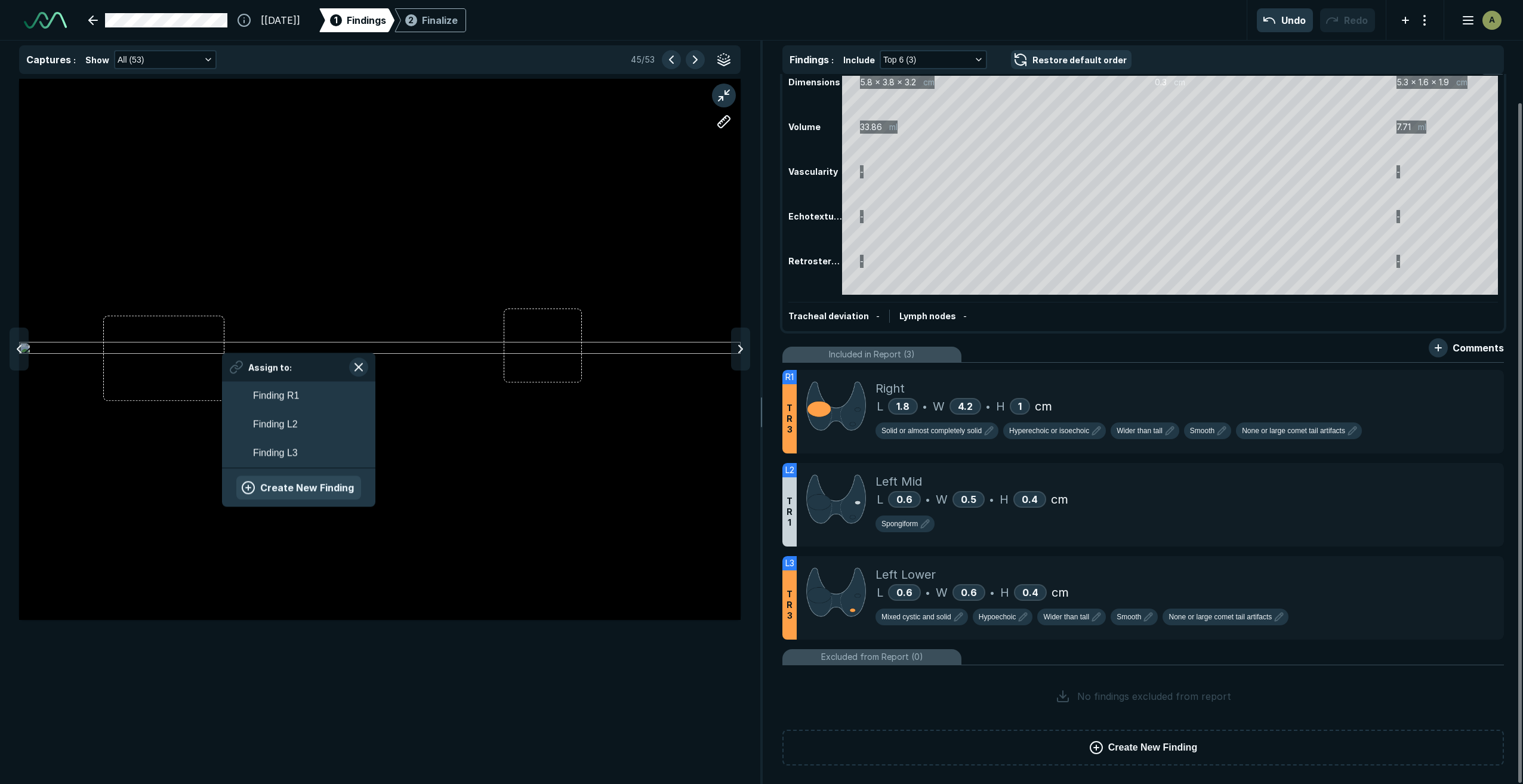
click at [314, 492] on button "Create New Finding" at bounding box center [298, 487] width 125 height 24
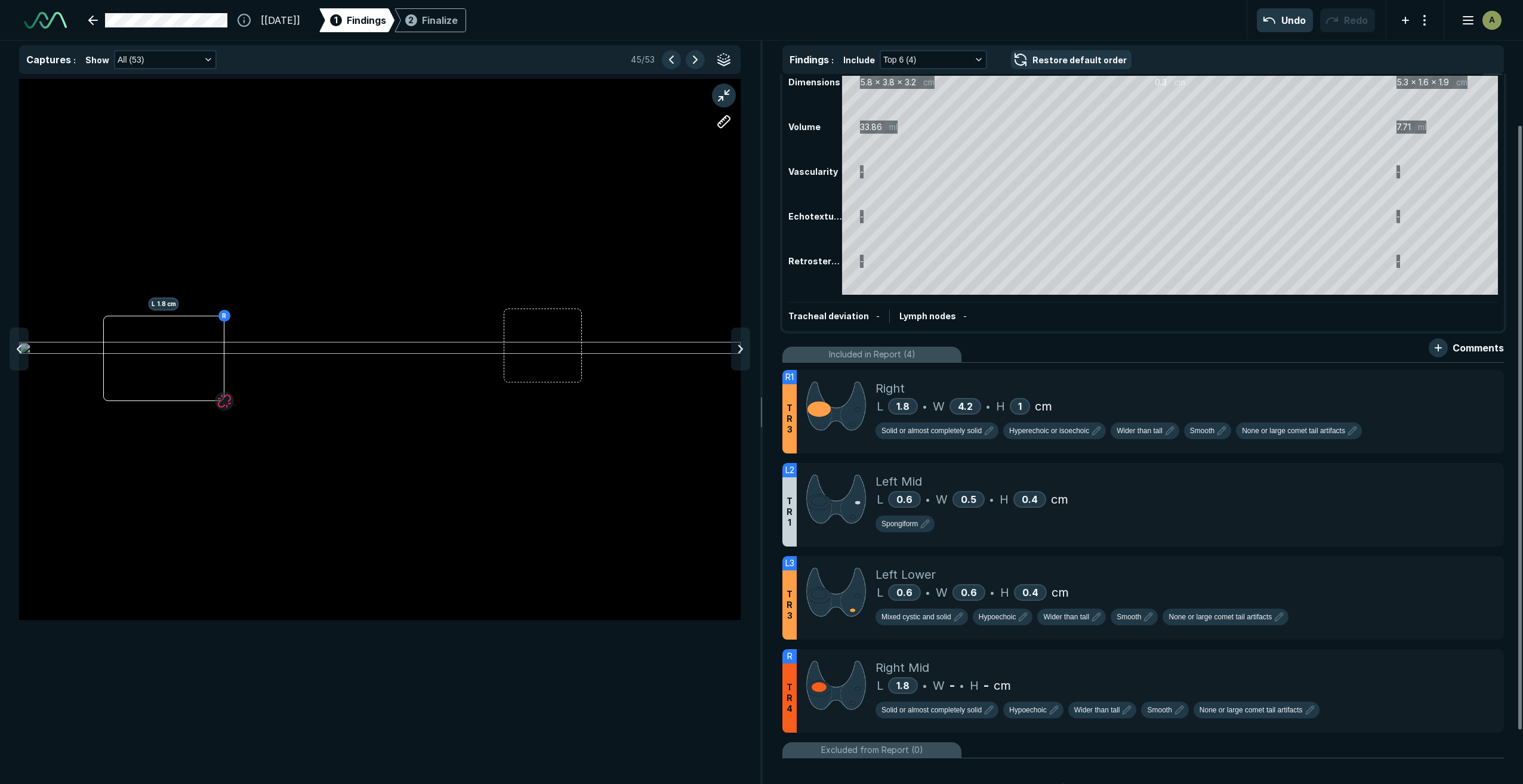
scroll to position [60, 0]
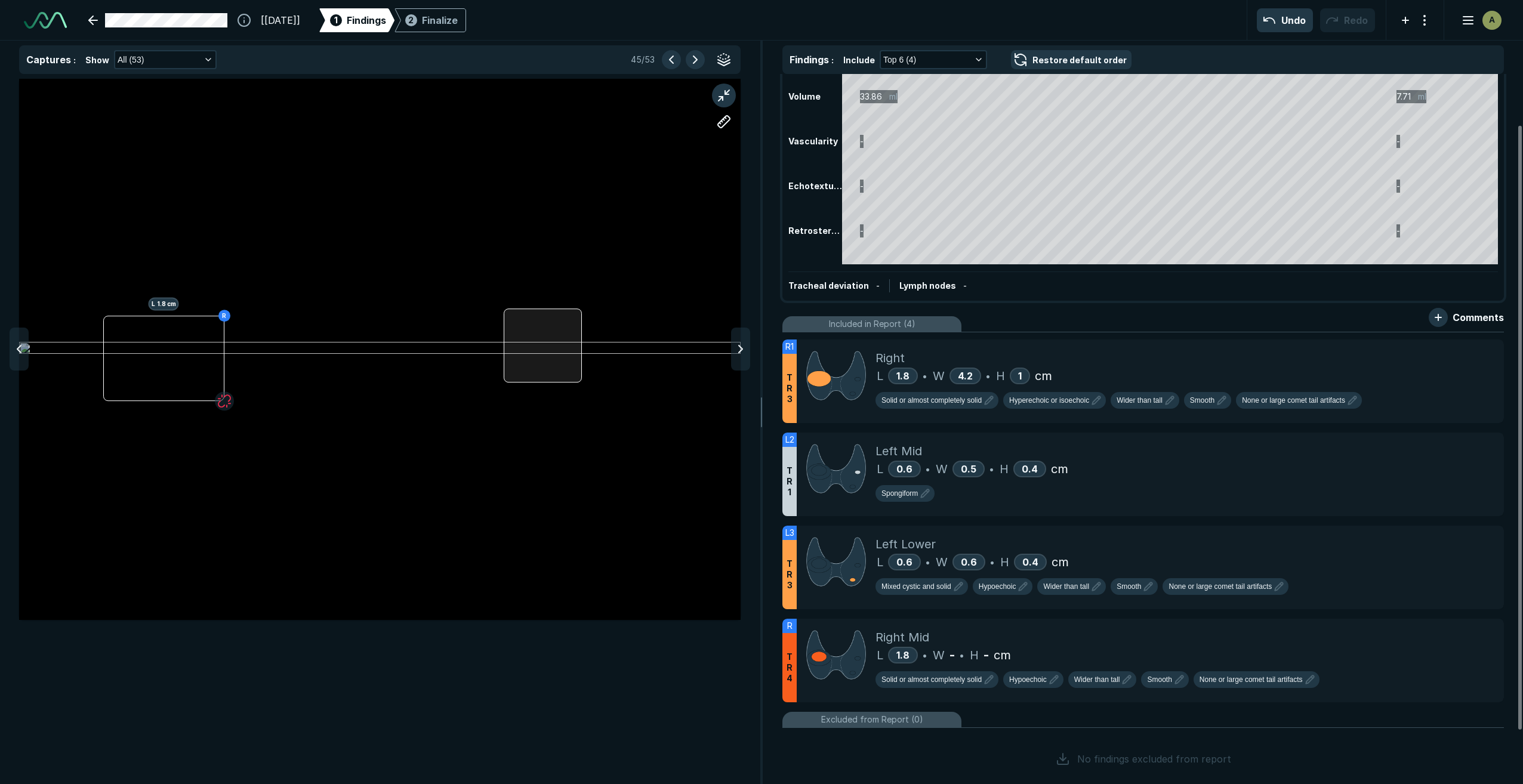
click at [578, 379] on div at bounding box center [543, 346] width 79 height 75
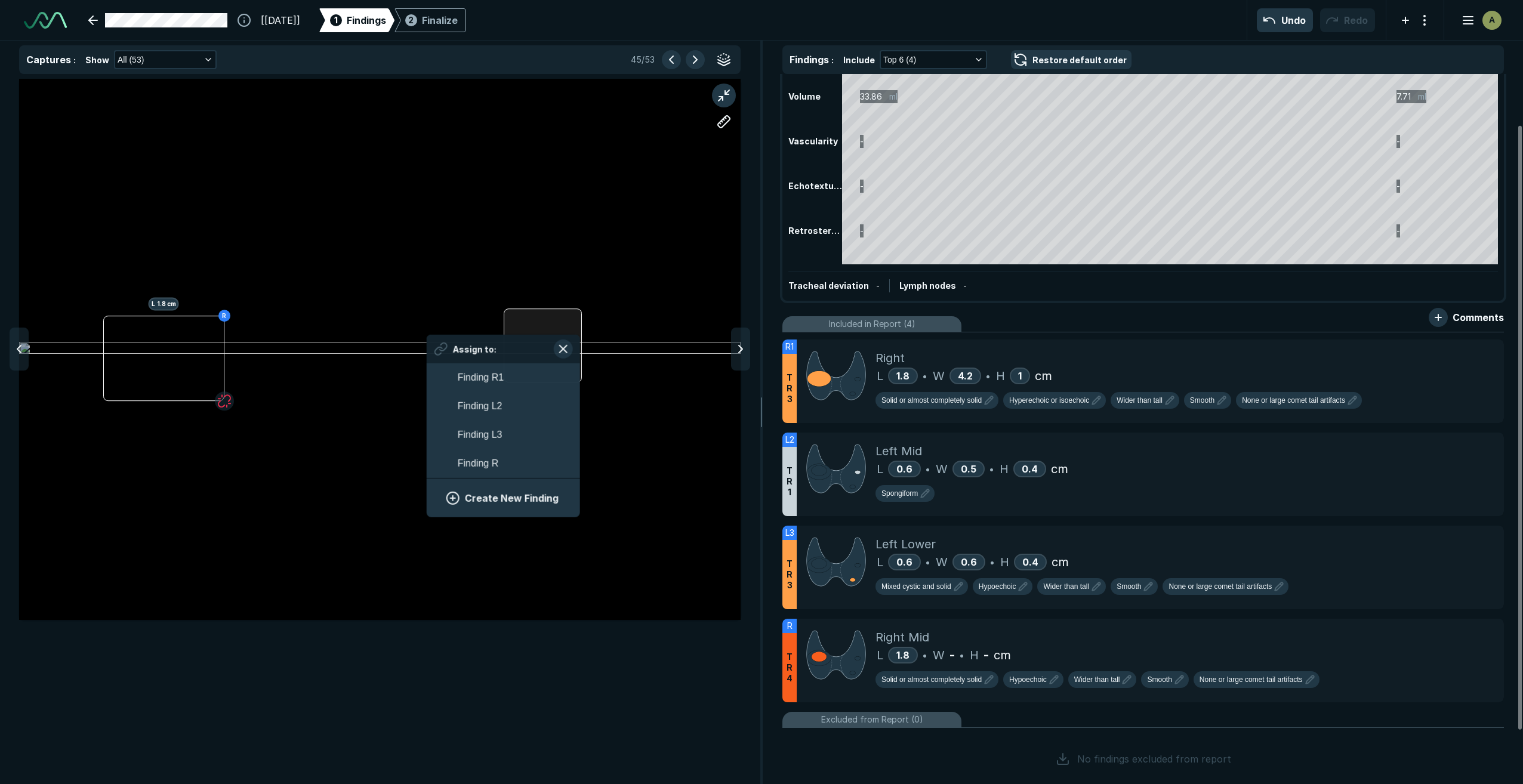
scroll to position [2023, 2213]
click at [519, 460] on button "Finding R" at bounding box center [503, 463] width 153 height 29
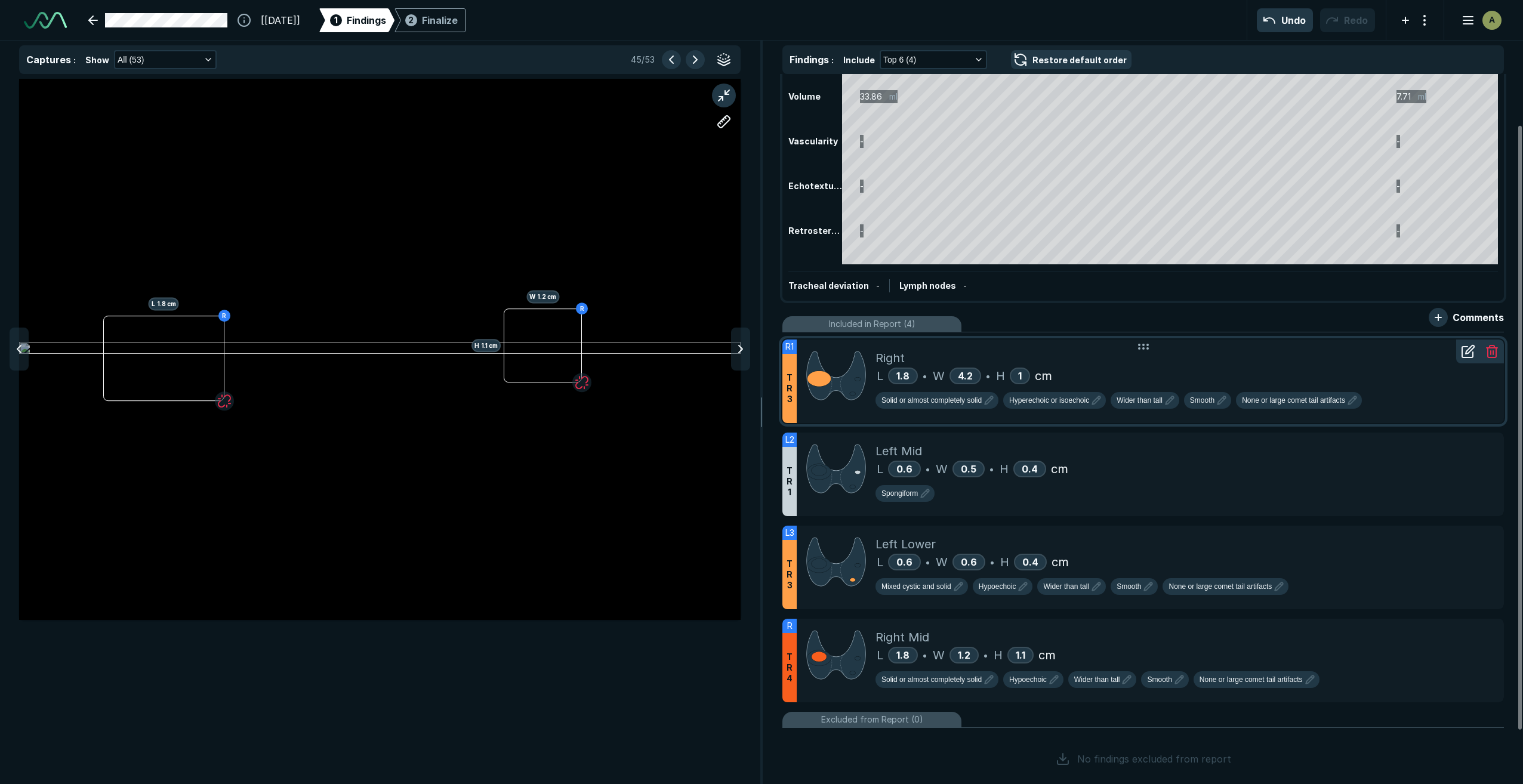
click at [1106, 367] on div "L 1.8 • W 4.2 • H 1 cm" at bounding box center [1185, 375] width 619 height 18
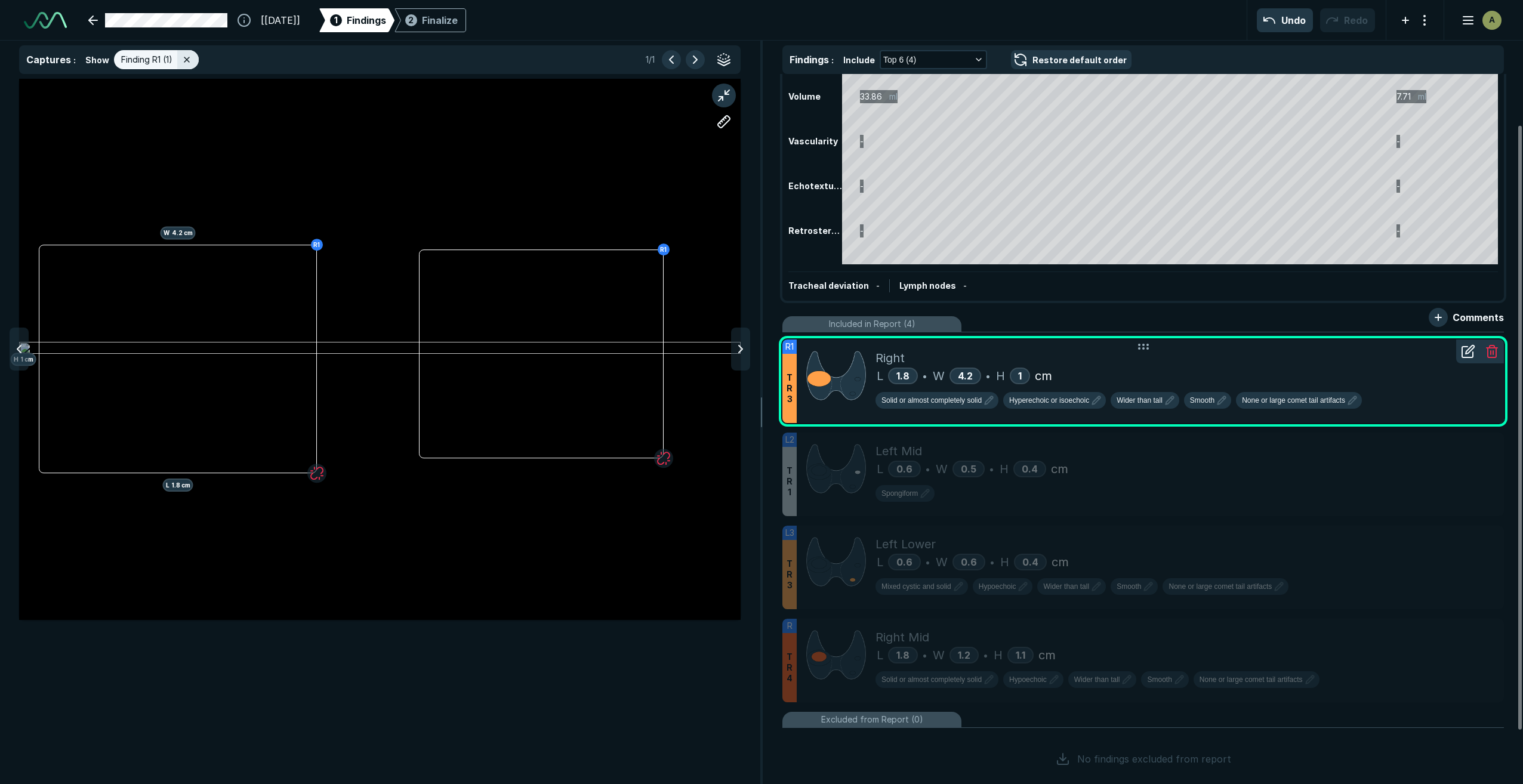
scroll to position [4576, 4761]
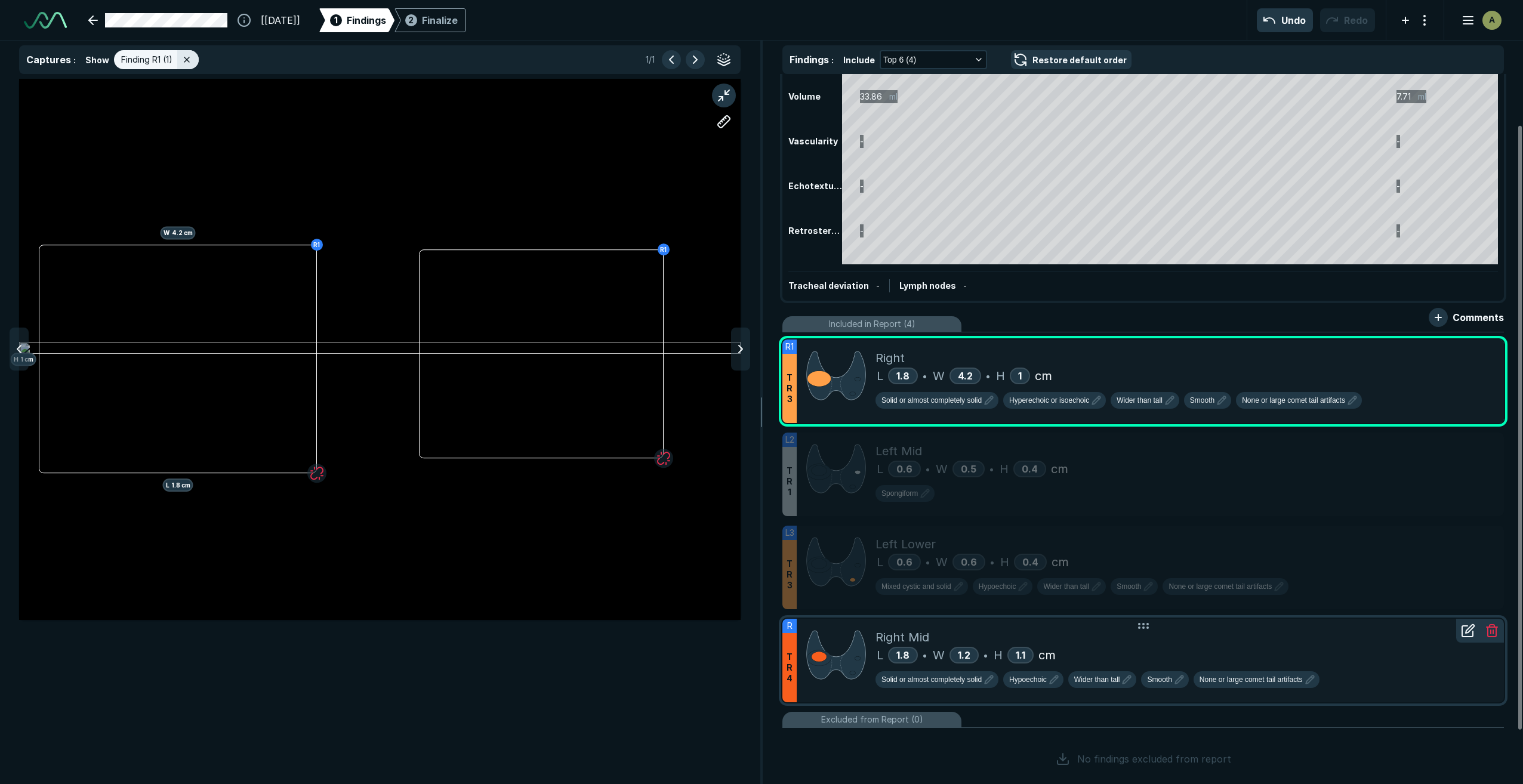
click at [1116, 640] on div "Right Mid" at bounding box center [1185, 637] width 619 height 18
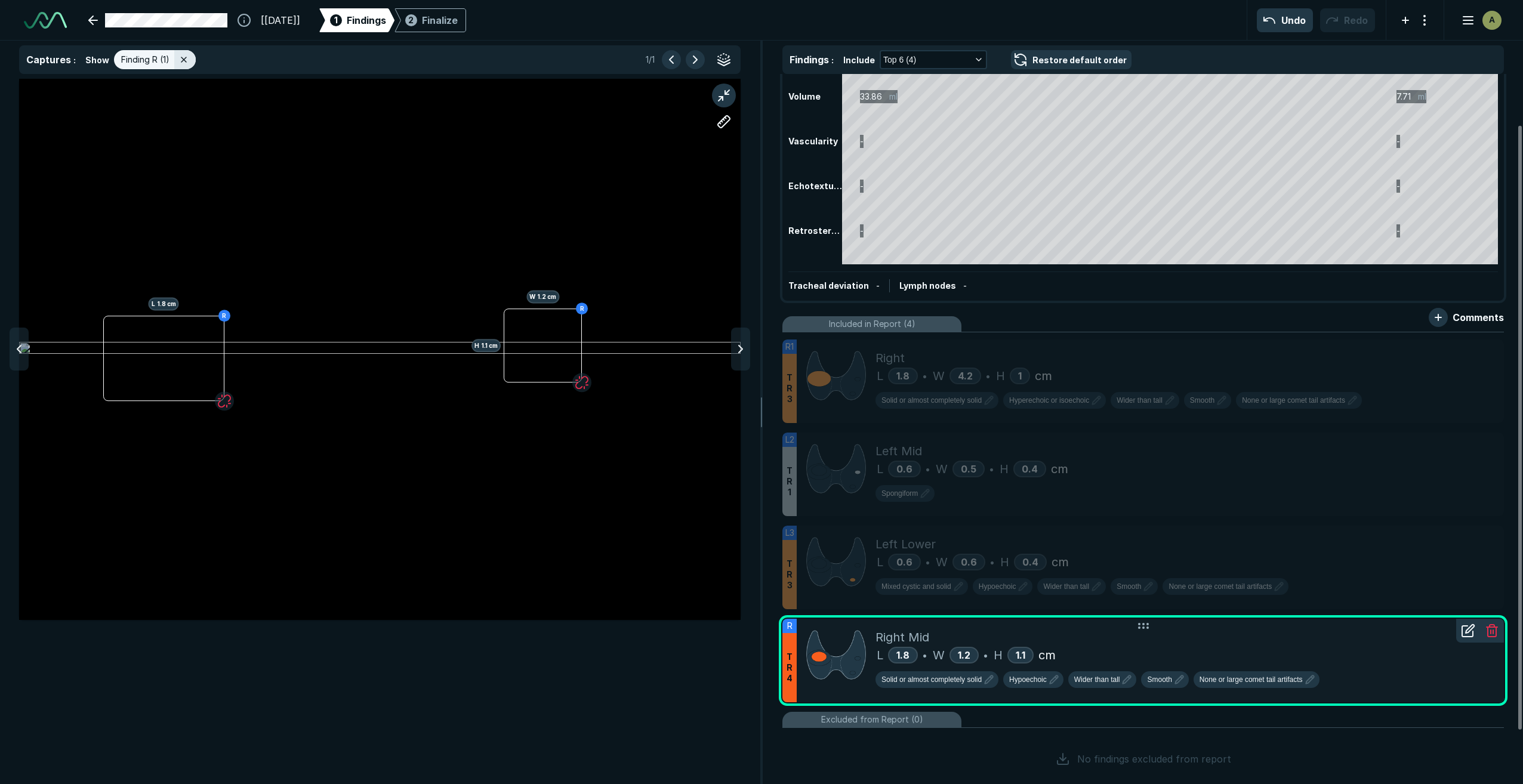
click at [1469, 635] on icon at bounding box center [1468, 631] width 14 height 14
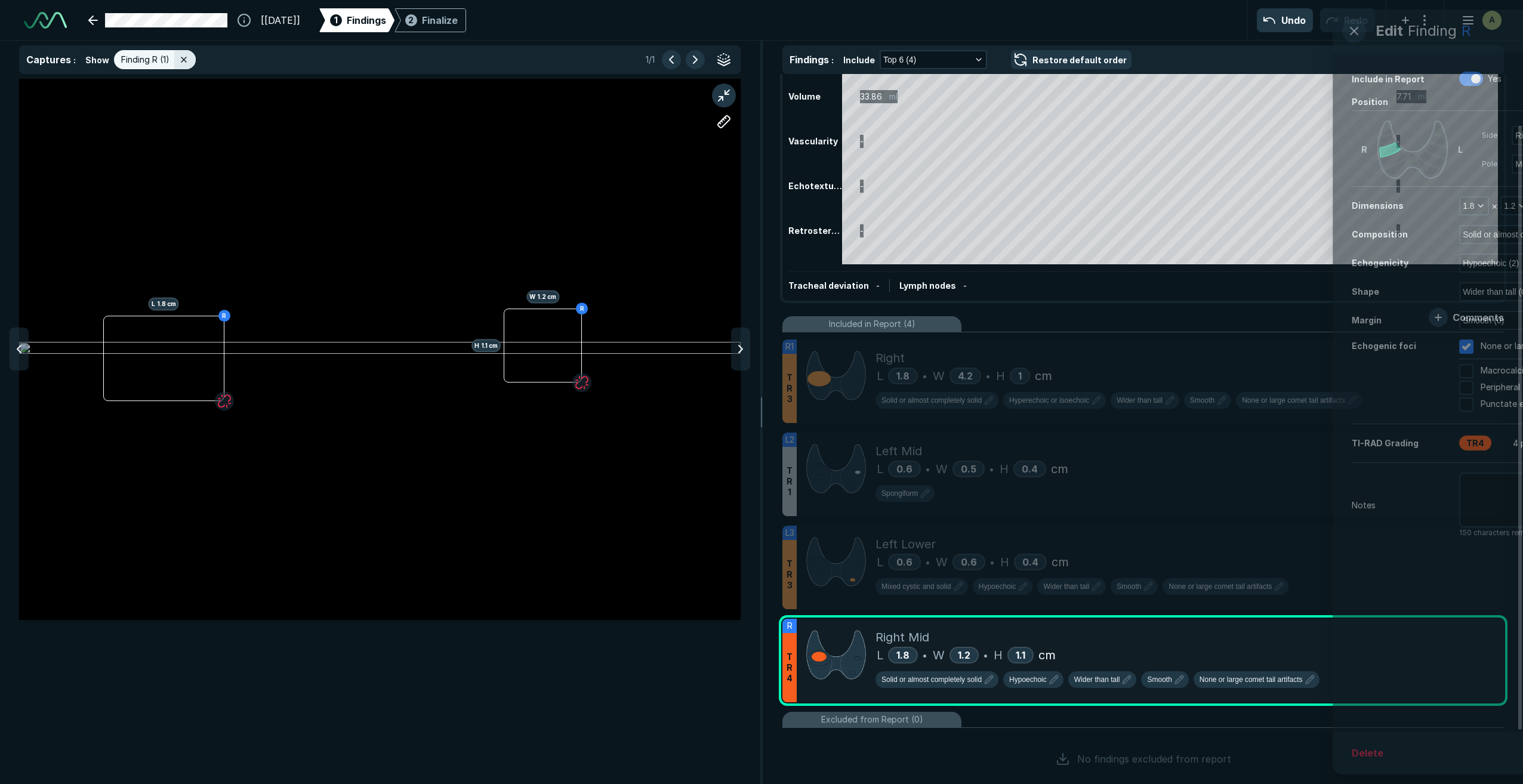
scroll to position [4372, 3061]
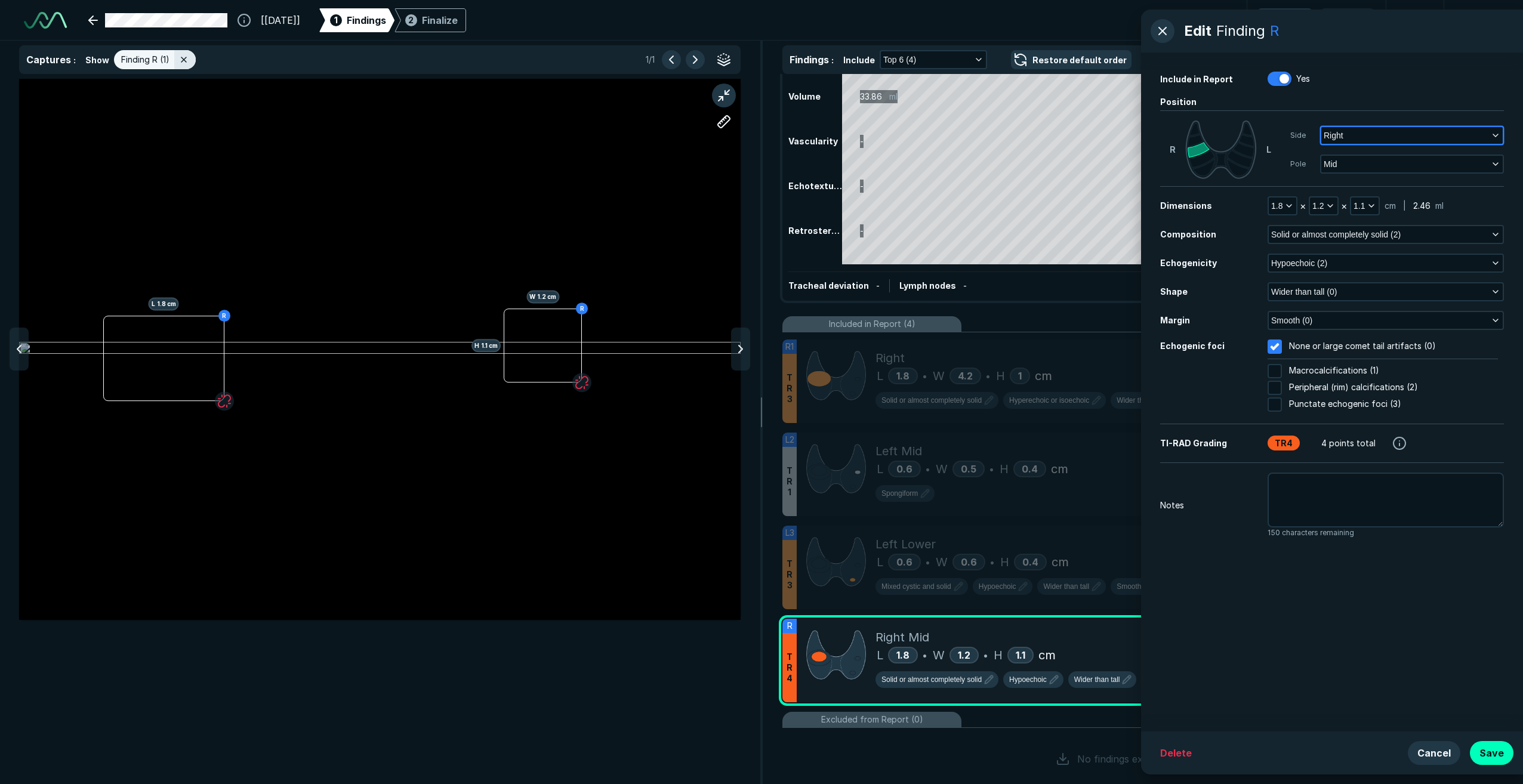
click at [1372, 136] on button "Right" at bounding box center [1412, 135] width 182 height 17
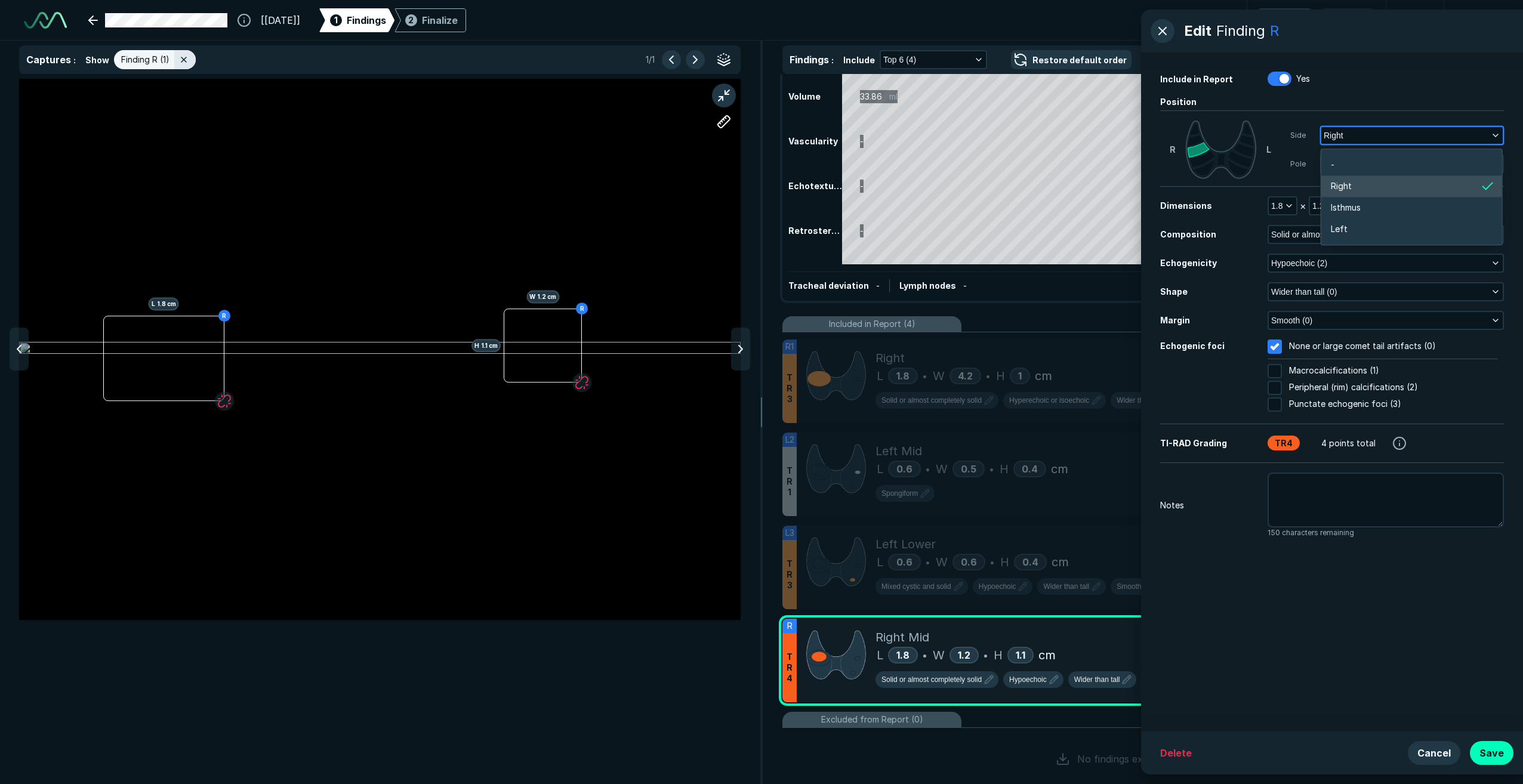
scroll to position [1894, 2348]
click at [1370, 227] on li "Left" at bounding box center [1412, 229] width 181 height 21
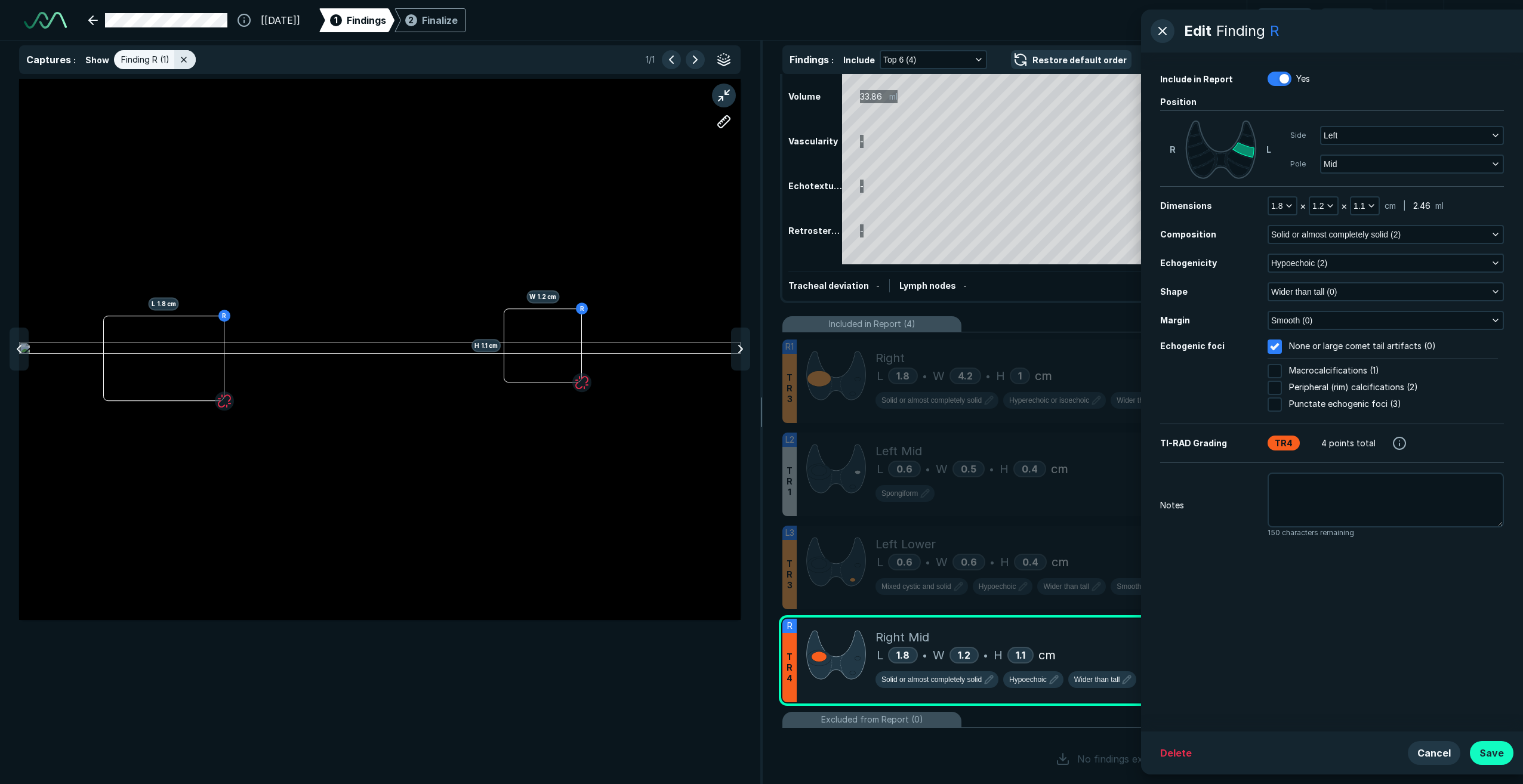
click at [1492, 756] on button "Save" at bounding box center [1491, 753] width 44 height 24
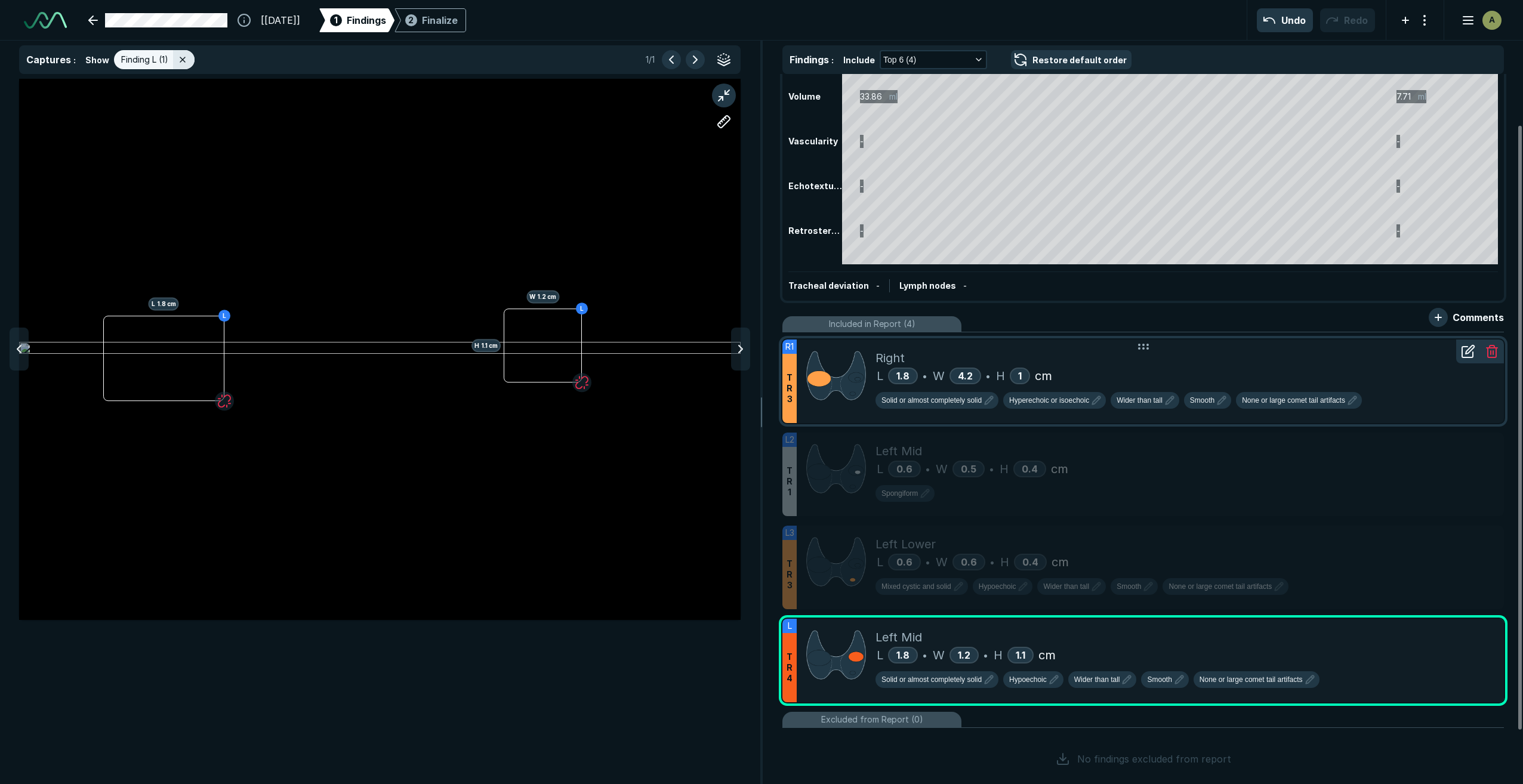
click at [1054, 371] on div "L 1.8 • W 4.2 • H 1 cm" at bounding box center [1185, 375] width 619 height 18
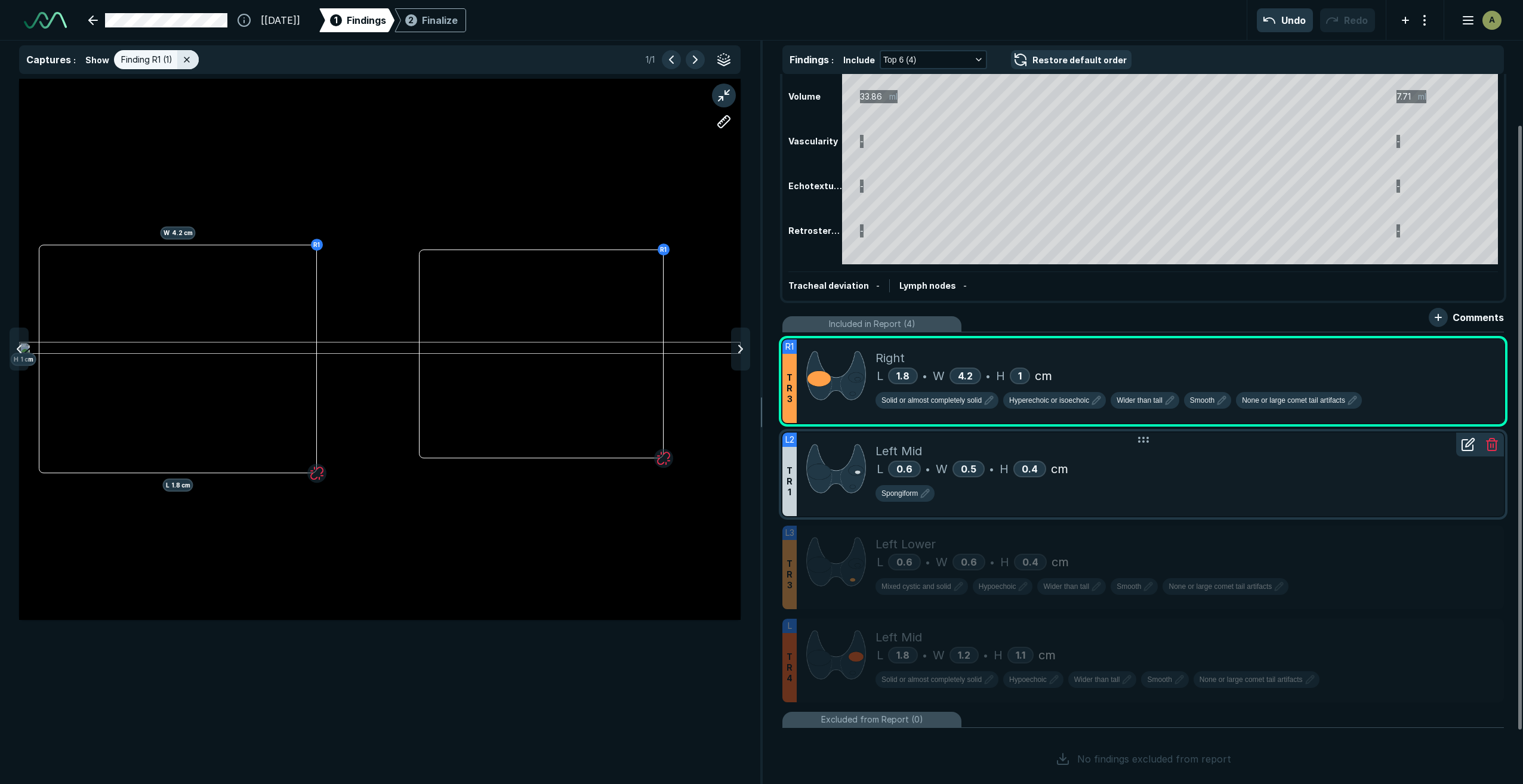
click at [1151, 488] on div "Spongiform" at bounding box center [1185, 495] width 619 height 21
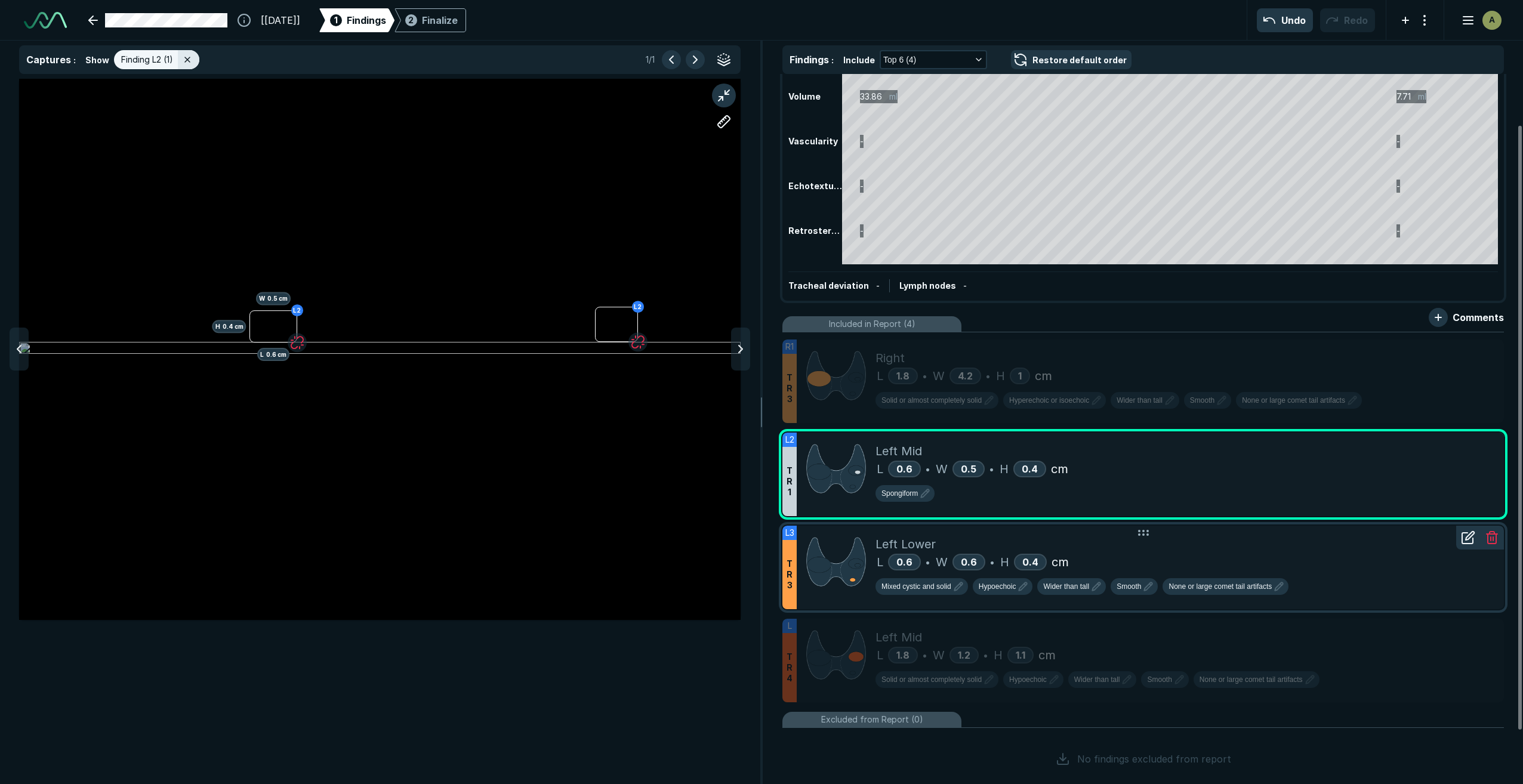
click at [1293, 556] on div "L 0.6 • W 0.6 • H 0.4 cm" at bounding box center [1185, 562] width 619 height 18
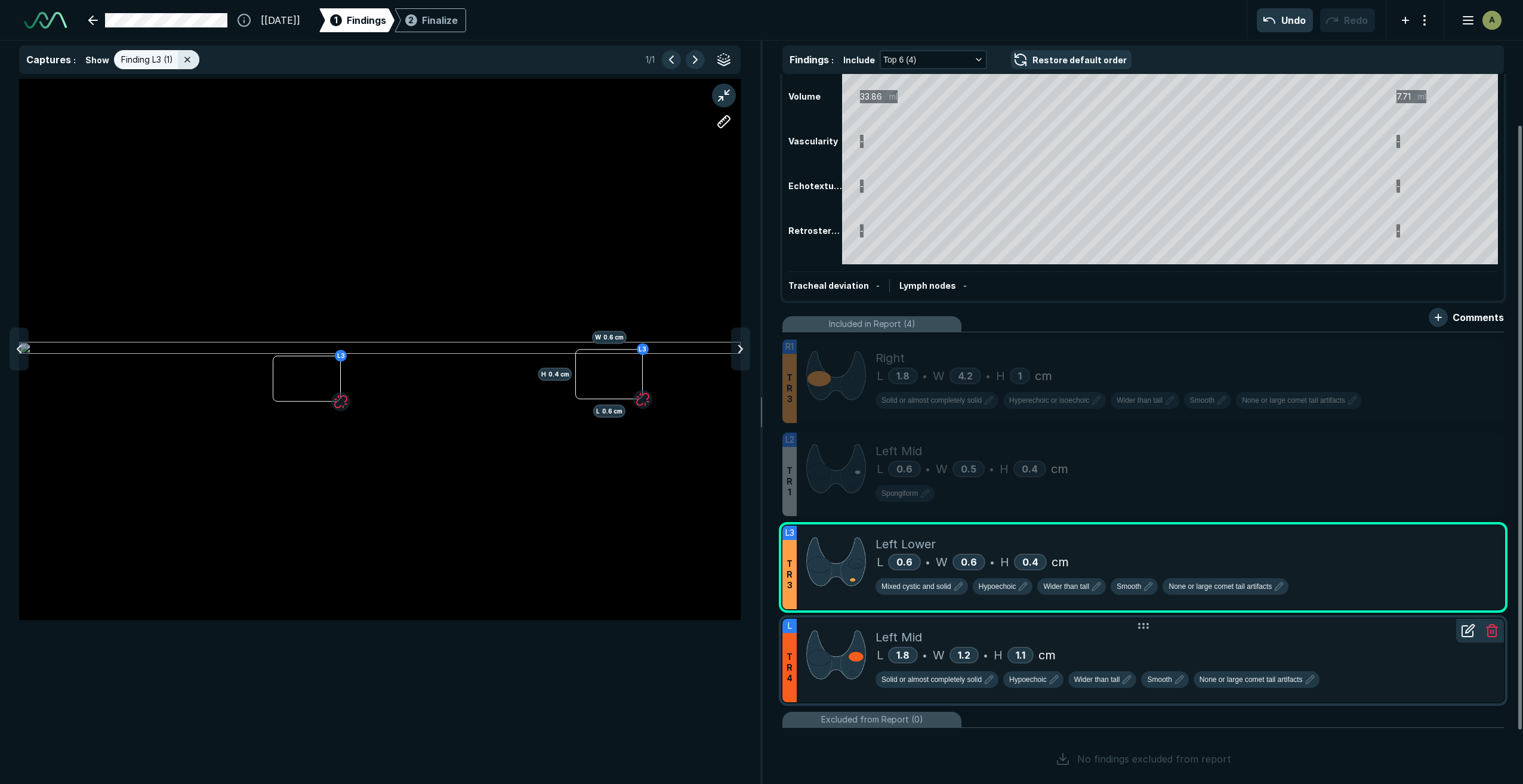
click at [1329, 656] on div "L 1.8 • W 1.2 • H 1.1 cm" at bounding box center [1185, 655] width 619 height 18
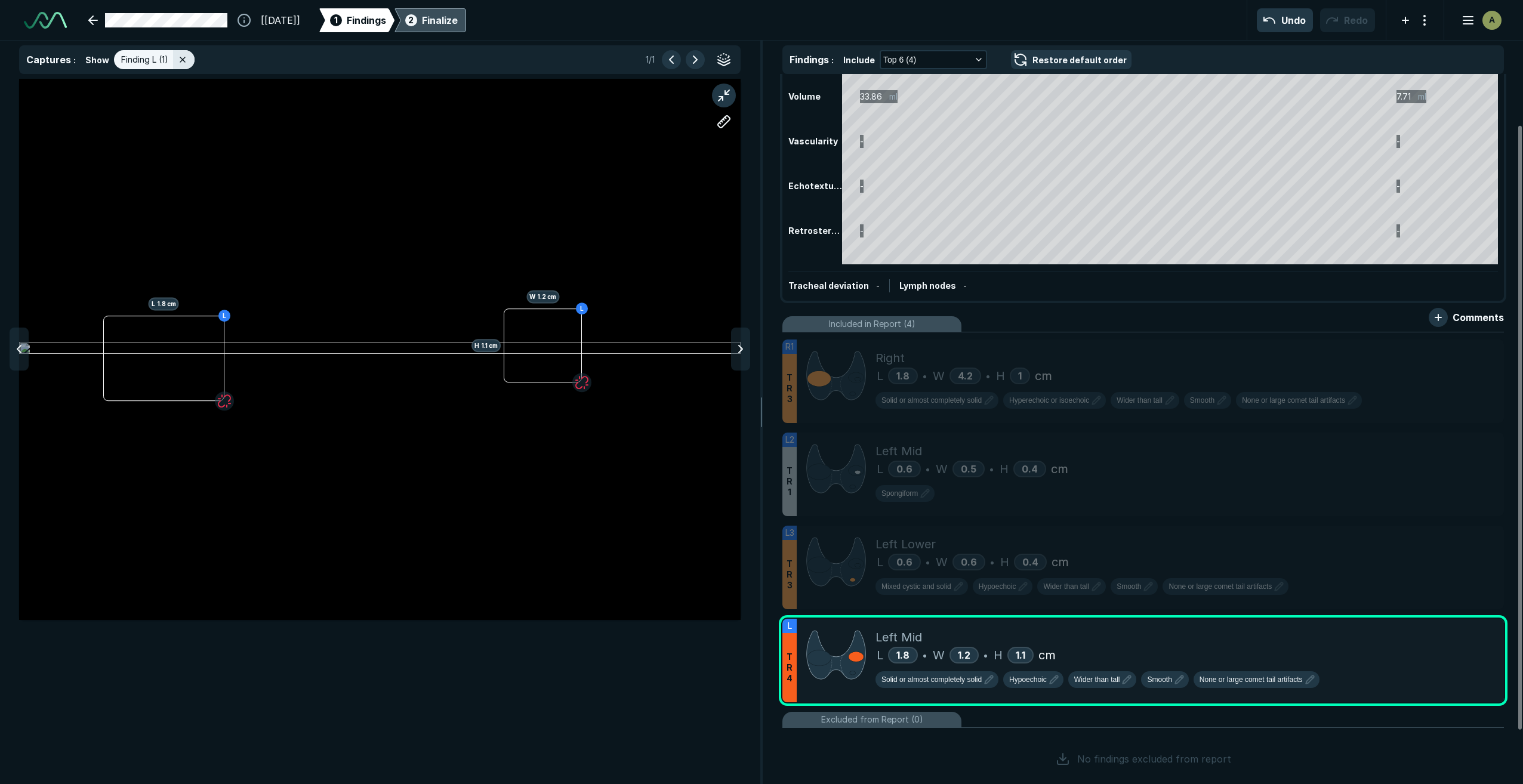
click at [458, 25] on div "Finalize" at bounding box center [440, 21] width 36 height 14
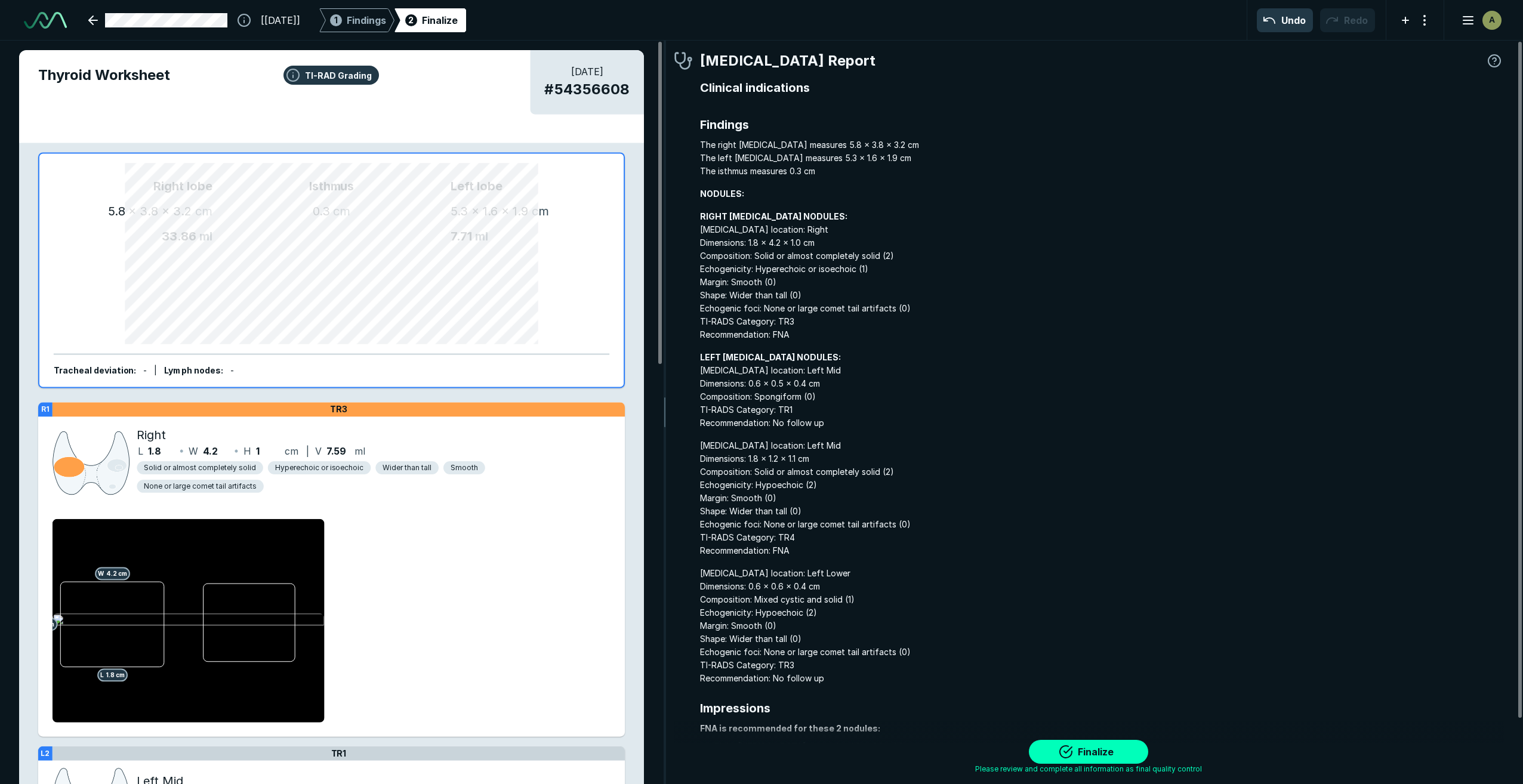
scroll to position [4810, 5250]
click at [1068, 751] on button "Finalize" at bounding box center [1088, 751] width 119 height 24
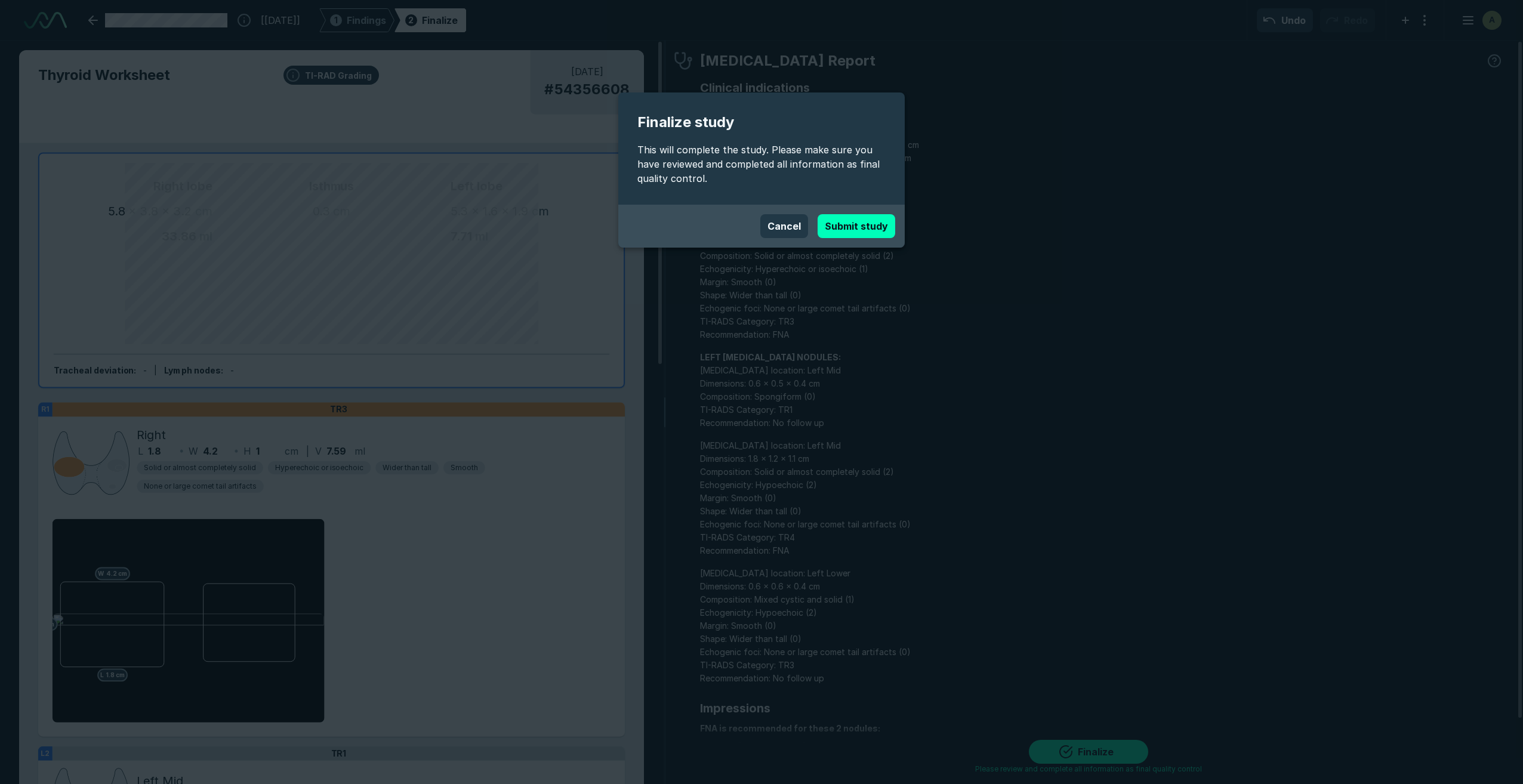
click at [884, 229] on button "Submit study" at bounding box center [856, 226] width 78 height 24
